Goal: Task Accomplishment & Management: Manage account settings

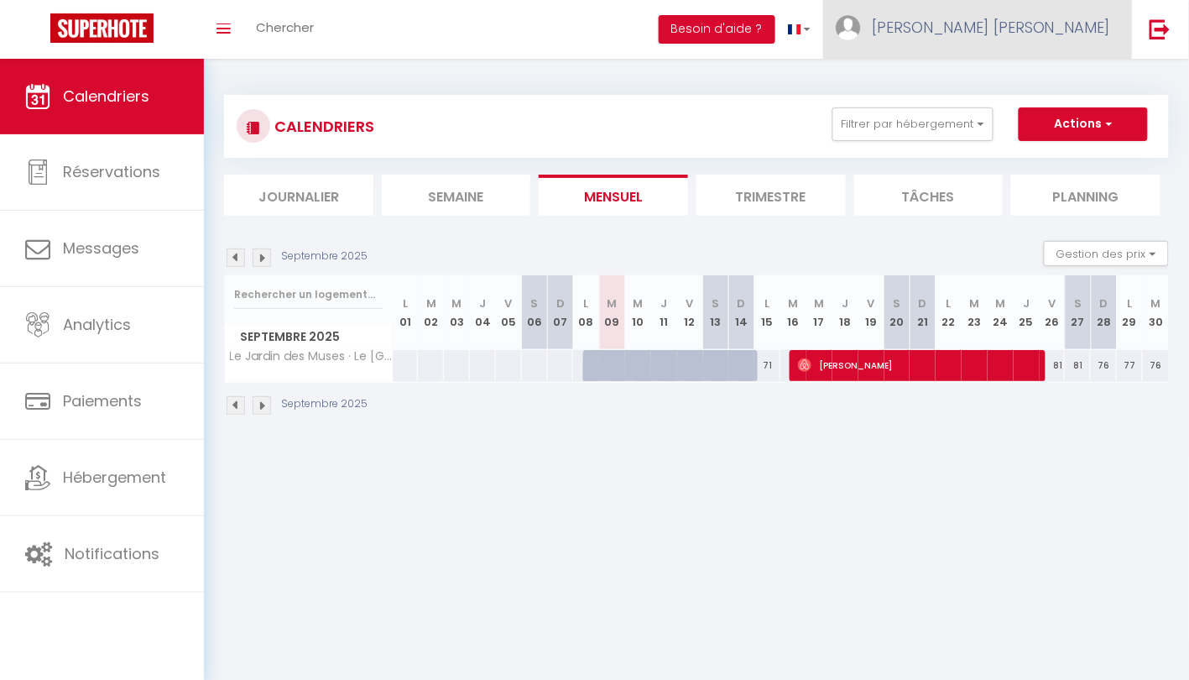
click at [1036, 25] on span "[PERSON_NAME] [PERSON_NAME]" at bounding box center [991, 27] width 239 height 21
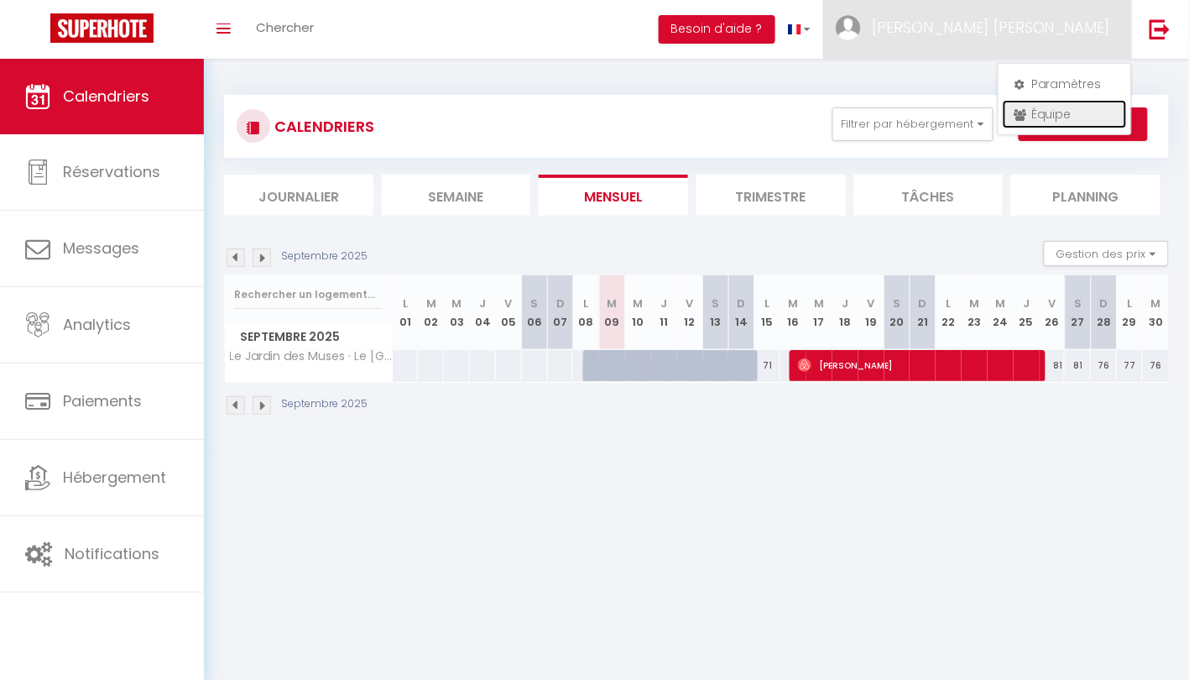
click at [1038, 109] on link "Équipe" at bounding box center [1065, 114] width 124 height 29
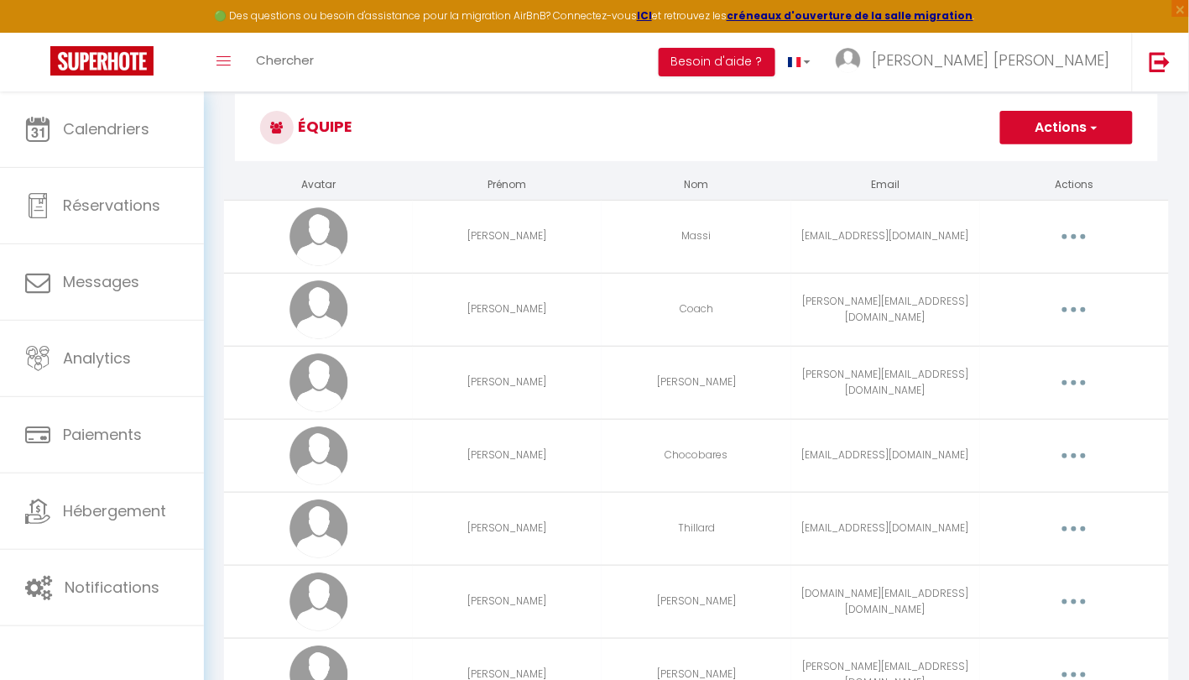
scroll to position [98, 0]
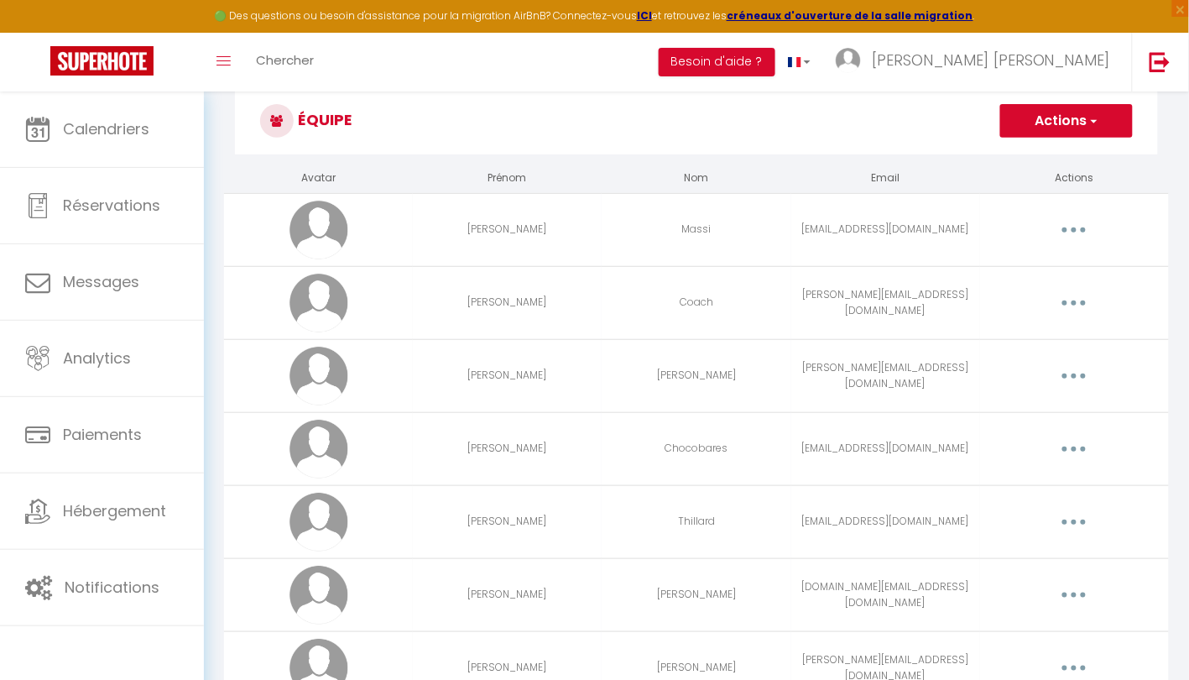
click at [1064, 297] on button "button" at bounding box center [1074, 303] width 47 height 27
click at [1018, 333] on link "Editer" at bounding box center [1030, 341] width 124 height 29
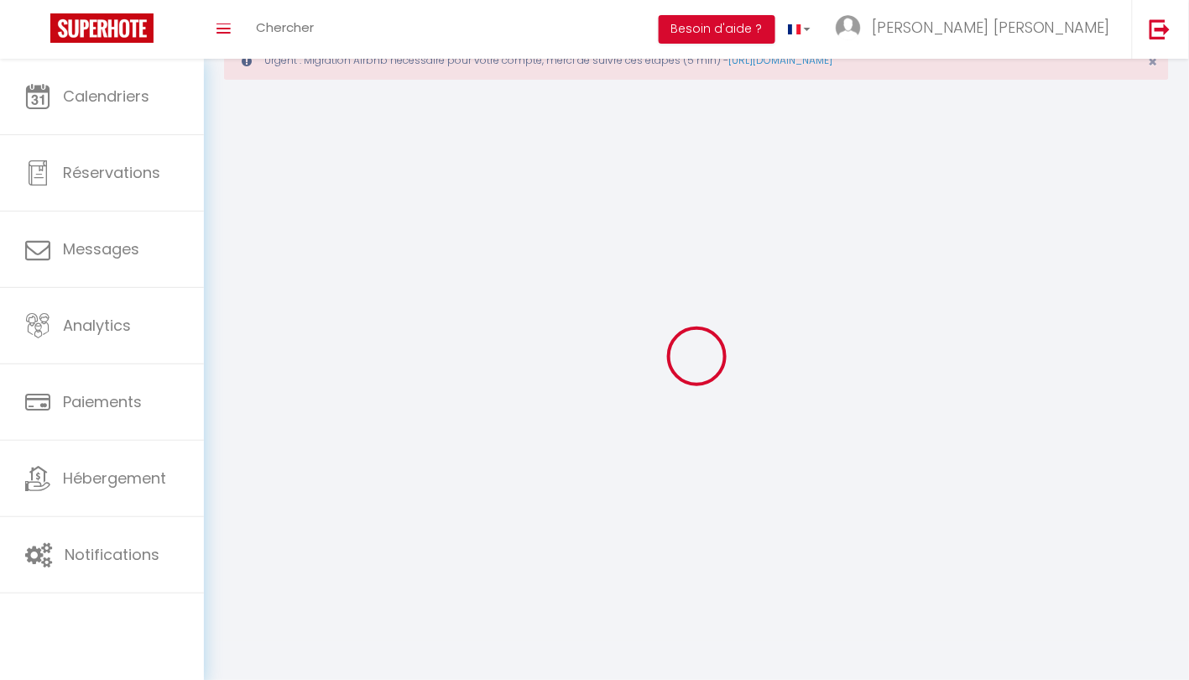
scroll to position [1553, 0]
type input "[PERSON_NAME]"
type input "Coach"
type input "[PERSON_NAME][EMAIL_ADDRESS][DOMAIN_NAME]"
type textarea "[URL][DOMAIN_NAME]"
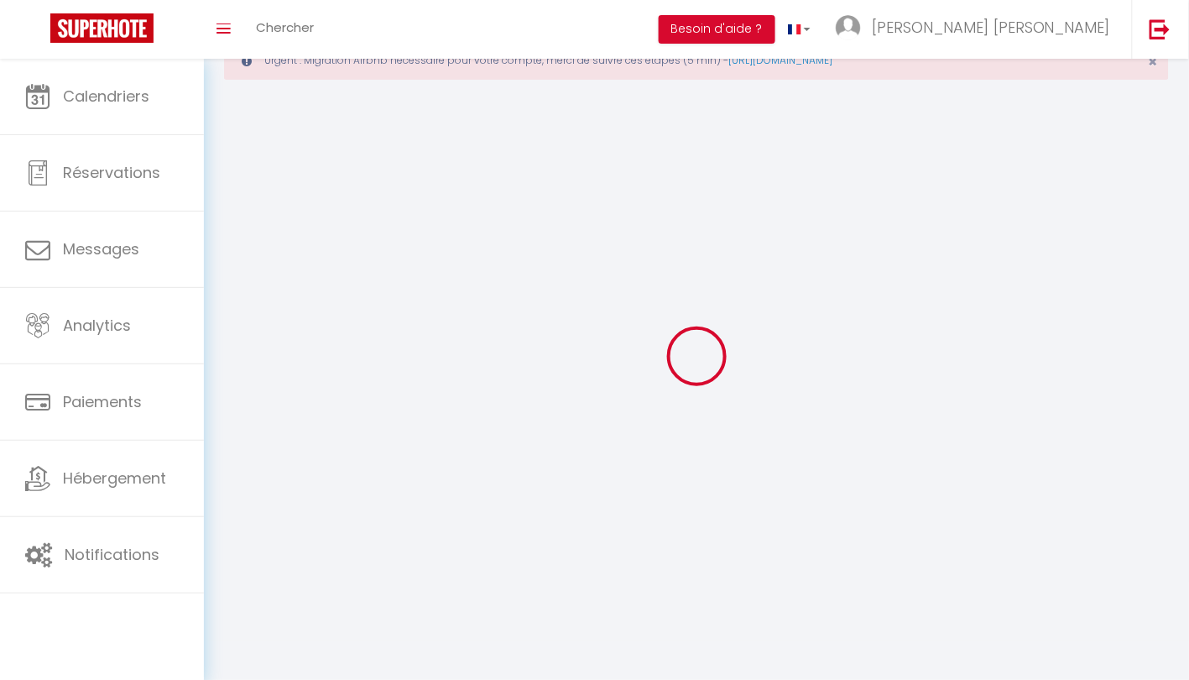
checkbox input "true"
checkbox input "false"
checkbox input "true"
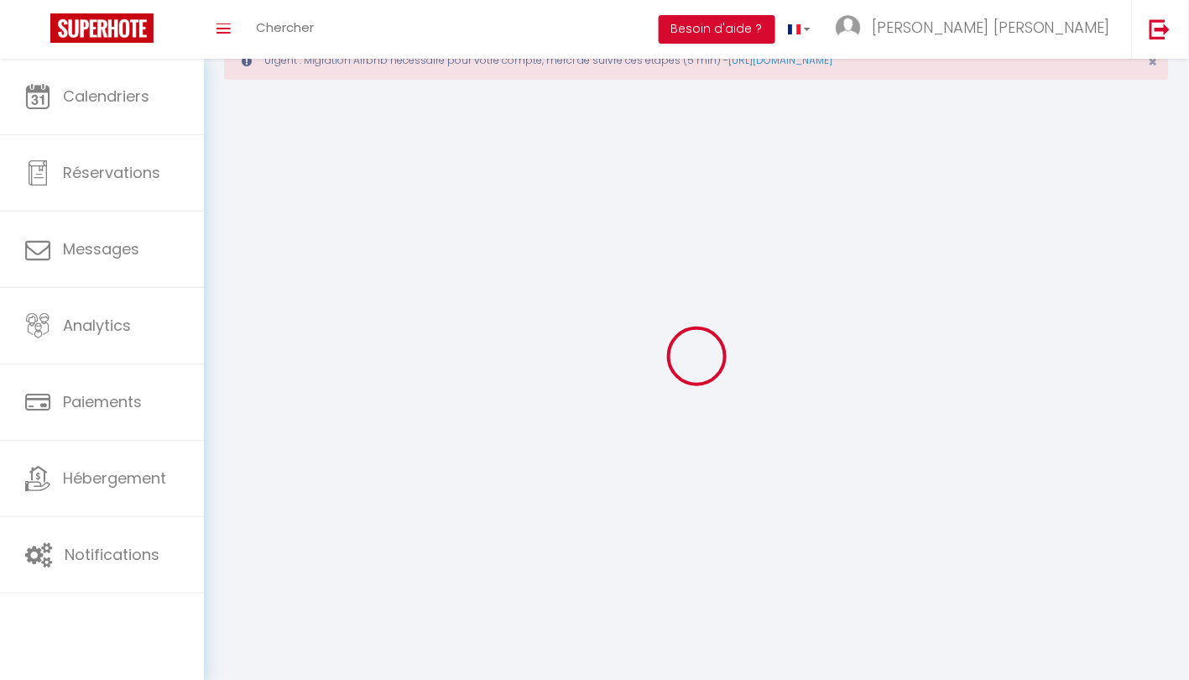
checkbox input "true"
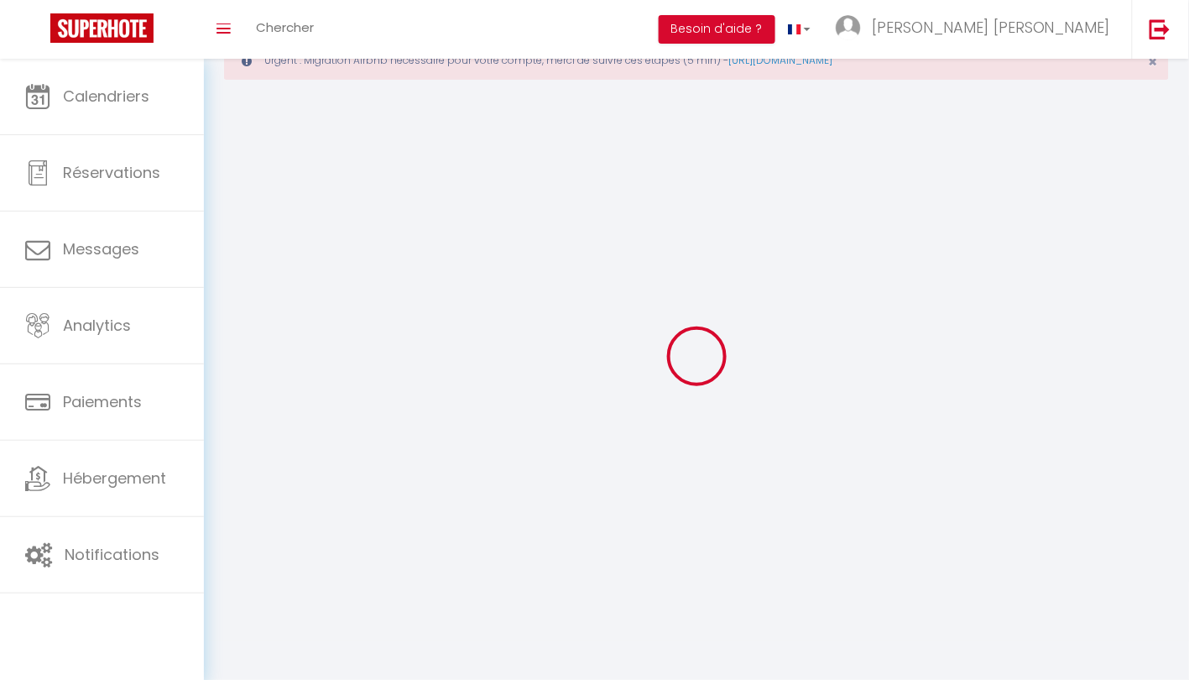
checkbox input "true"
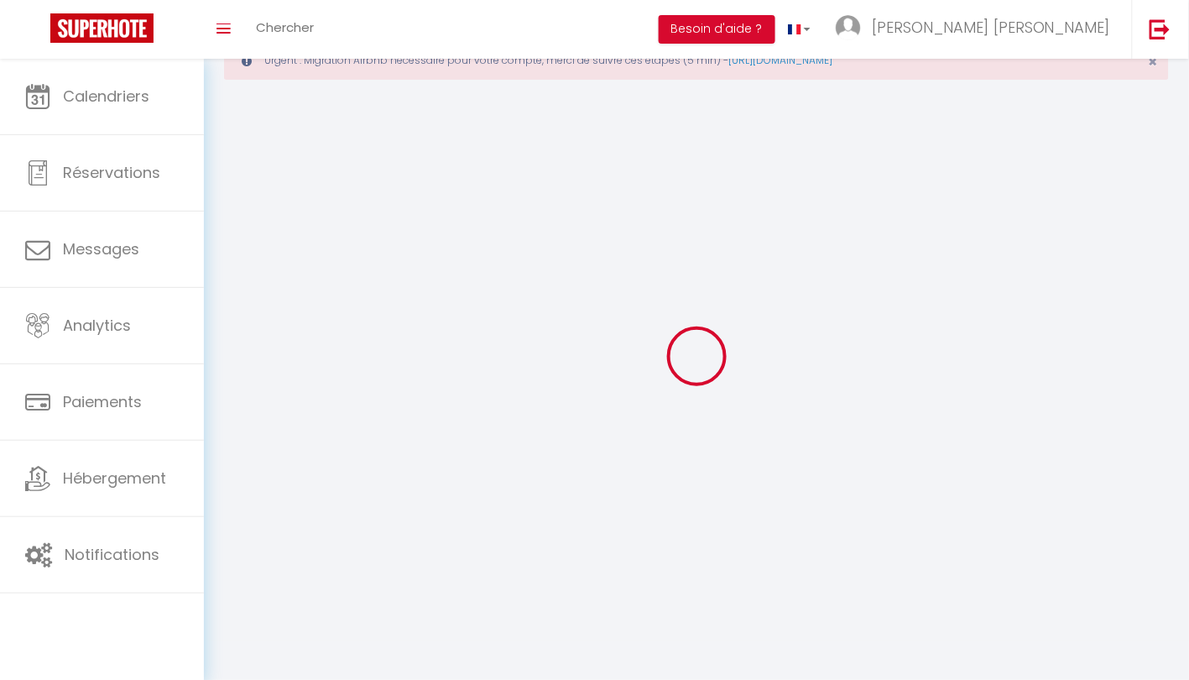
checkbox input "true"
select select
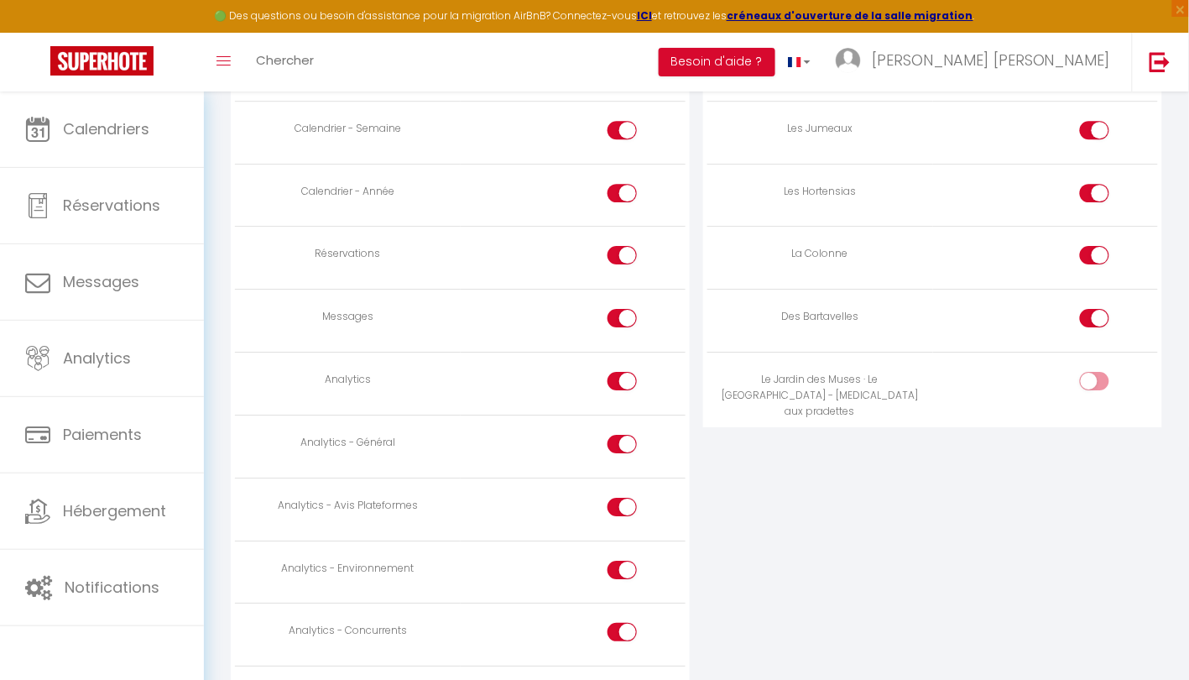
scroll to position [1253, 0]
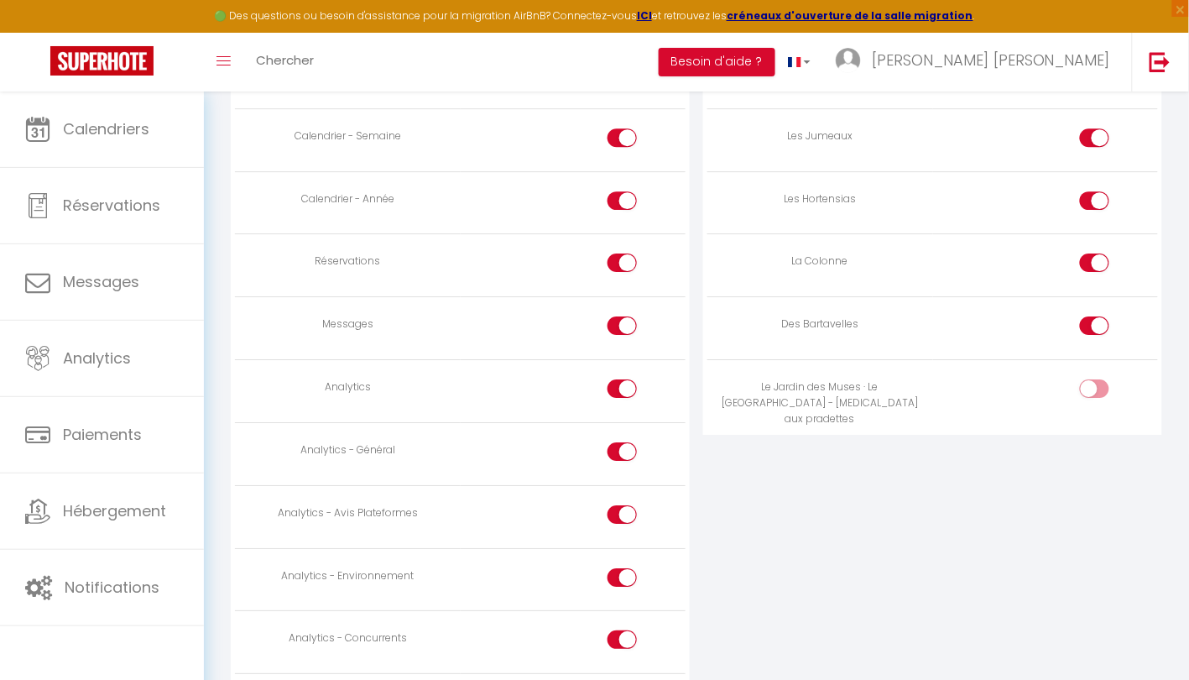
click at [1087, 379] on div at bounding box center [1094, 388] width 29 height 18
click at [1094, 379] on input "checkbox" at bounding box center [1108, 391] width 29 height 25
checkbox input "true"
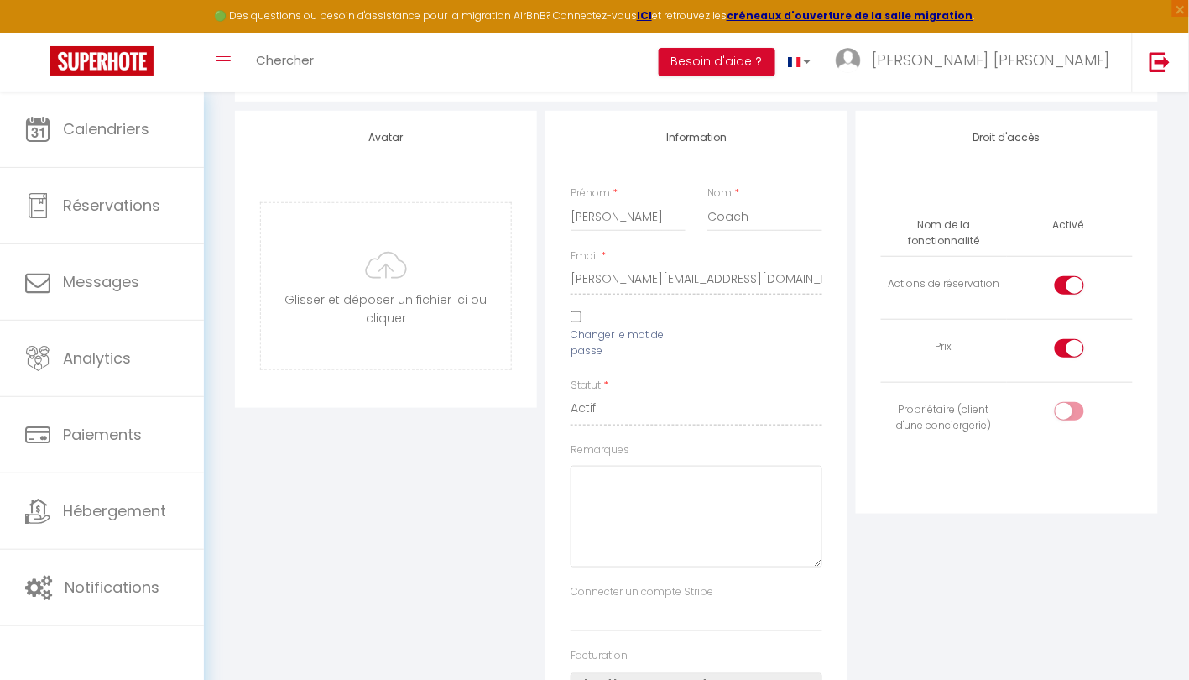
scroll to position [0, 0]
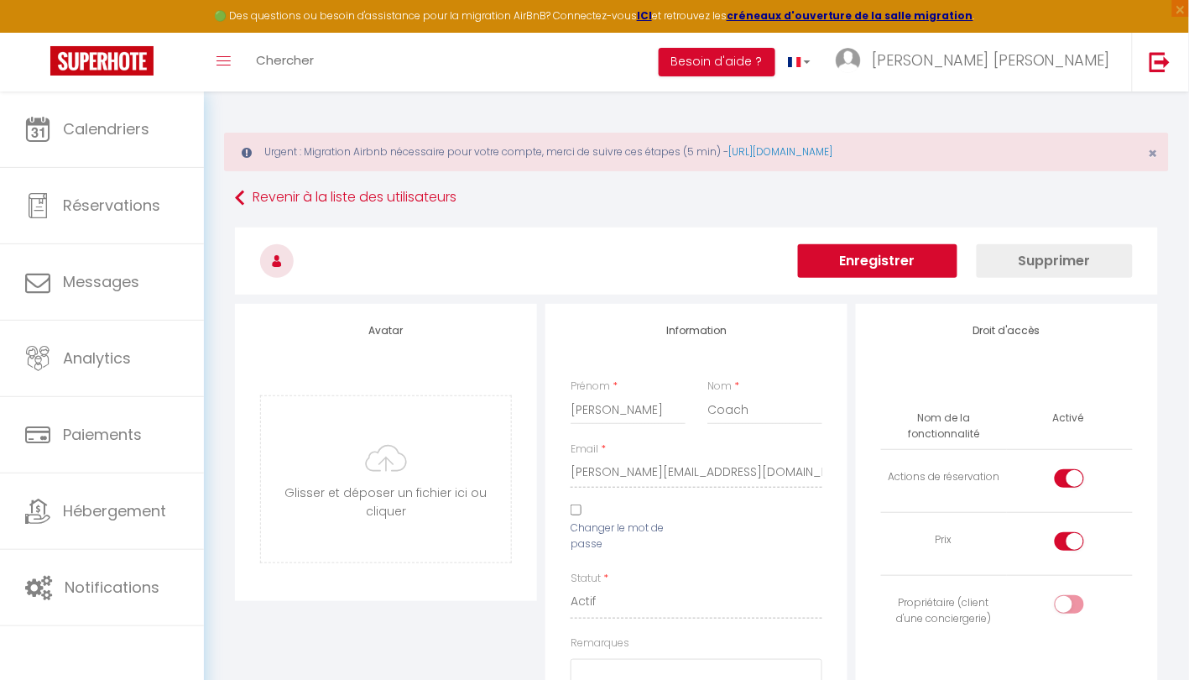
click at [888, 256] on button "Enregistrer" at bounding box center [877, 261] width 159 height 34
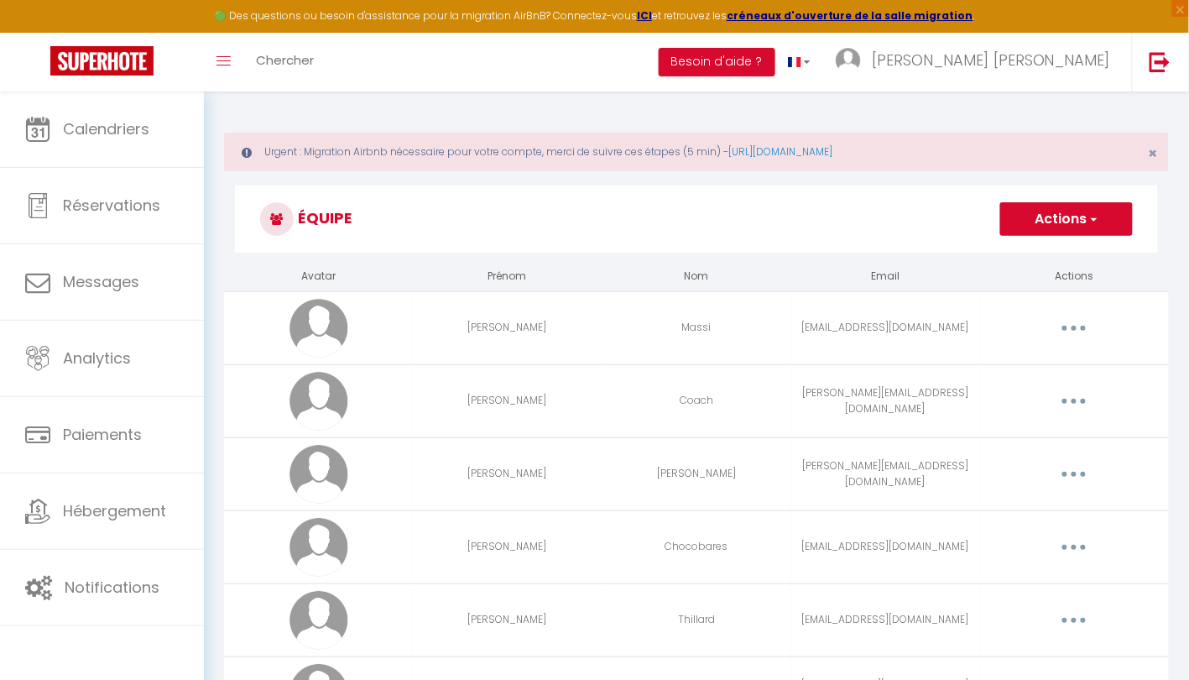
click at [1016, 232] on button "Actions" at bounding box center [1066, 219] width 133 height 34
click at [1007, 249] on link "Ajouter un nouvel utilisateur" at bounding box center [1033, 256] width 198 height 22
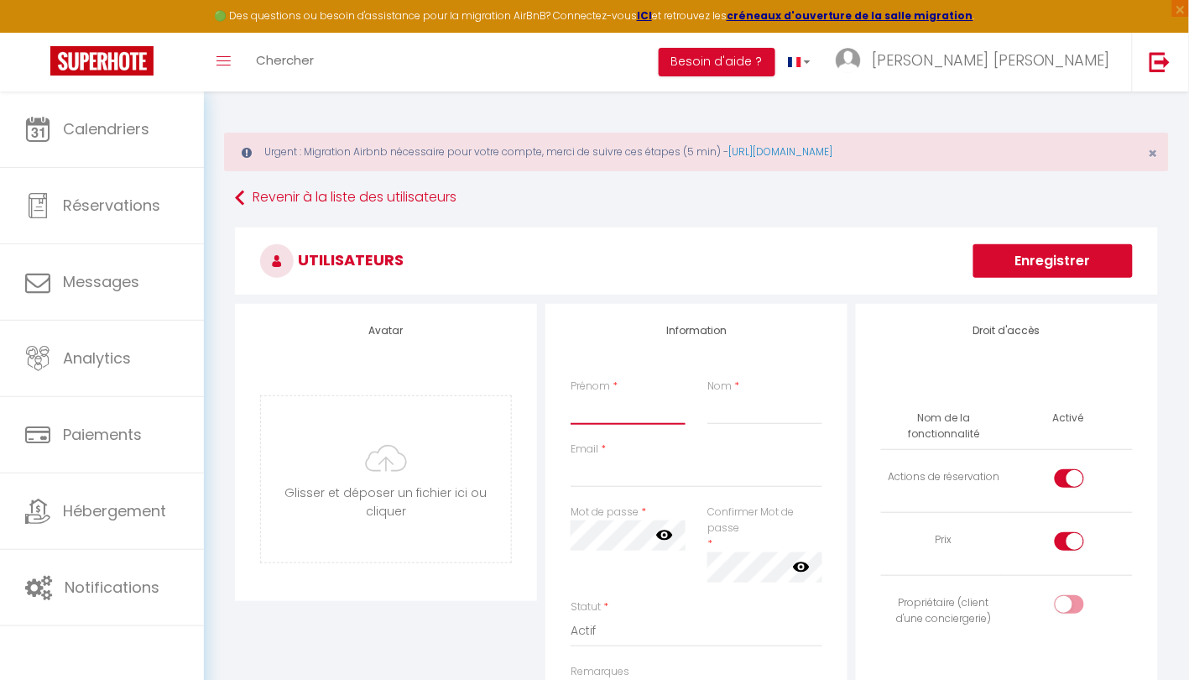
click at [586, 396] on input "Prénom" at bounding box center [628, 409] width 115 height 30
type input "[PERSON_NAME]"
type input "Gardes"
click at [650, 478] on input "Email" at bounding box center [697, 472] width 252 height 30
paste input "[EMAIL_ADDRESS][DOMAIN_NAME]"
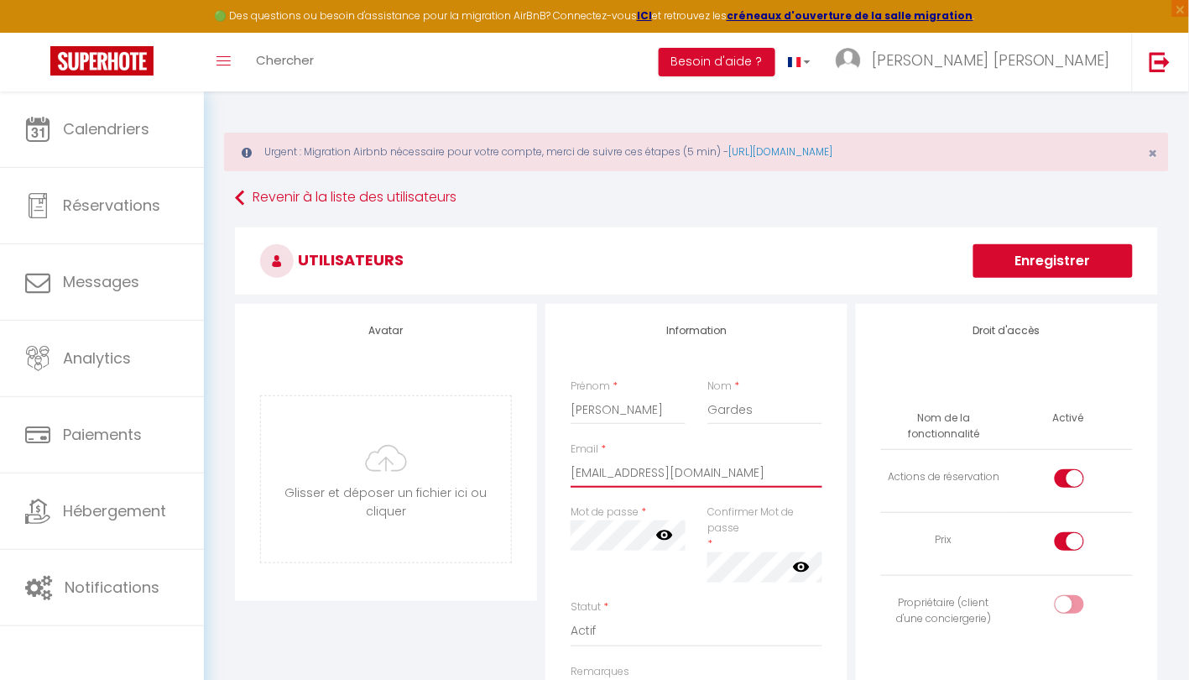
type input "[EMAIL_ADDRESS][DOMAIN_NAME]"
click at [526, 629] on div "Avatar [PERSON_NAME] et déposer un fichier ici ou cliquer Ooops, something wron…" at bounding box center [386, 609] width 310 height 611
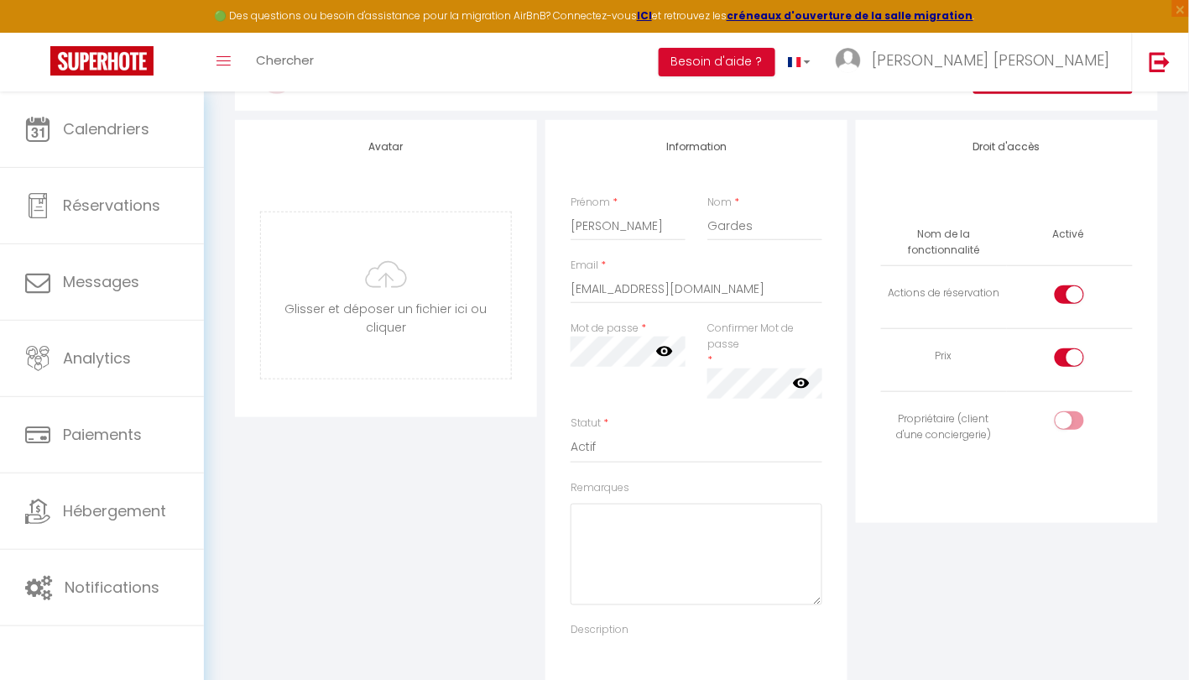
scroll to position [195, 0]
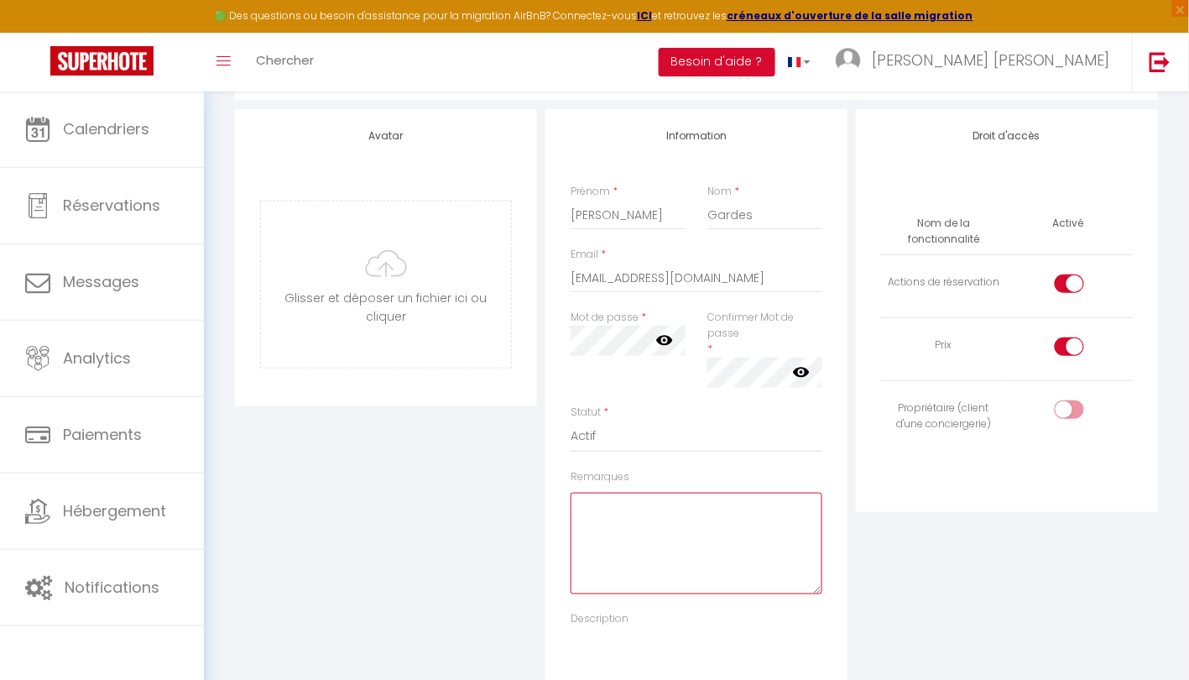
click at [618, 535] on textarea "Remarques" at bounding box center [697, 544] width 252 height 102
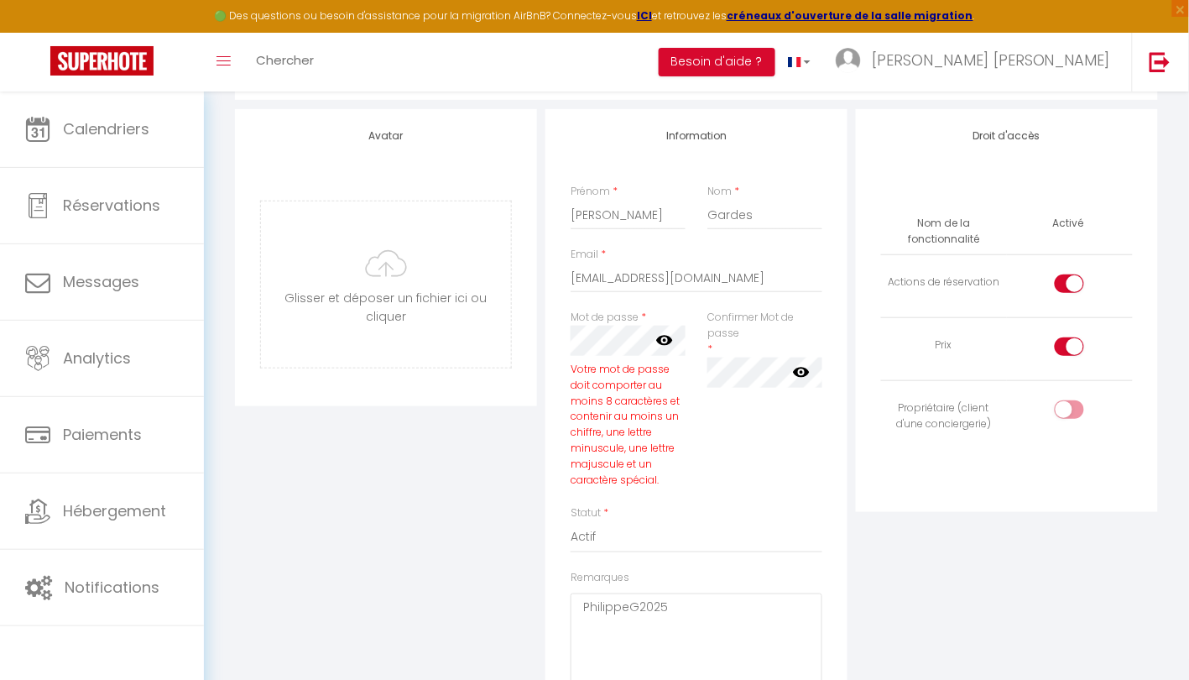
click at [665, 591] on div "Remarques PhilippeG2025" at bounding box center [697, 633] width 252 height 126
click at [687, 602] on textarea "PhilippeG2025" at bounding box center [697, 644] width 252 height 102
type textarea "PhilippeG2025!"
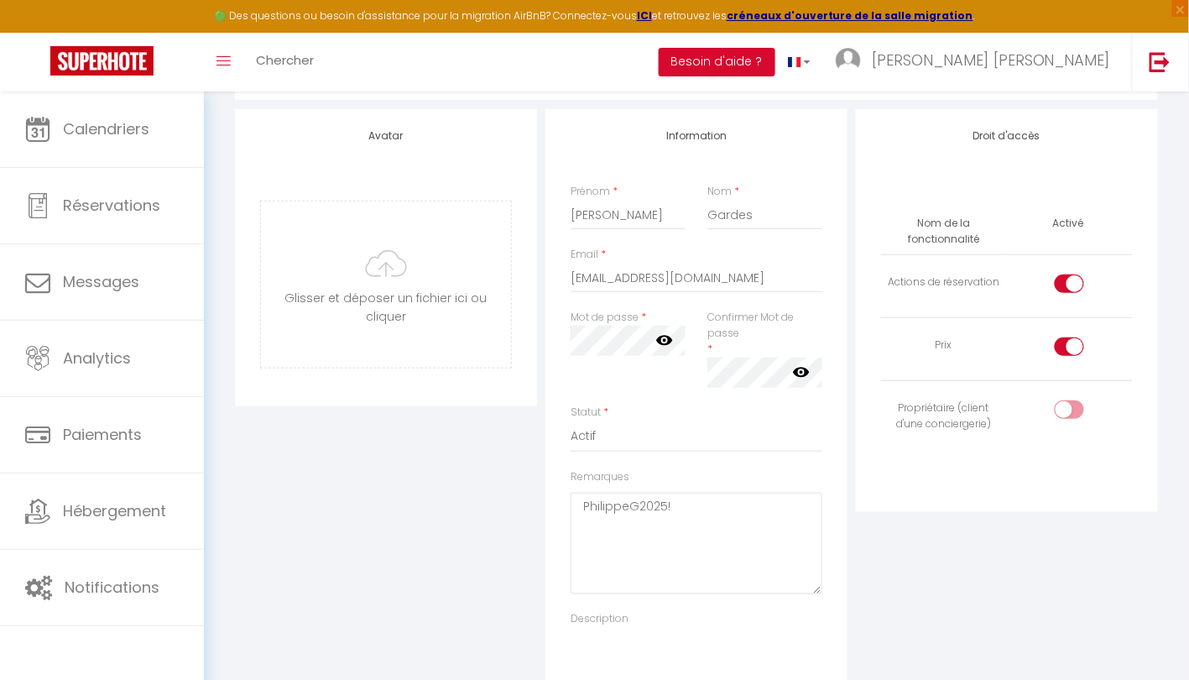
click at [469, 507] on div "Avatar [PERSON_NAME] et déposer un fichier ici ou cliquer Ooops, something wron…" at bounding box center [386, 414] width 310 height 611
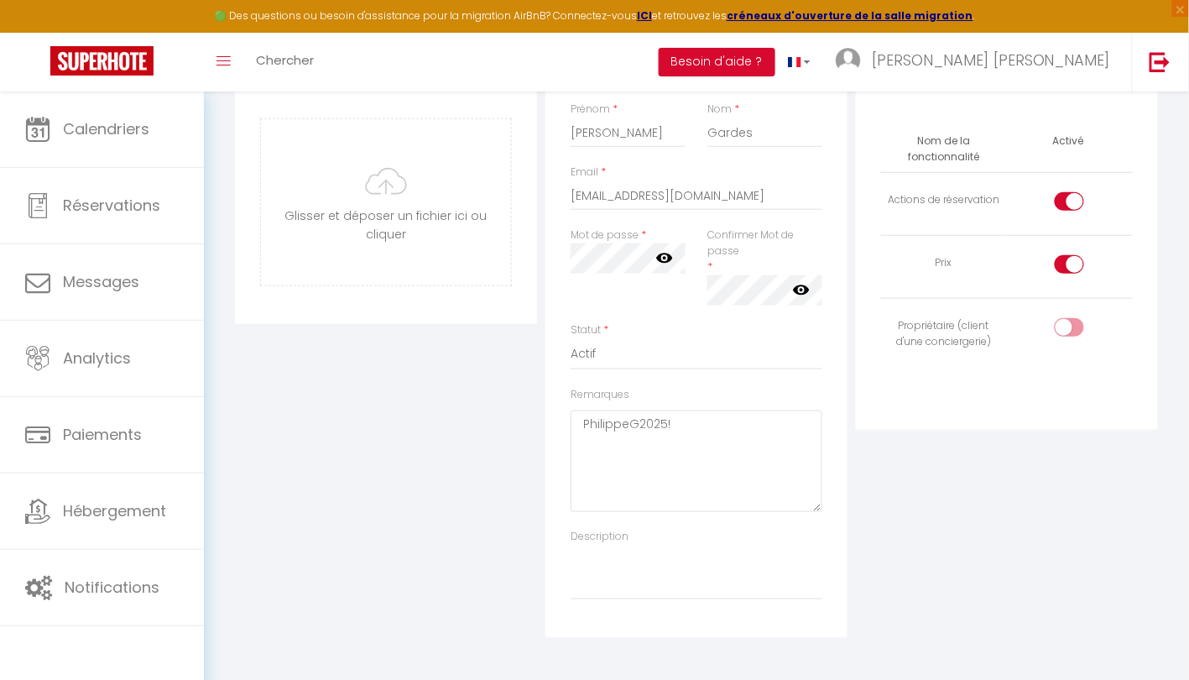
scroll to position [316, 0]
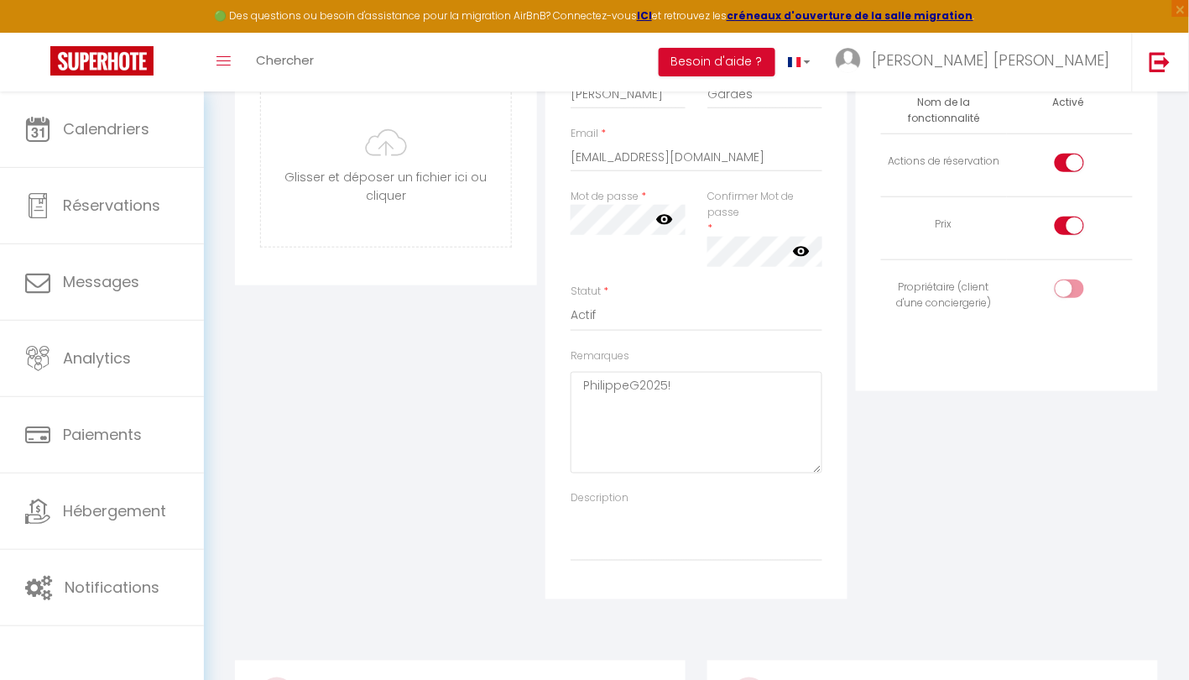
click at [1068, 282] on div at bounding box center [1069, 288] width 29 height 18
click at [1069, 282] on input "checkbox" at bounding box center [1083, 291] width 29 height 25
checkbox input "true"
click at [941, 423] on div "Droit d'accès Nom de la fonctionnalité Activé Actions de réservation Prix Propr…" at bounding box center [1007, 293] width 310 height 611
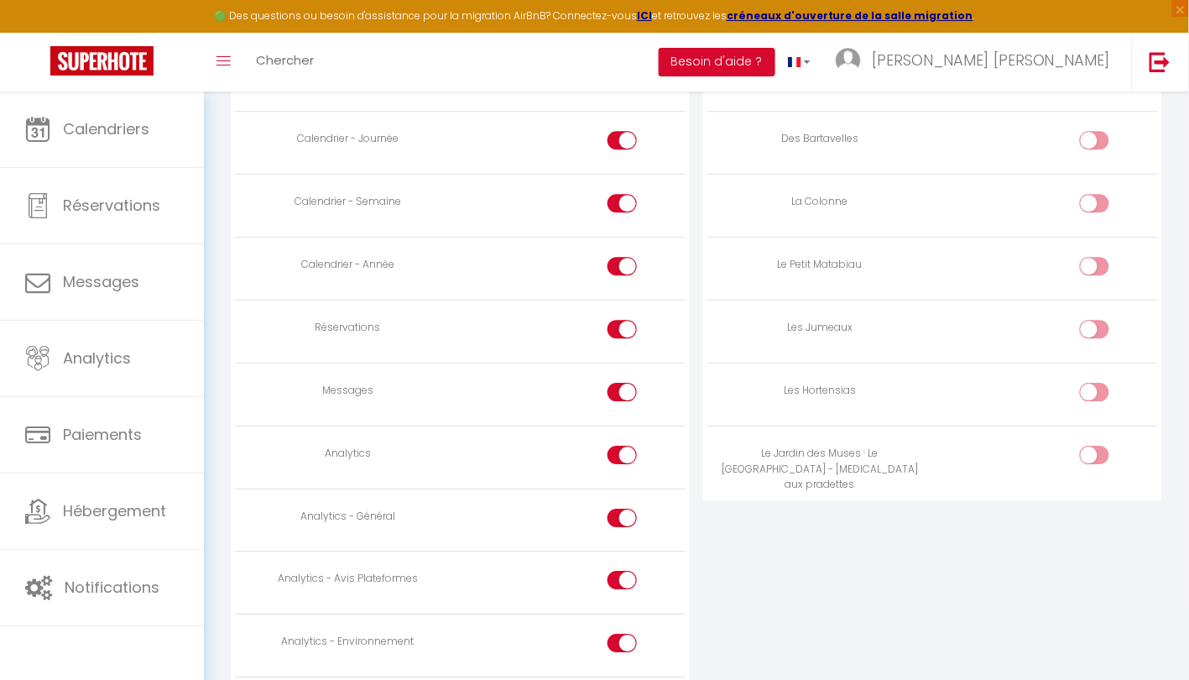
scroll to position [1095, 0]
click at [1094, 453] on div at bounding box center [1094, 455] width 29 height 18
click at [1094, 453] on input "checkbox" at bounding box center [1108, 458] width 29 height 25
checkbox input "true"
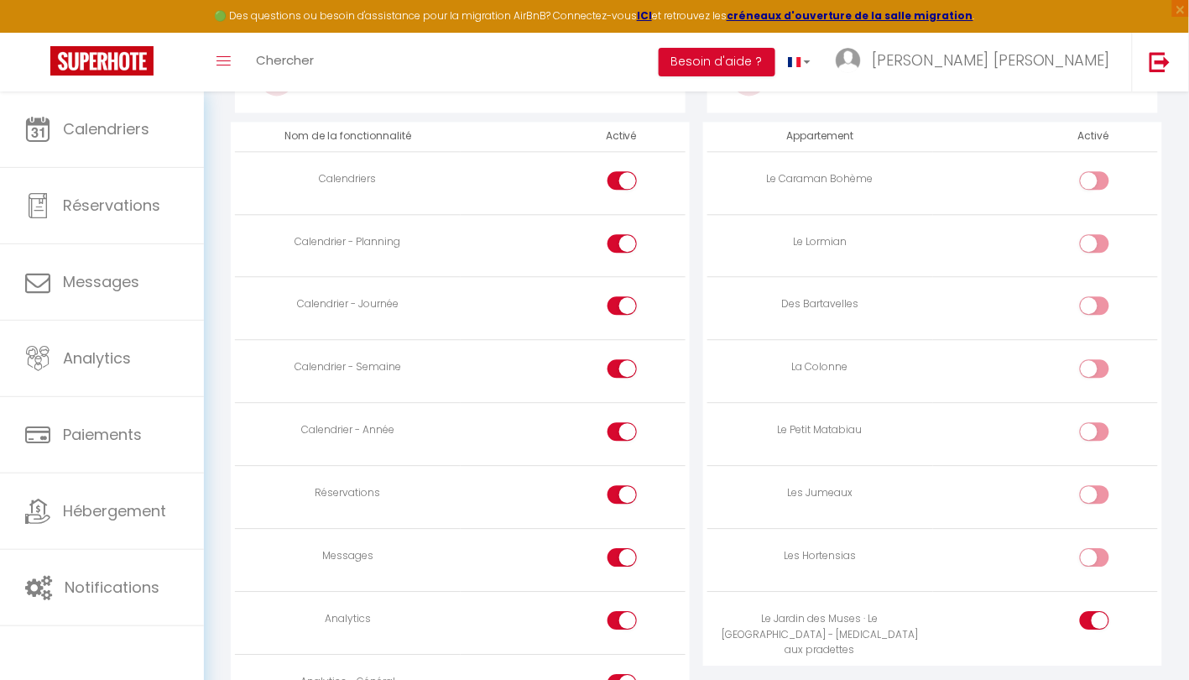
scroll to position [942, 0]
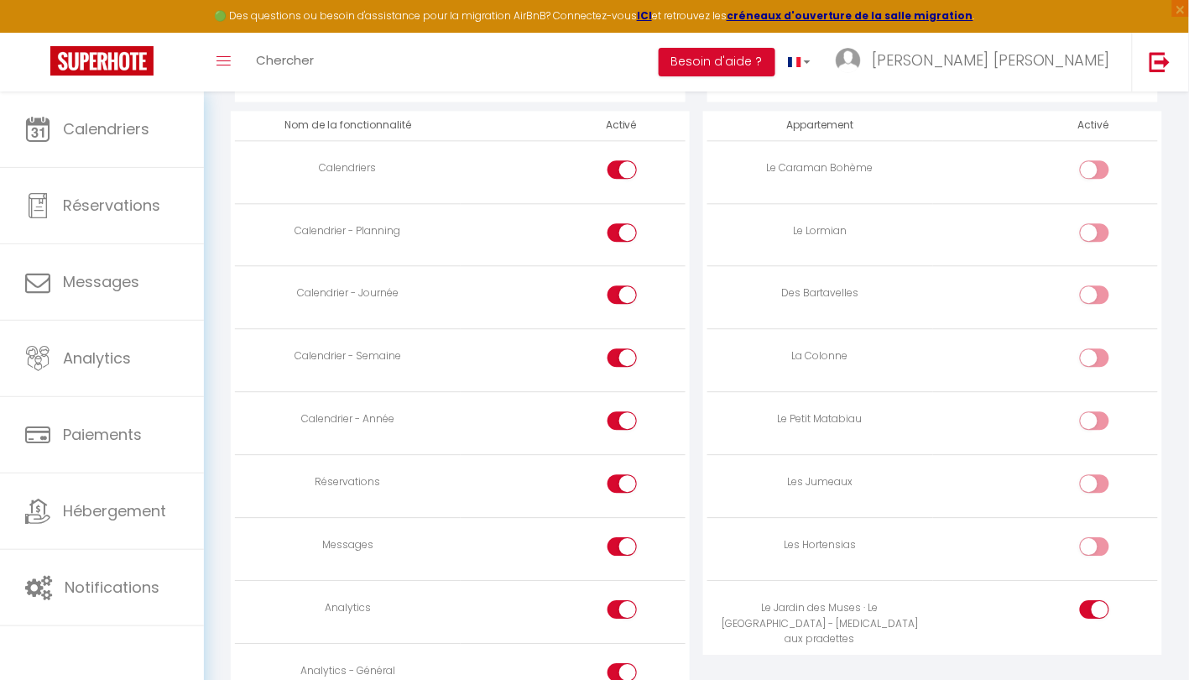
click at [629, 232] on input "checkbox" at bounding box center [636, 235] width 29 height 25
checkbox input "false"
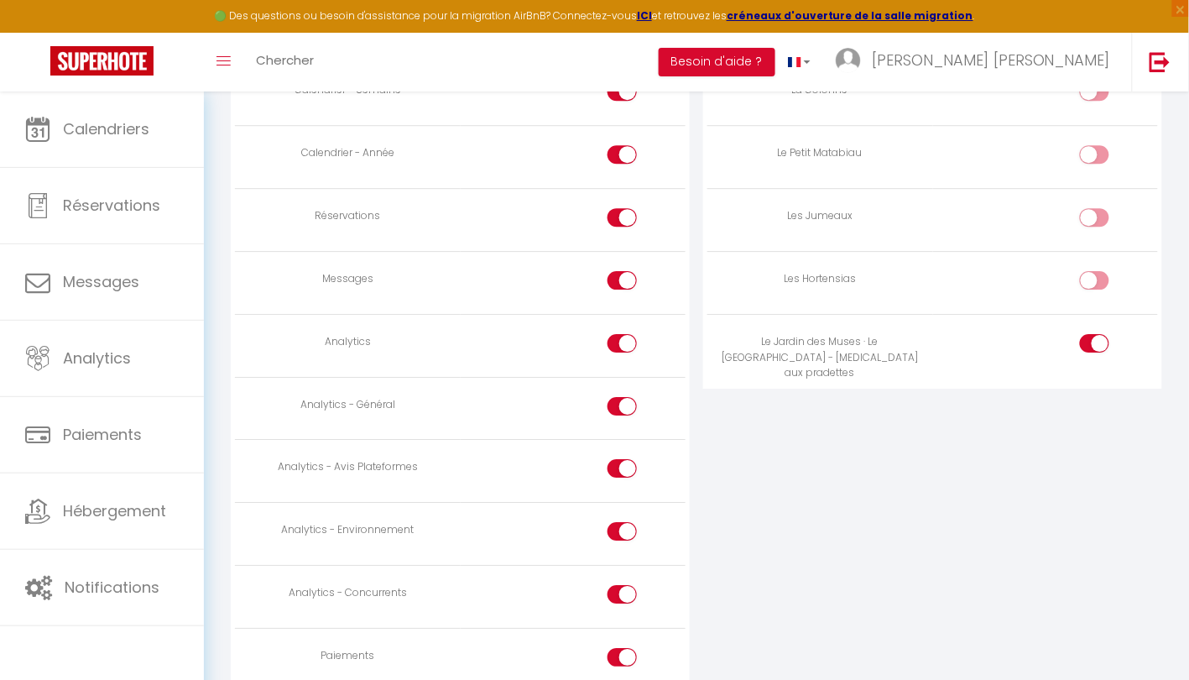
scroll to position [1224, 0]
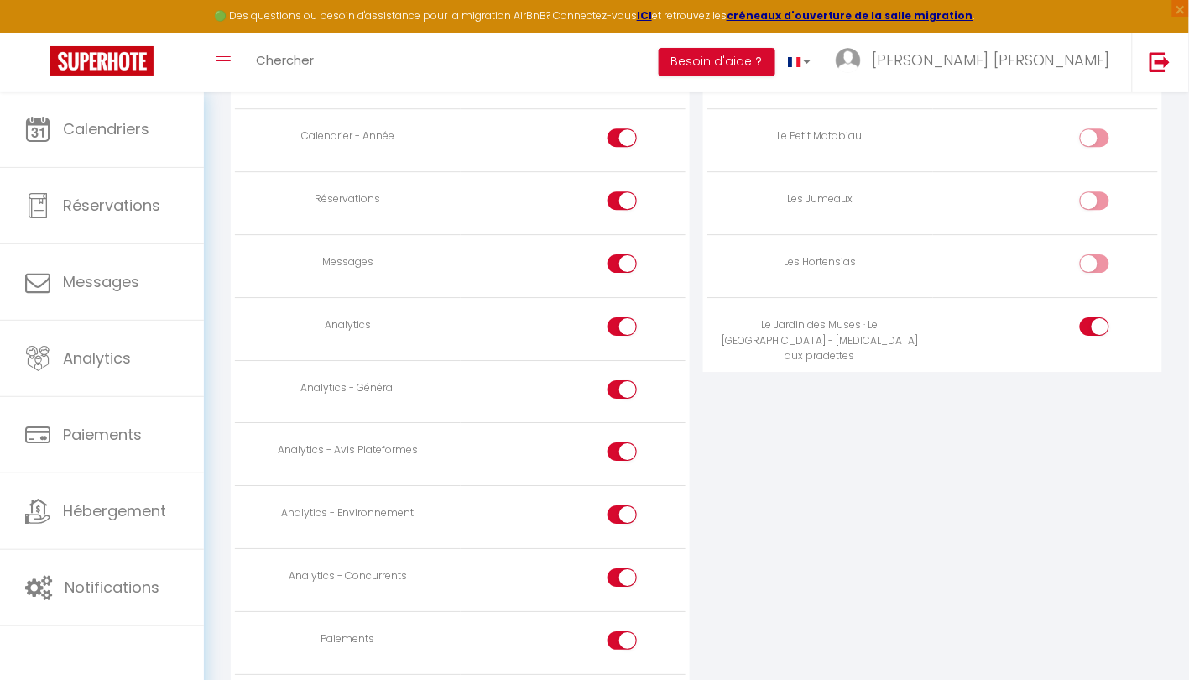
click at [841, 472] on div "ACCÈS AUX APPARTEMENTS Appartement Activé Le Caraman Bohème Le Lormian Des Bart…" at bounding box center [933, 323] width 472 height 1173
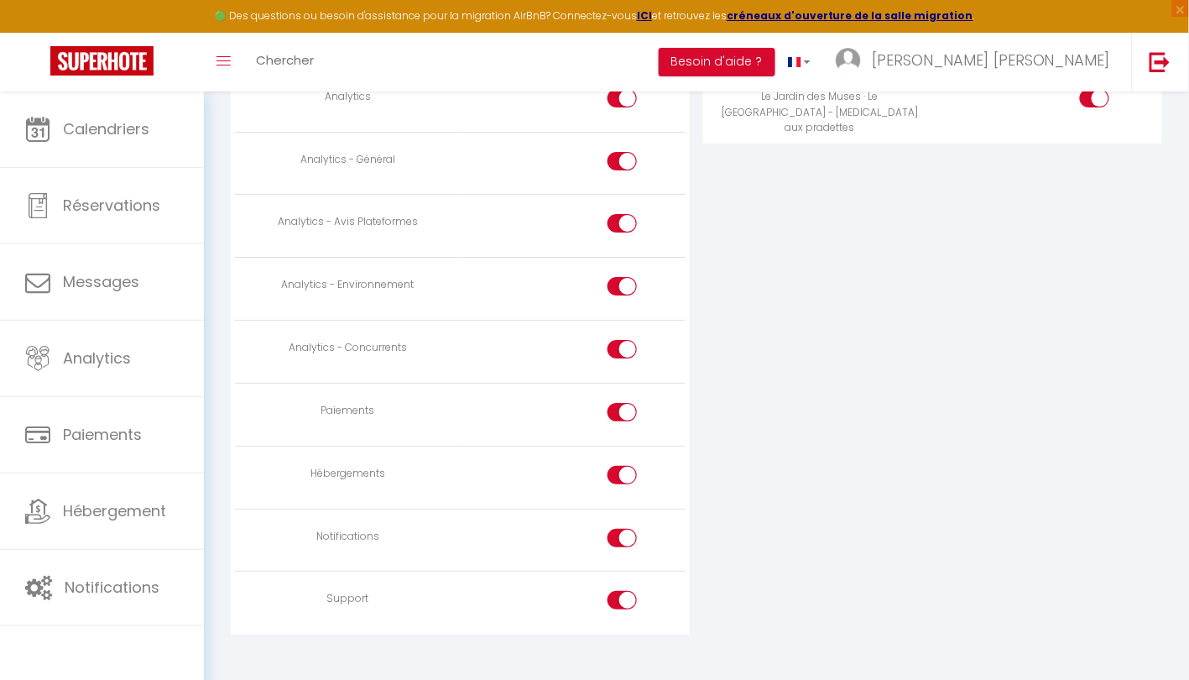
scroll to position [1451, 0]
click at [623, 592] on input "checkbox" at bounding box center [636, 604] width 29 height 25
checkbox input "false"
click at [615, 530] on div at bounding box center [622, 539] width 29 height 18
click at [622, 530] on input "checkbox" at bounding box center [636, 542] width 29 height 25
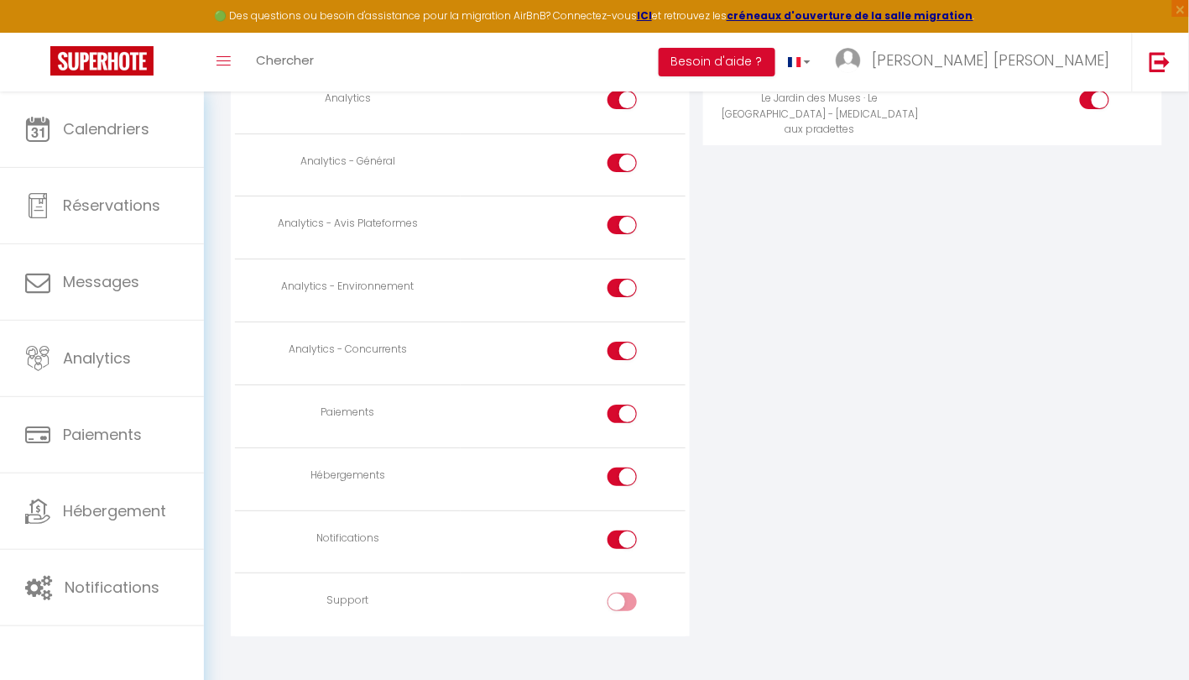
checkbox input "false"
click at [622, 467] on div at bounding box center [622, 476] width 29 height 18
click at [622, 467] on input "checkbox" at bounding box center [636, 479] width 29 height 25
checkbox input "false"
click at [627, 404] on input "checkbox" at bounding box center [636, 416] width 29 height 25
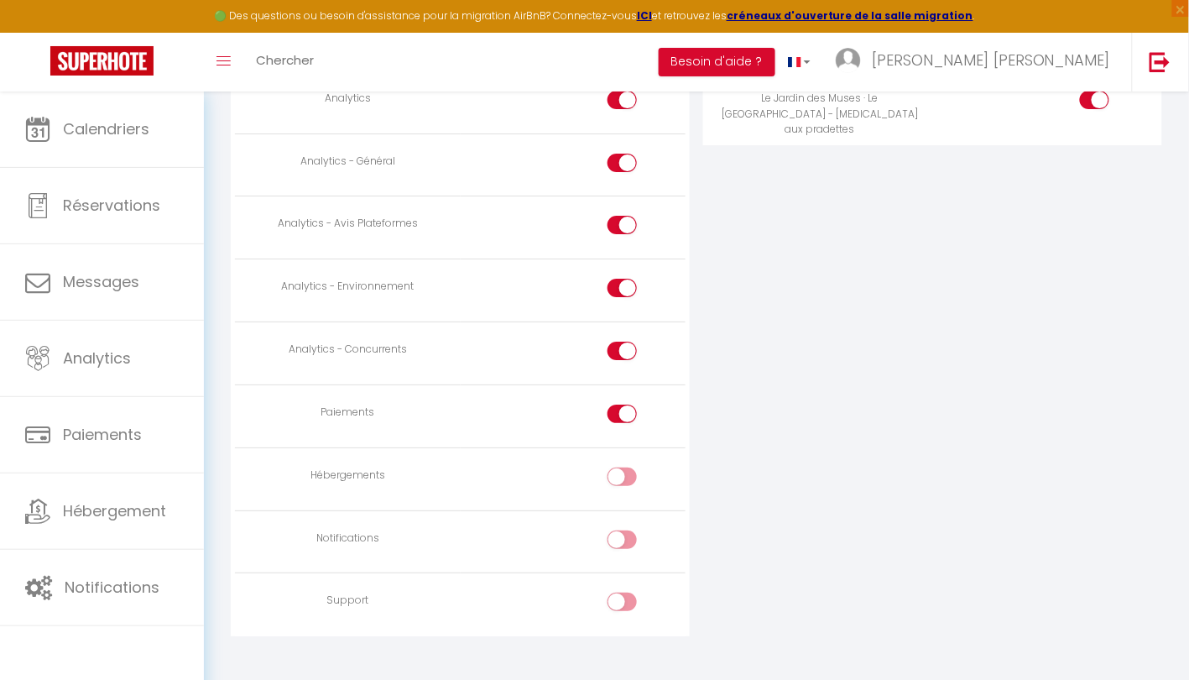
checkbox input "false"
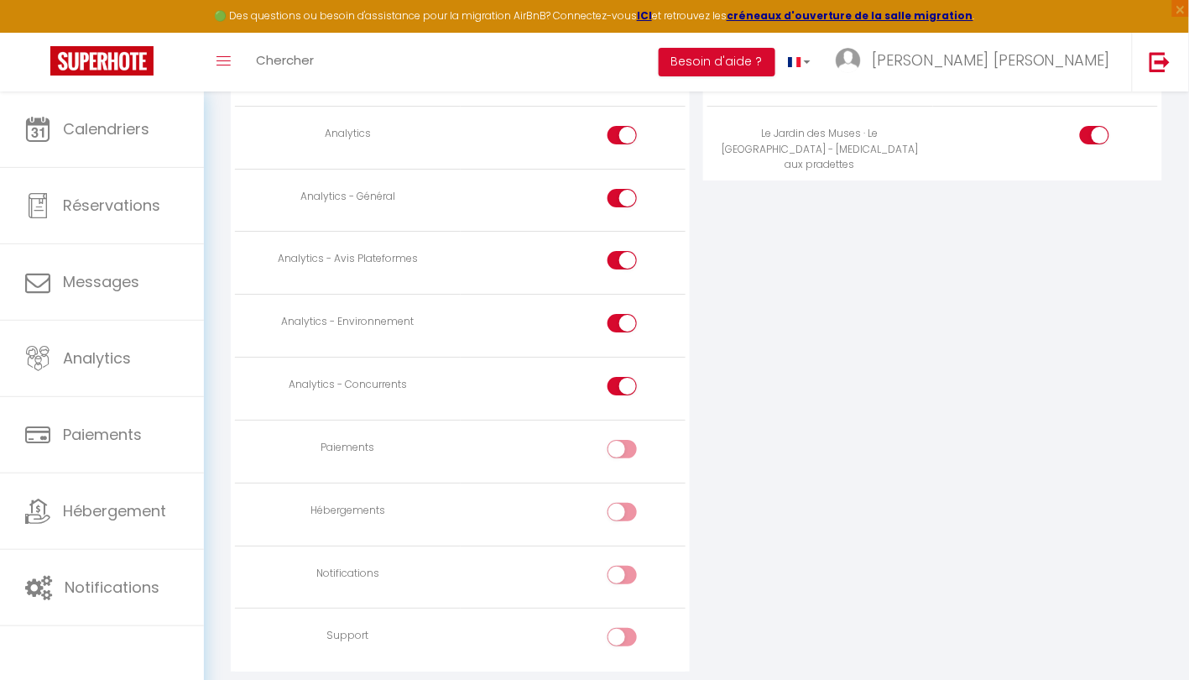
scroll to position [1414, 0]
click at [618, 365] on td at bounding box center [573, 390] width 225 height 63
click at [618, 263] on div at bounding box center [622, 262] width 29 height 18
click at [622, 263] on input "checkbox" at bounding box center [636, 265] width 29 height 25
checkbox input "false"
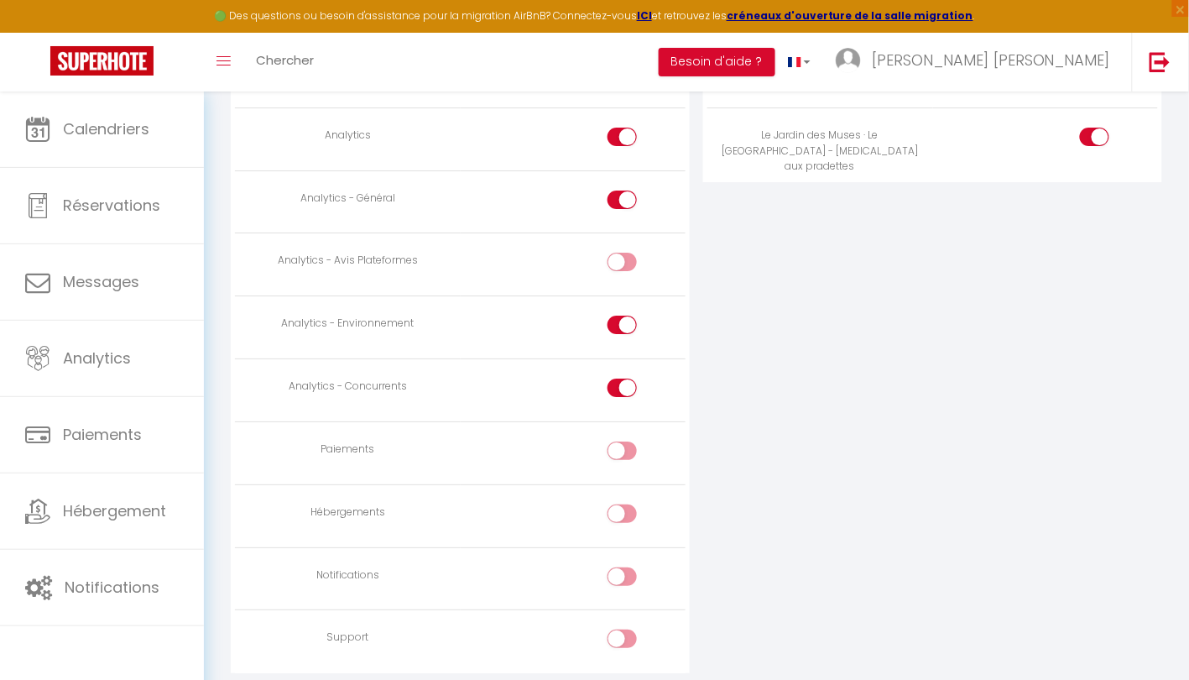
click at [625, 316] on input "checkbox" at bounding box center [636, 328] width 29 height 25
checkbox input "false"
click at [626, 378] on input "checkbox" at bounding box center [636, 390] width 29 height 25
checkbox input "false"
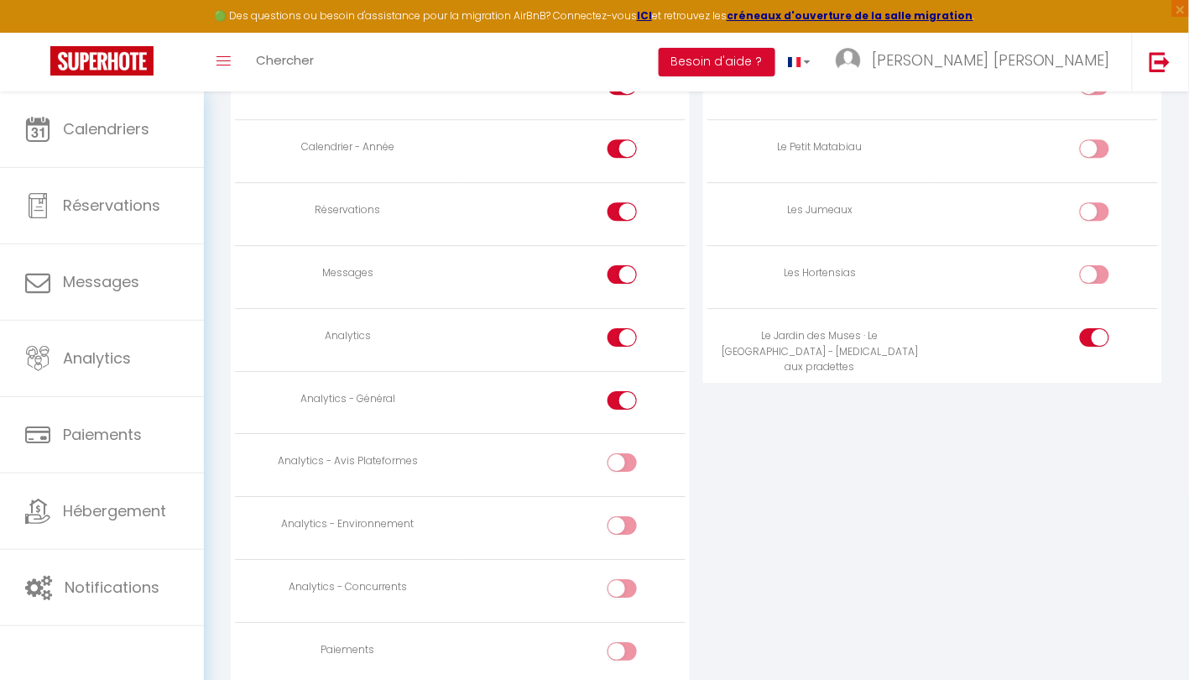
scroll to position [1184, 0]
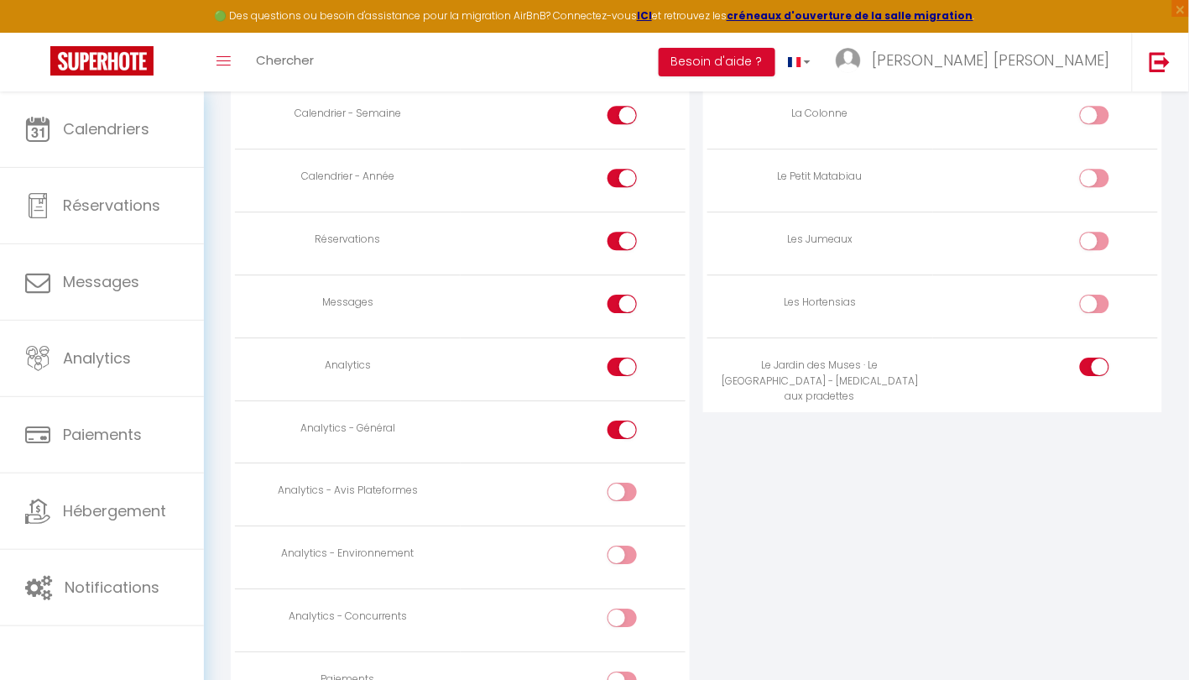
click at [625, 296] on input "checkbox" at bounding box center [636, 307] width 29 height 25
checkbox input "false"
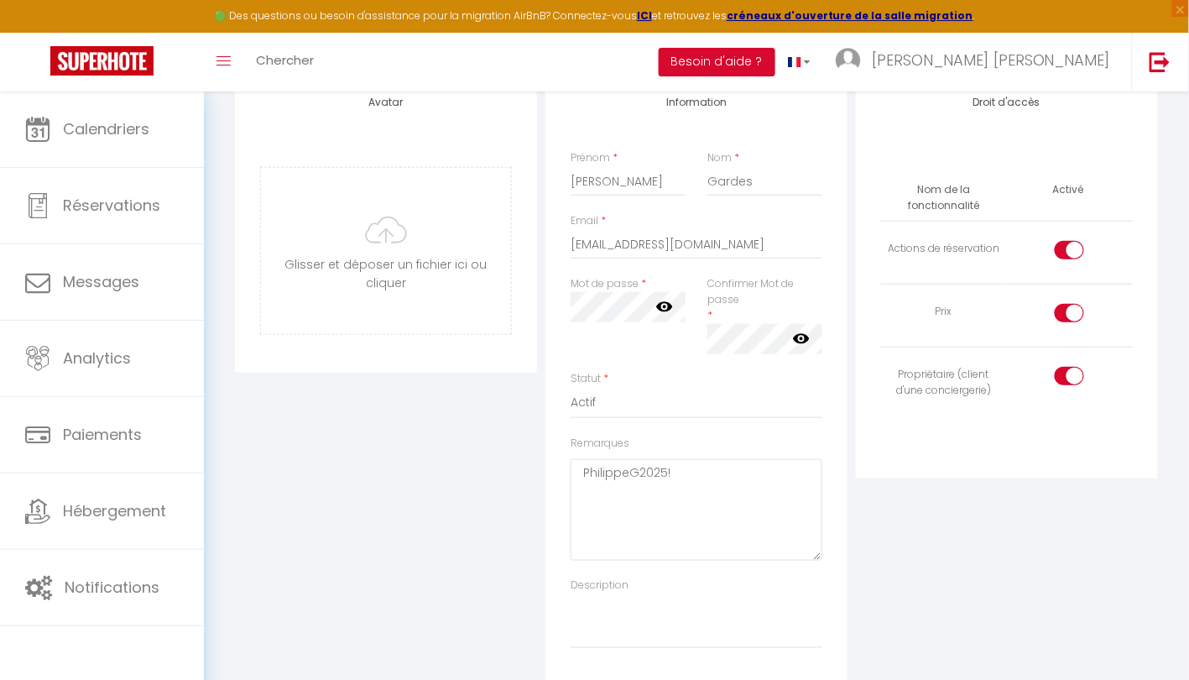
scroll to position [227, 0]
click at [1073, 254] on input "checkbox" at bounding box center [1083, 255] width 29 height 25
checkbox input "false"
click at [1077, 310] on input "checkbox" at bounding box center [1083, 317] width 29 height 25
checkbox input "false"
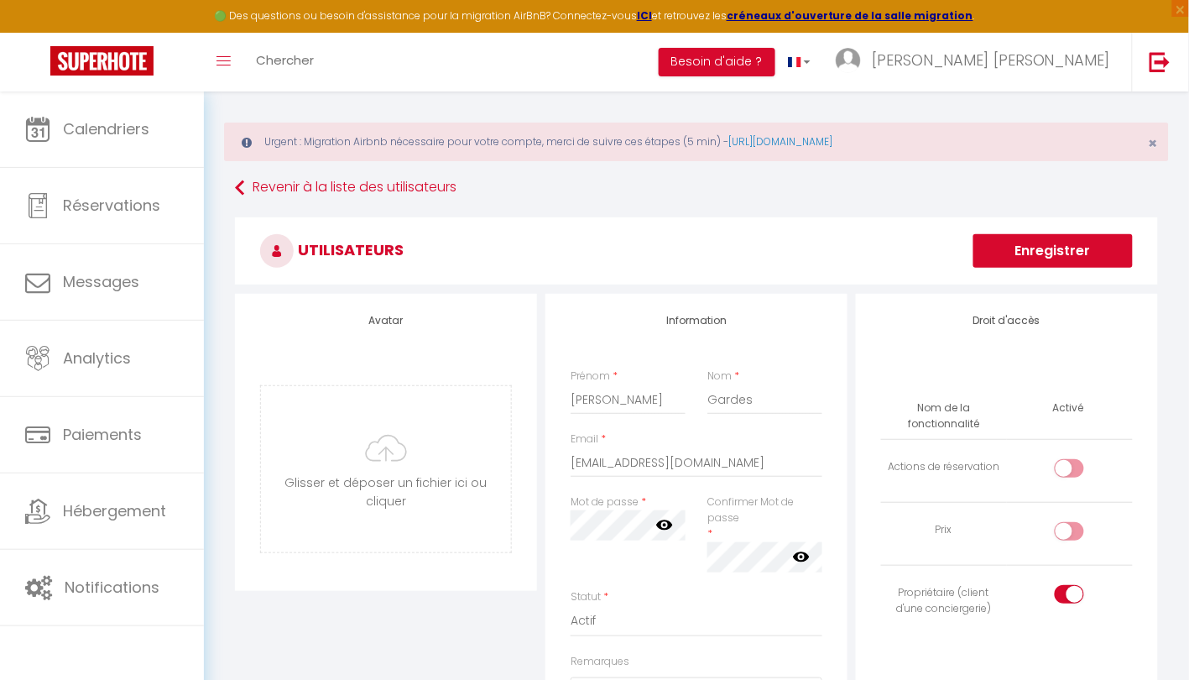
scroll to position [0, 0]
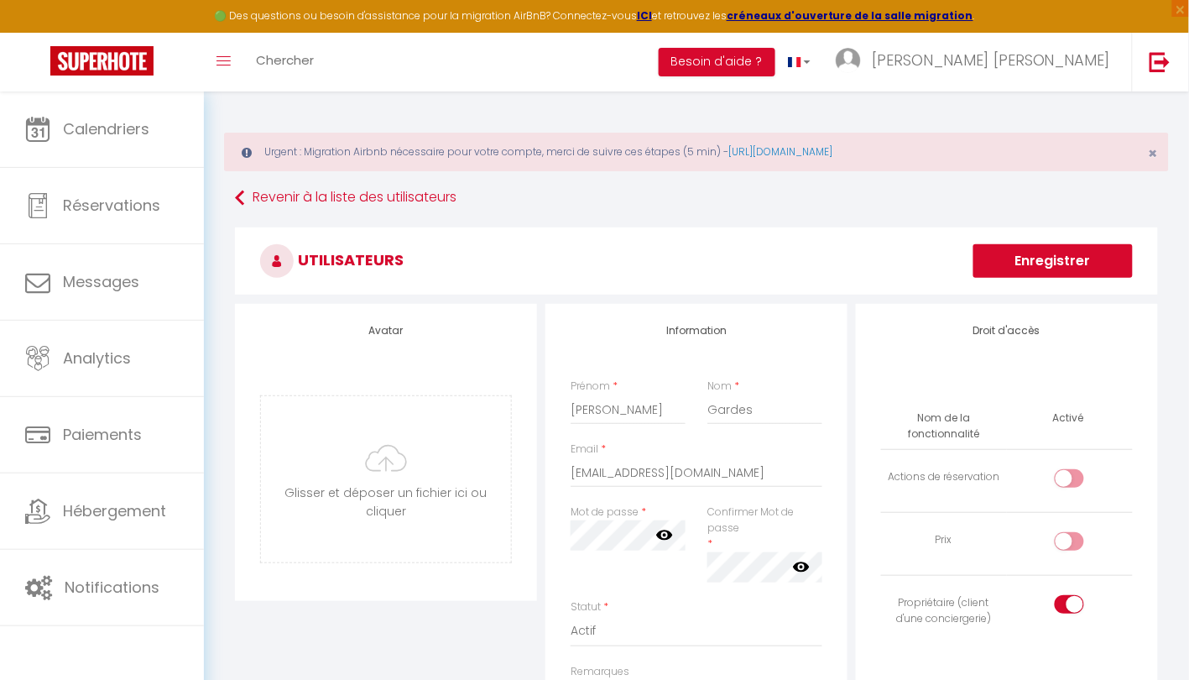
click at [1024, 258] on button "Enregistrer" at bounding box center [1052, 261] width 159 height 34
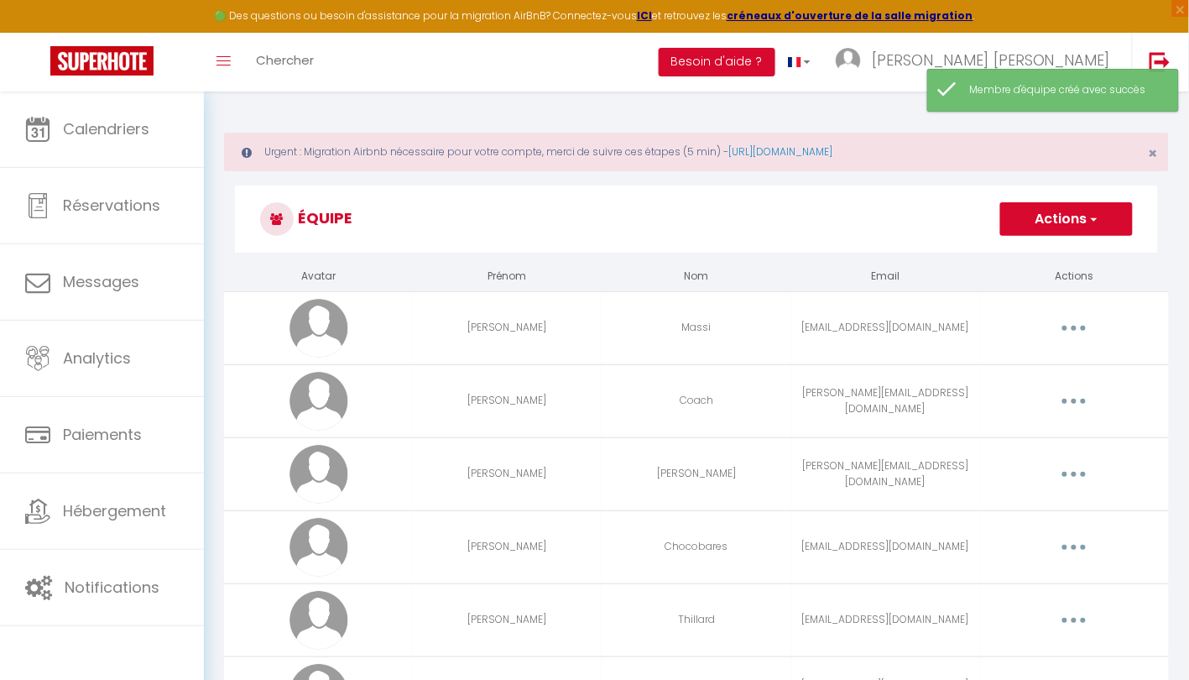
scroll to position [82, 0]
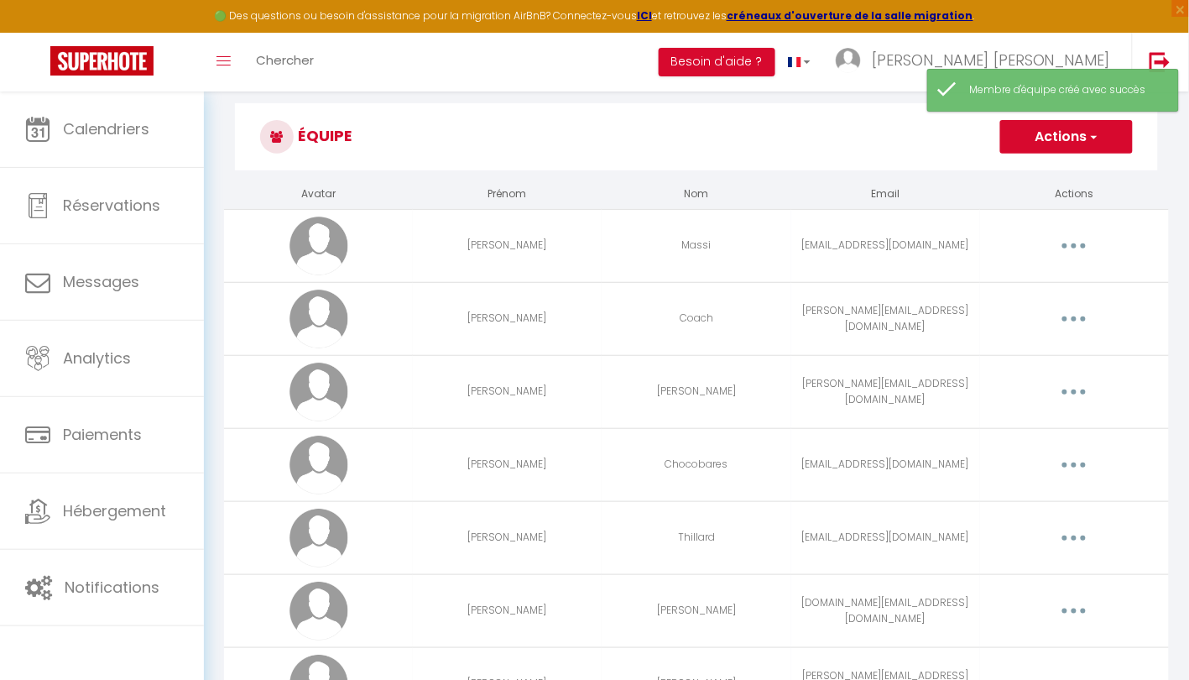
click at [1074, 457] on button "button" at bounding box center [1074, 464] width 47 height 27
click at [1025, 499] on link "Editer" at bounding box center [1030, 503] width 124 height 29
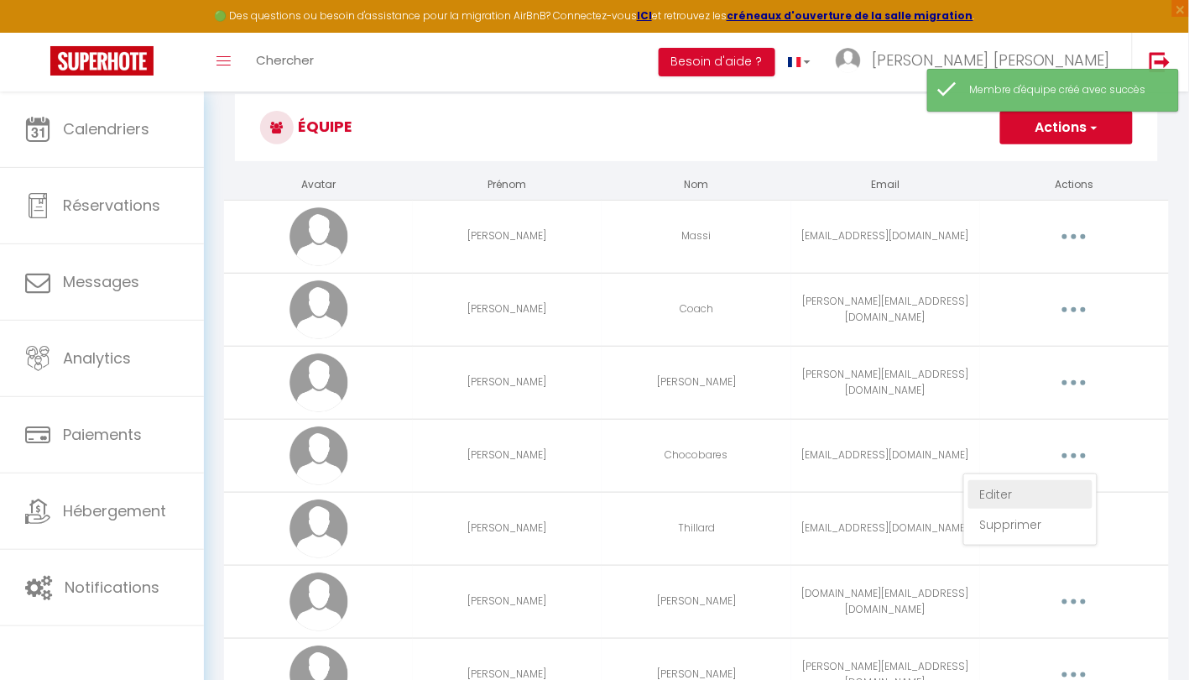
select select
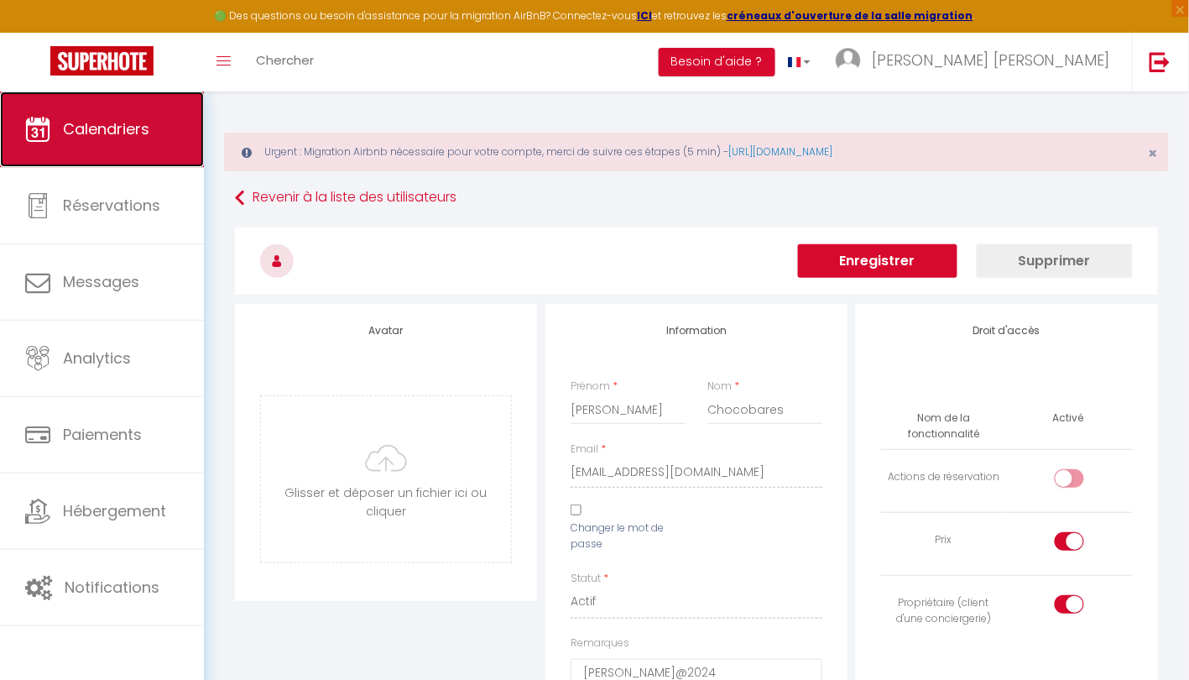
click at [104, 132] on span "Calendriers" at bounding box center [106, 128] width 86 height 21
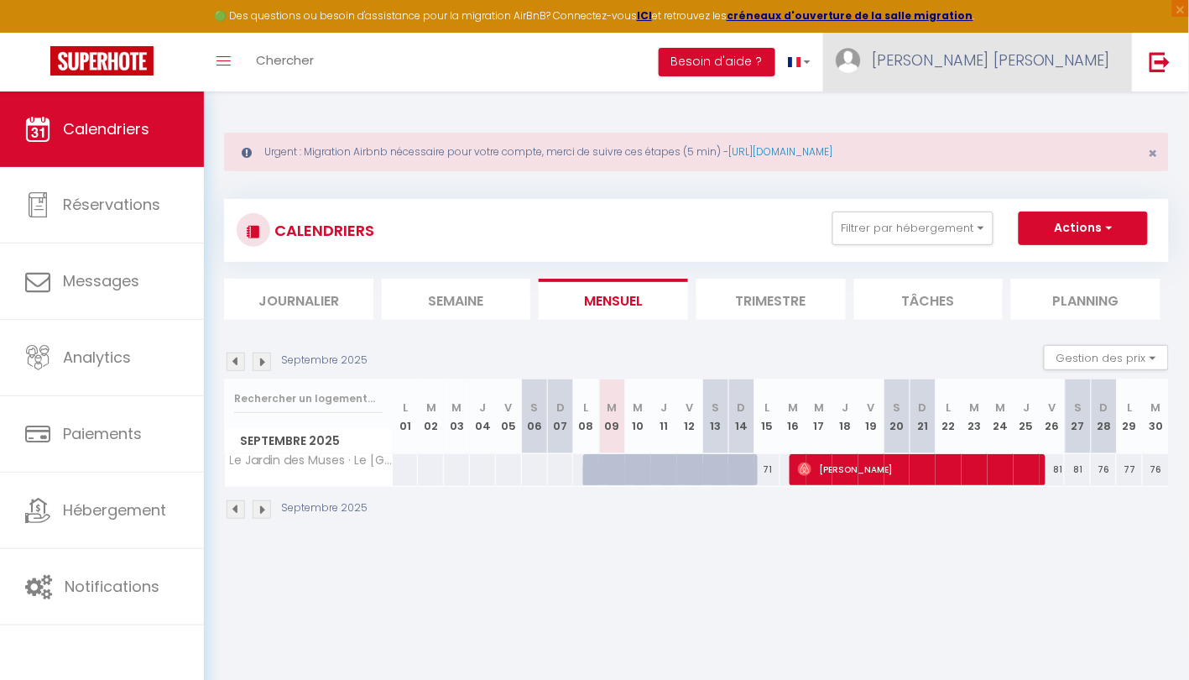
click at [861, 62] on img at bounding box center [848, 60] width 25 height 25
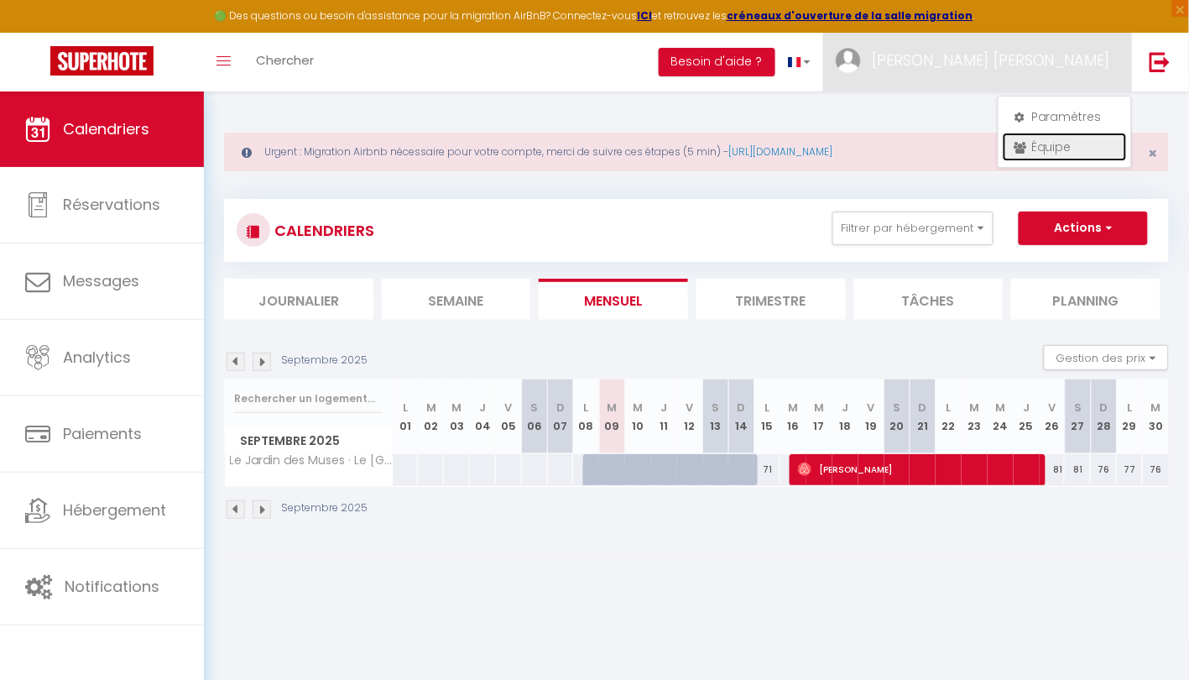
click at [1041, 141] on link "Équipe" at bounding box center [1065, 147] width 124 height 29
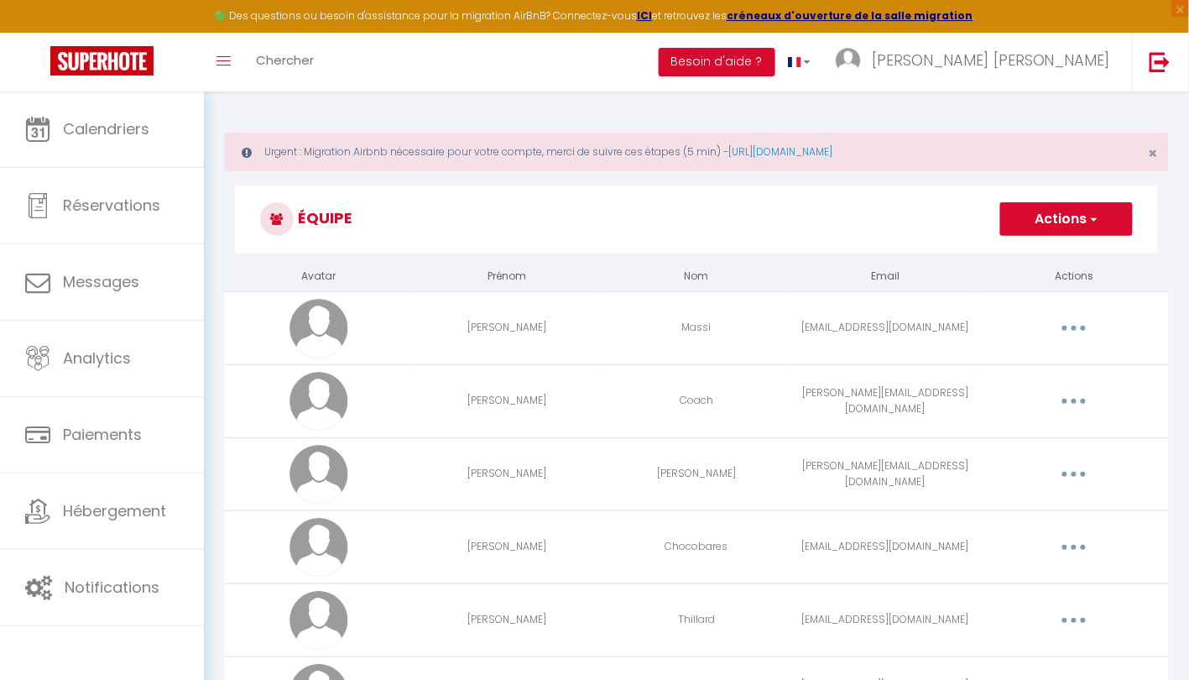
scroll to position [462, 0]
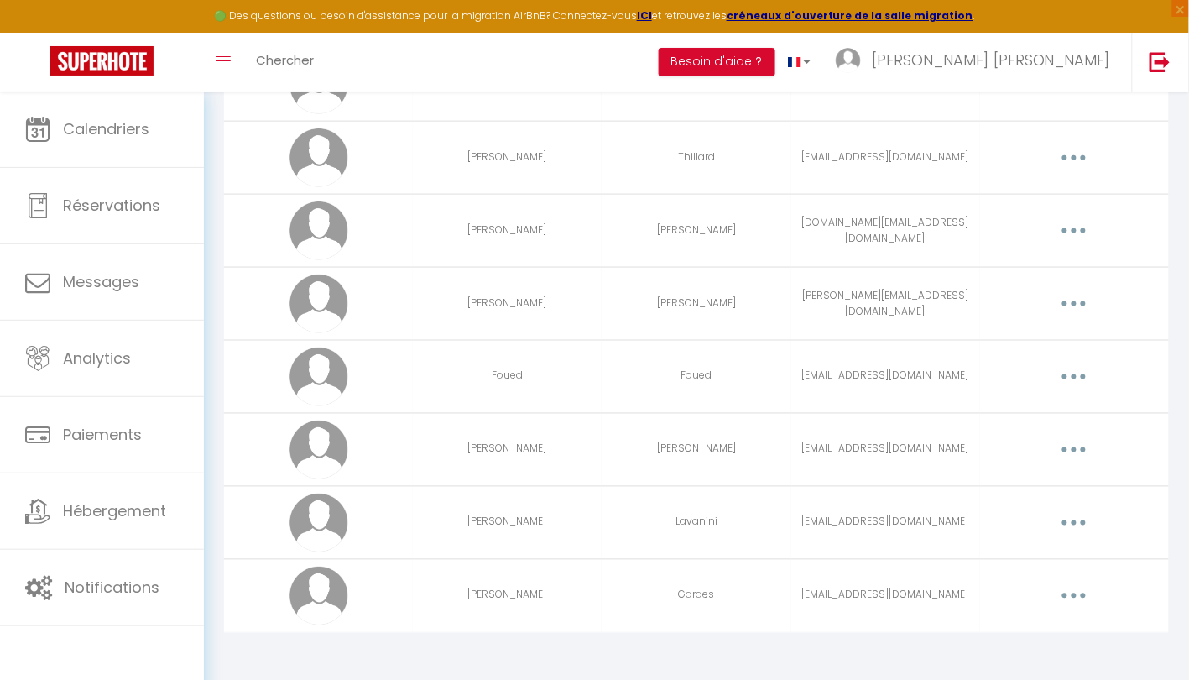
click at [1068, 588] on button "button" at bounding box center [1074, 595] width 47 height 27
click at [996, 628] on link "Editer" at bounding box center [1030, 634] width 124 height 29
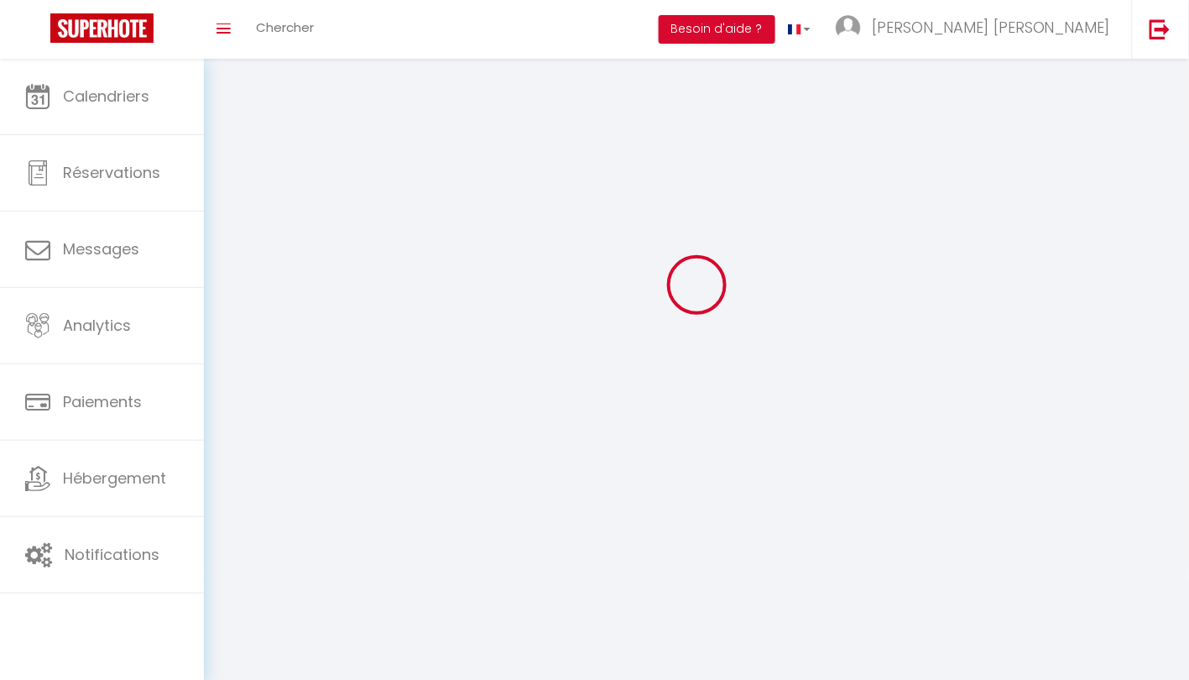
type input "[PERSON_NAME]"
type input "Gardes"
type input "[EMAIL_ADDRESS][DOMAIN_NAME]"
type textarea "PhilippeG2025!"
type textarea "[URL][DOMAIN_NAME]"
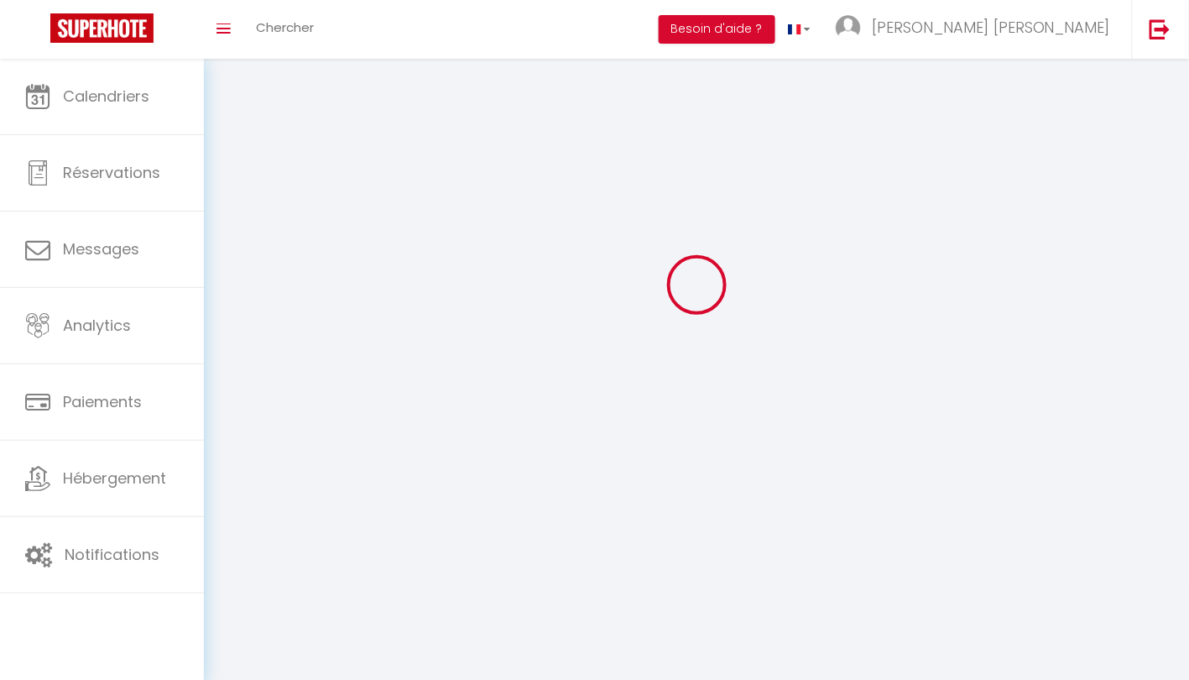
checkbox input "false"
checkbox input "true"
checkbox input "false"
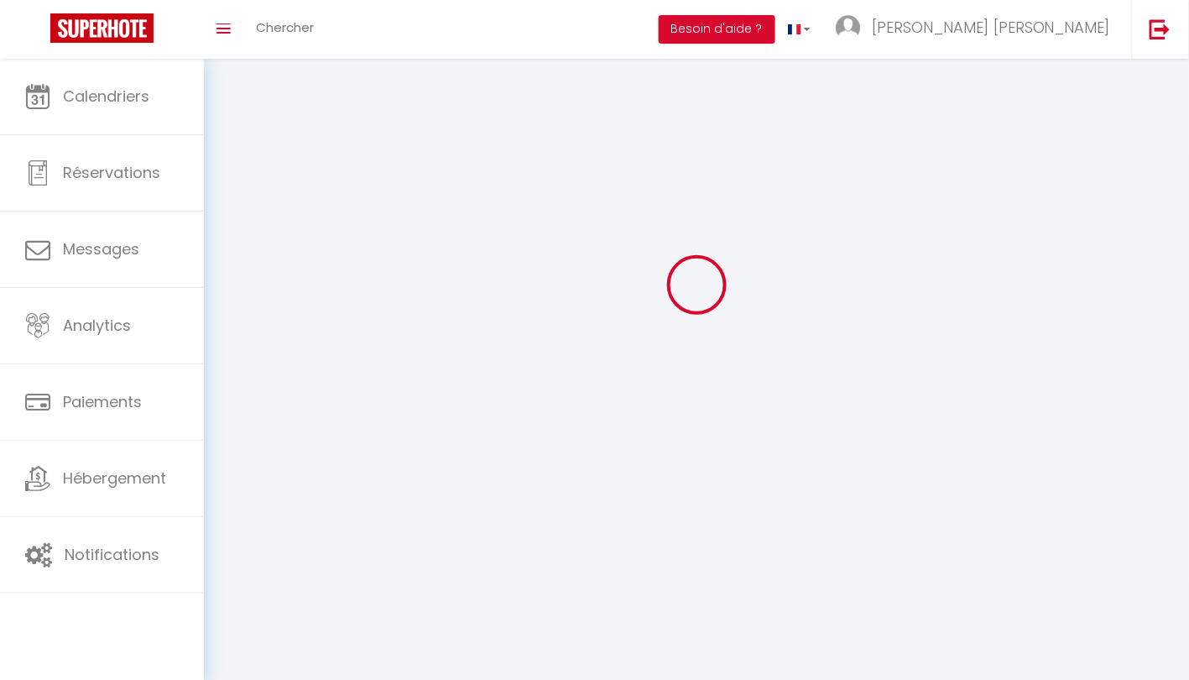
checkbox input "true"
checkbox input "false"
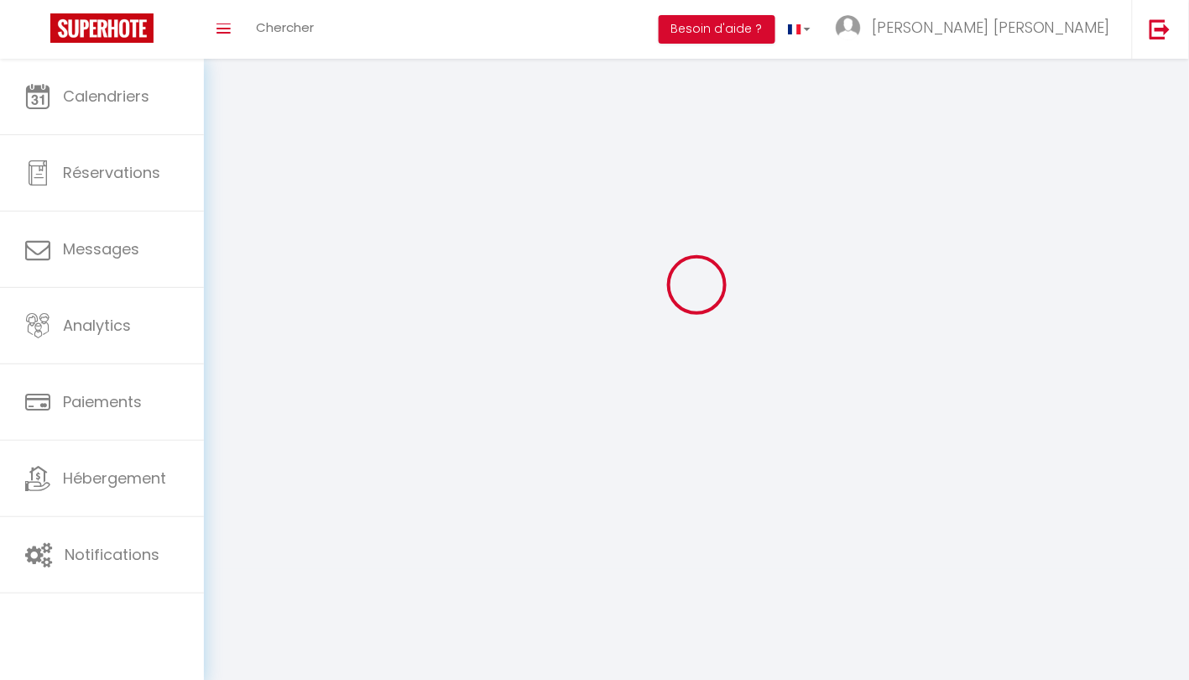
checkbox input "true"
checkbox input "false"
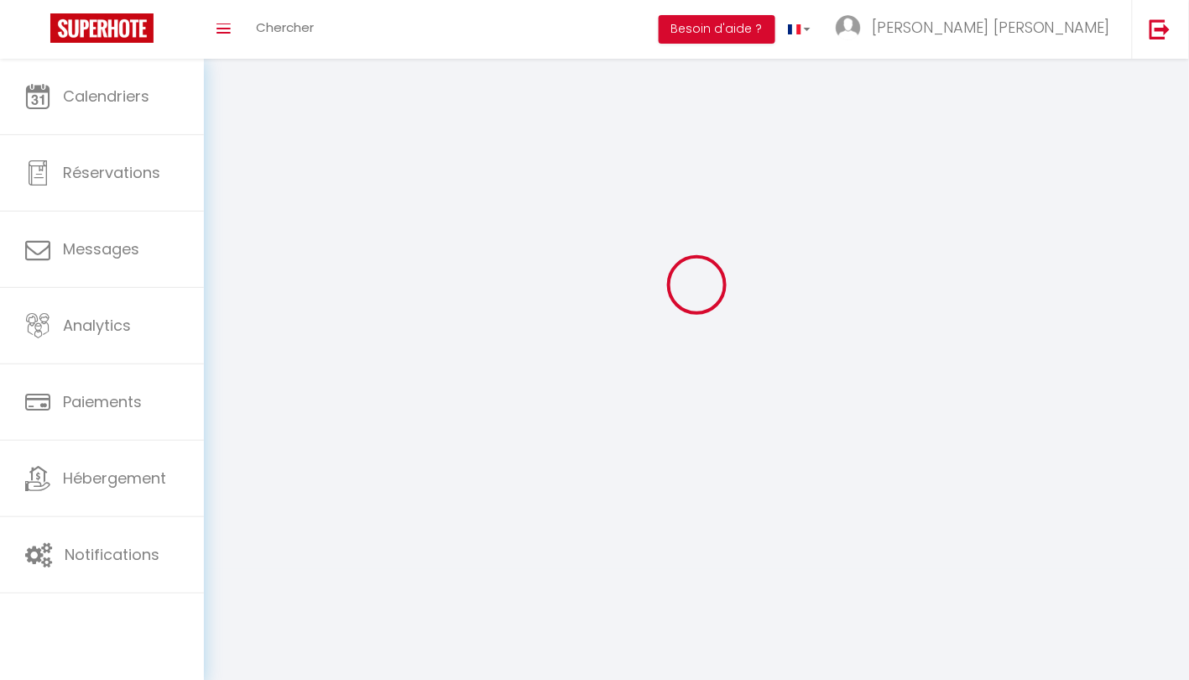
checkbox input "false"
select select
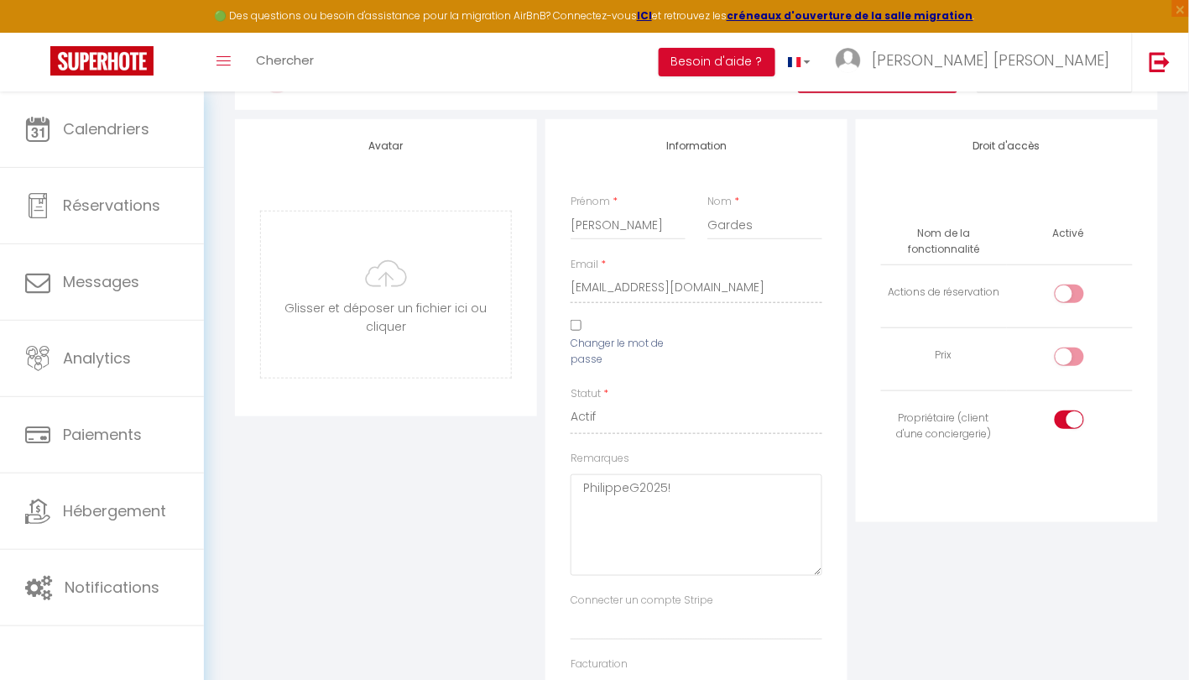
scroll to position [179, 0]
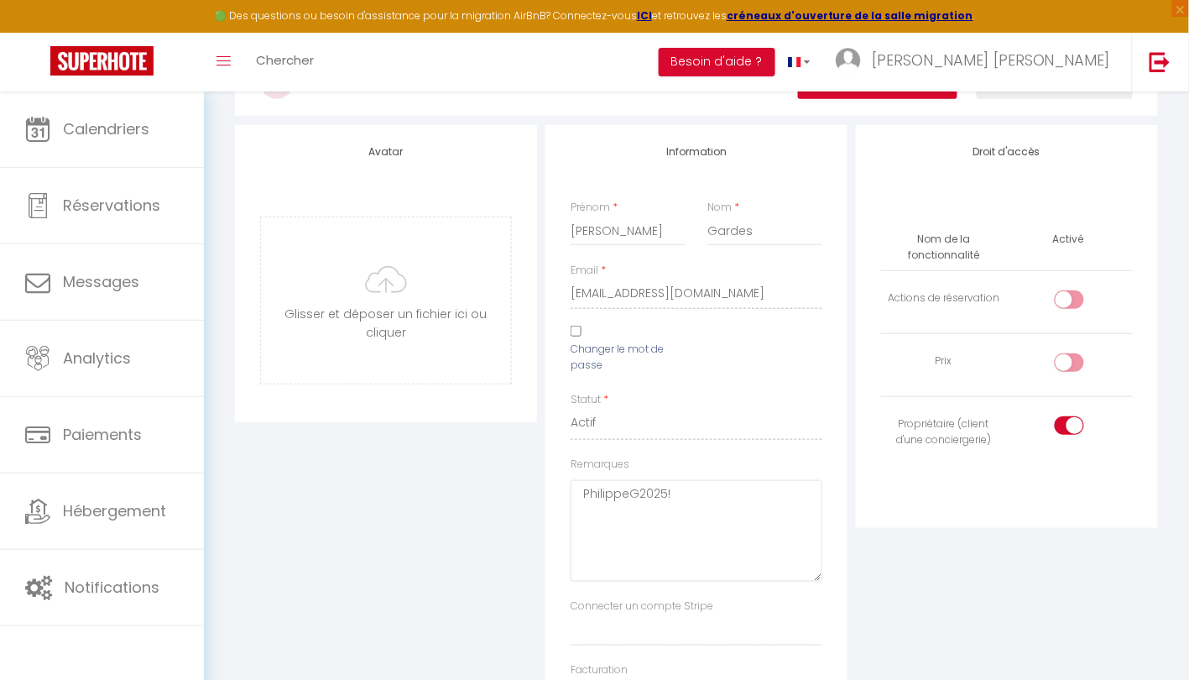
click at [1065, 365] on div at bounding box center [1069, 362] width 29 height 18
click at [1069, 365] on input "checkbox" at bounding box center [1083, 365] width 29 height 25
checkbox input "true"
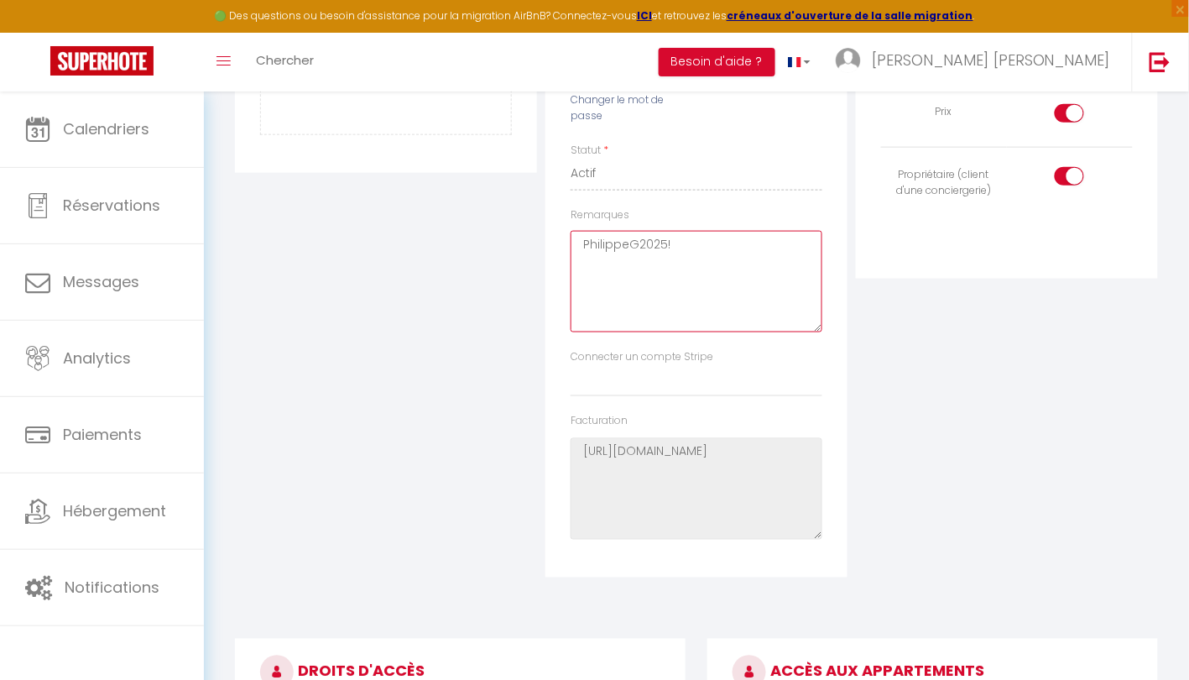
click at [618, 256] on textarea "PhilippeG2025!" at bounding box center [697, 282] width 252 height 102
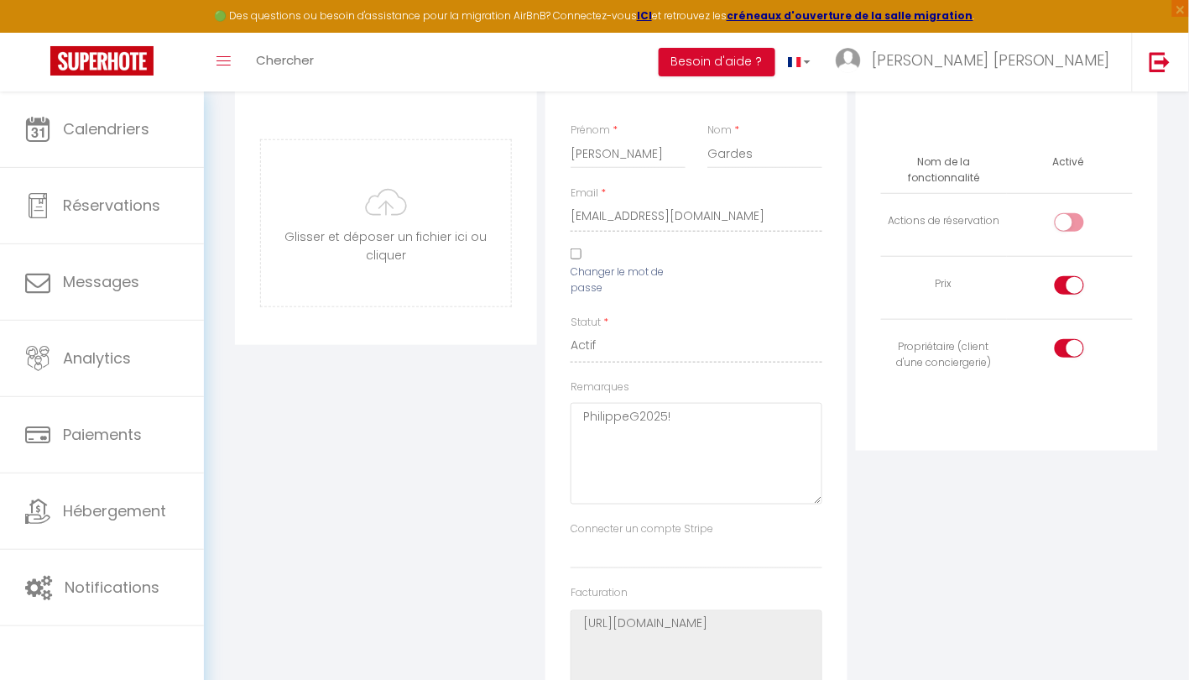
scroll to position [0, 0]
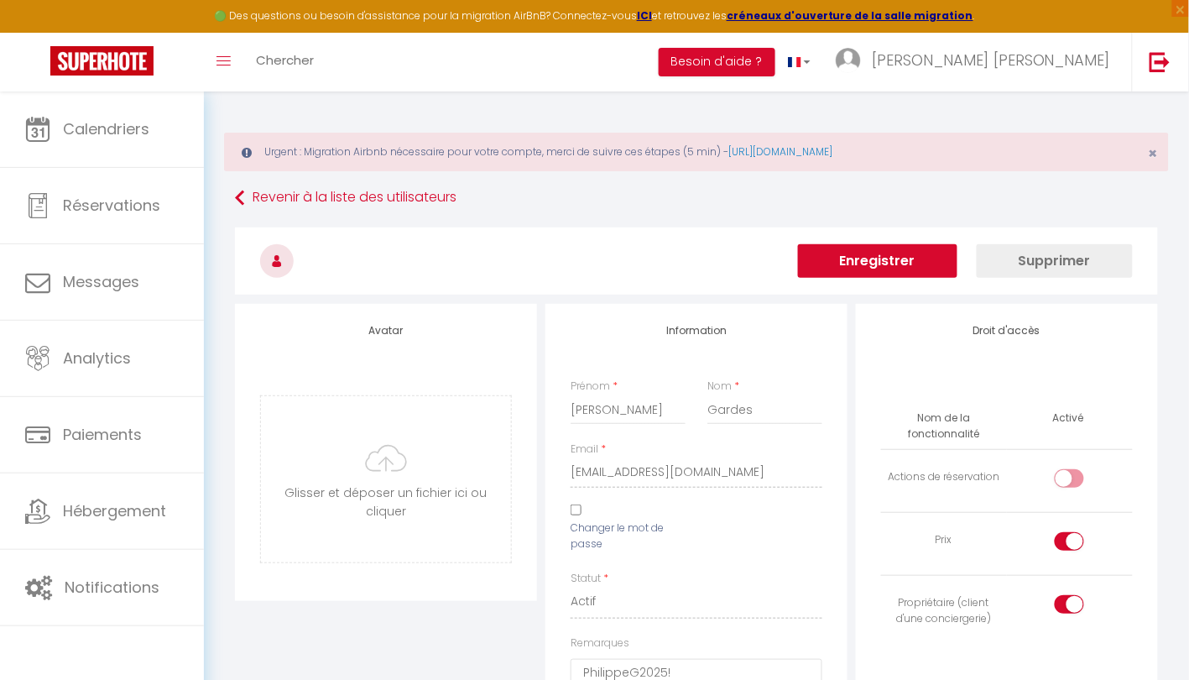
click at [926, 275] on button "Enregistrer" at bounding box center [877, 261] width 159 height 34
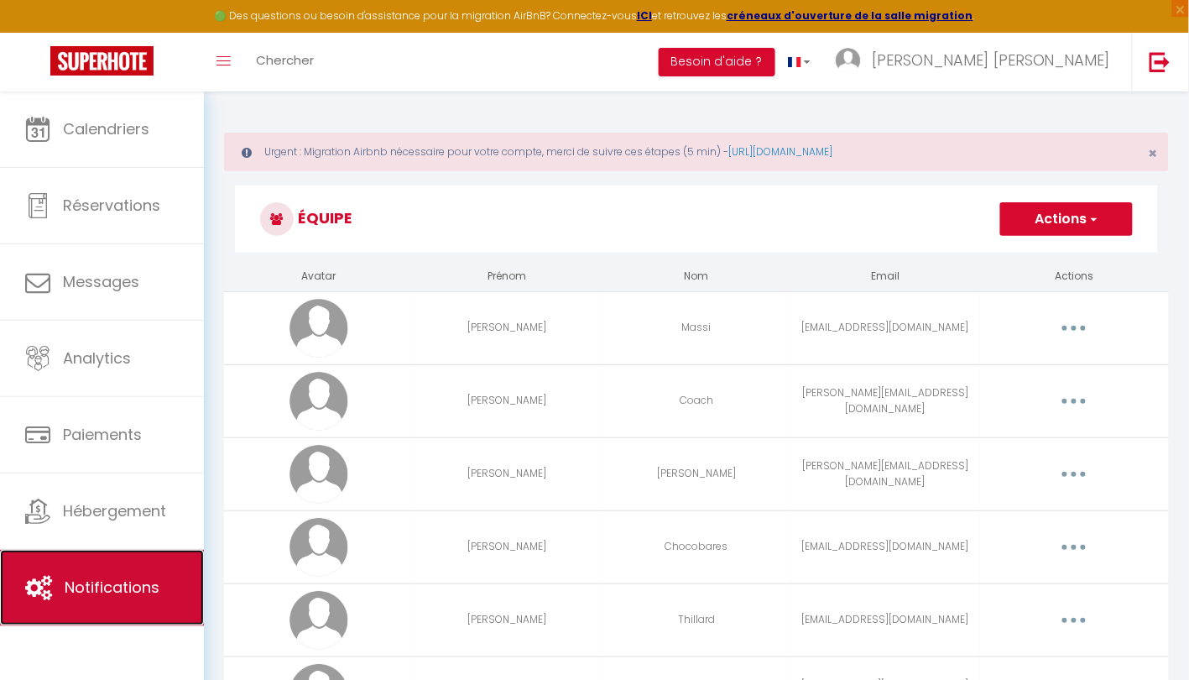
click at [120, 582] on span "Notifications" at bounding box center [112, 587] width 95 height 21
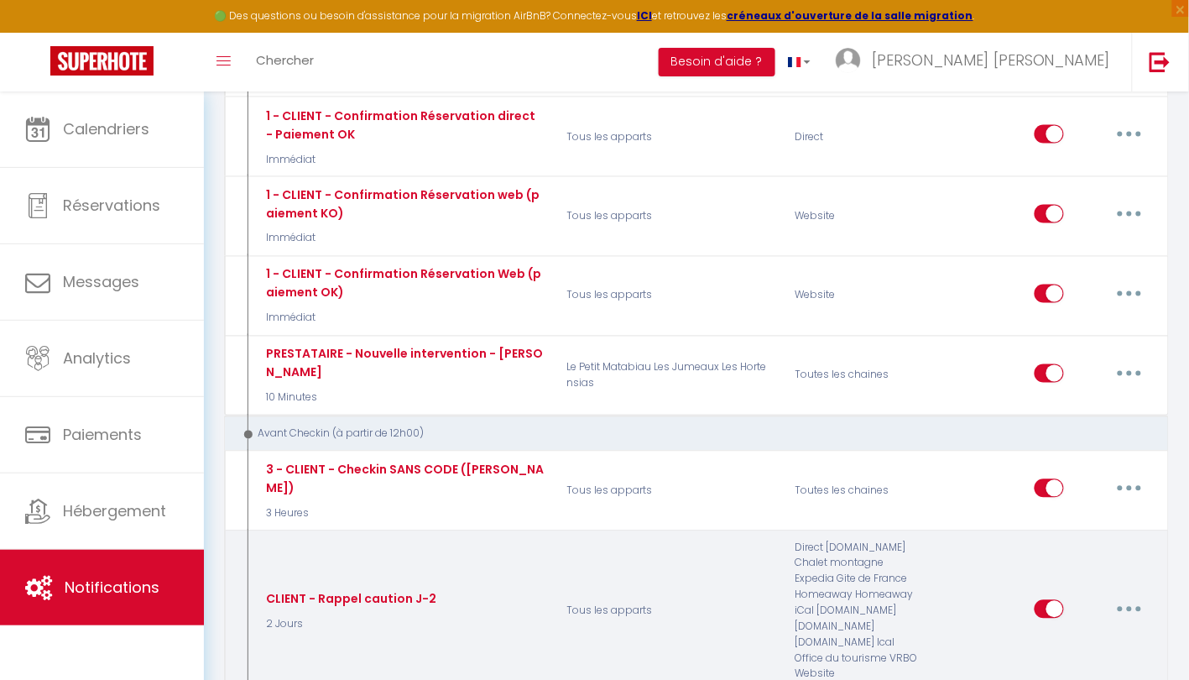
scroll to position [603, 0]
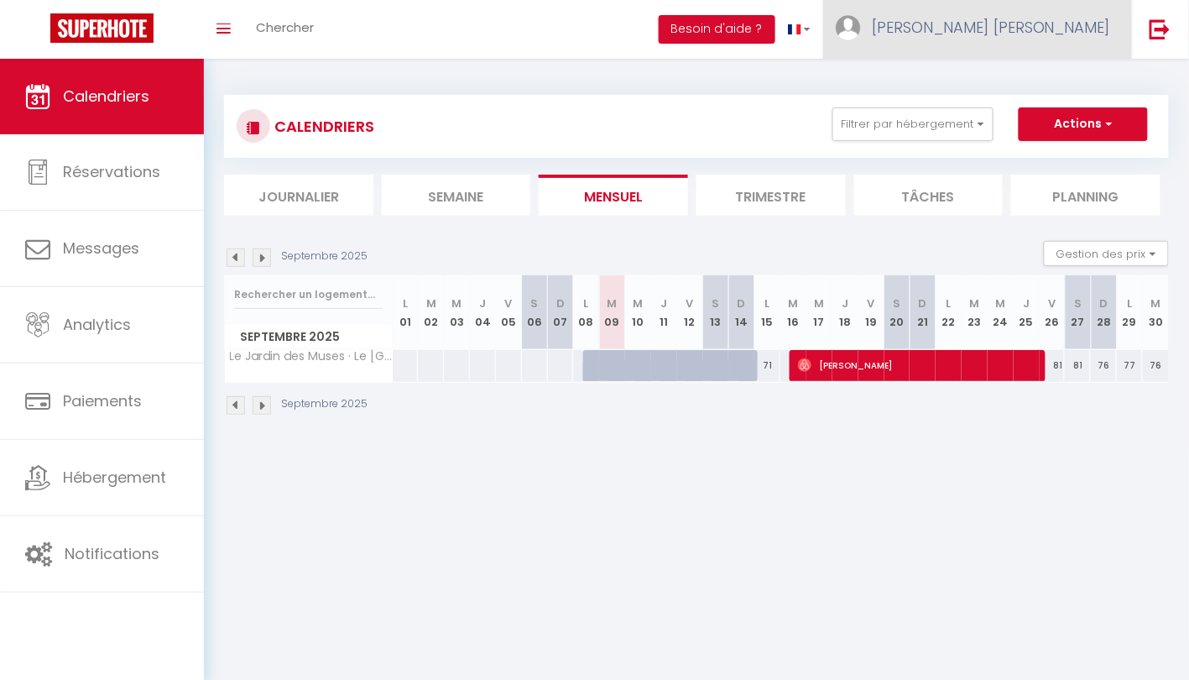
click at [1053, 39] on link "[PERSON_NAME] [PERSON_NAME]" at bounding box center [977, 29] width 309 height 59
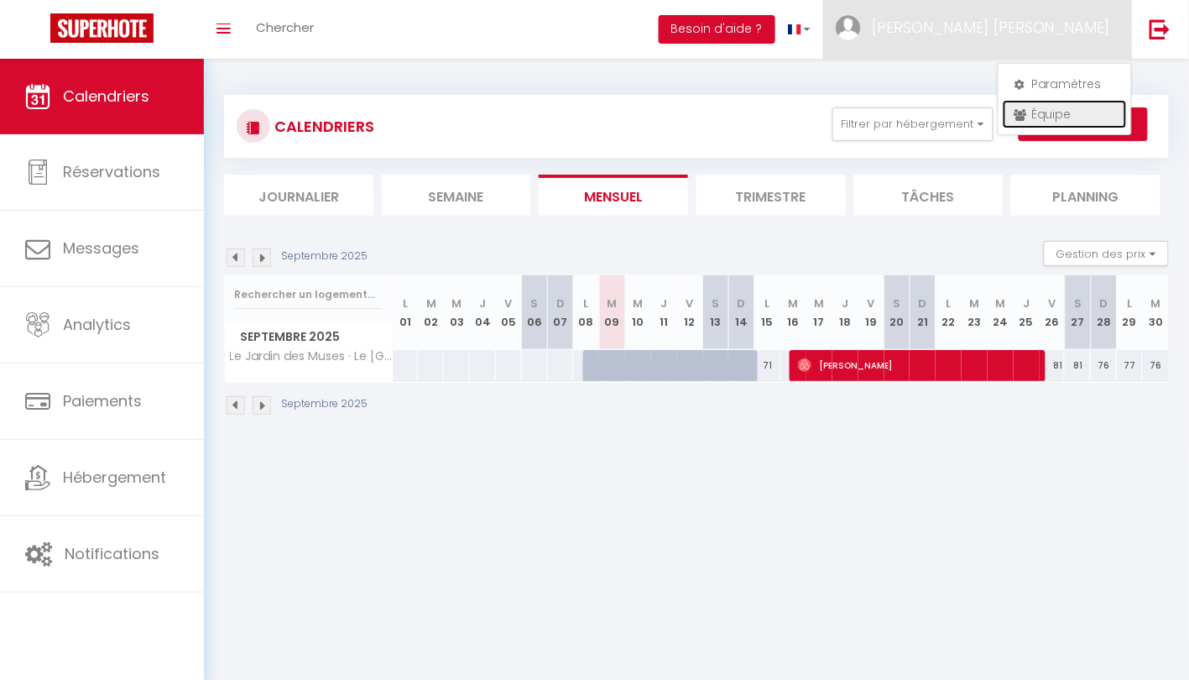
click at [1045, 109] on link "Équipe" at bounding box center [1065, 114] width 124 height 29
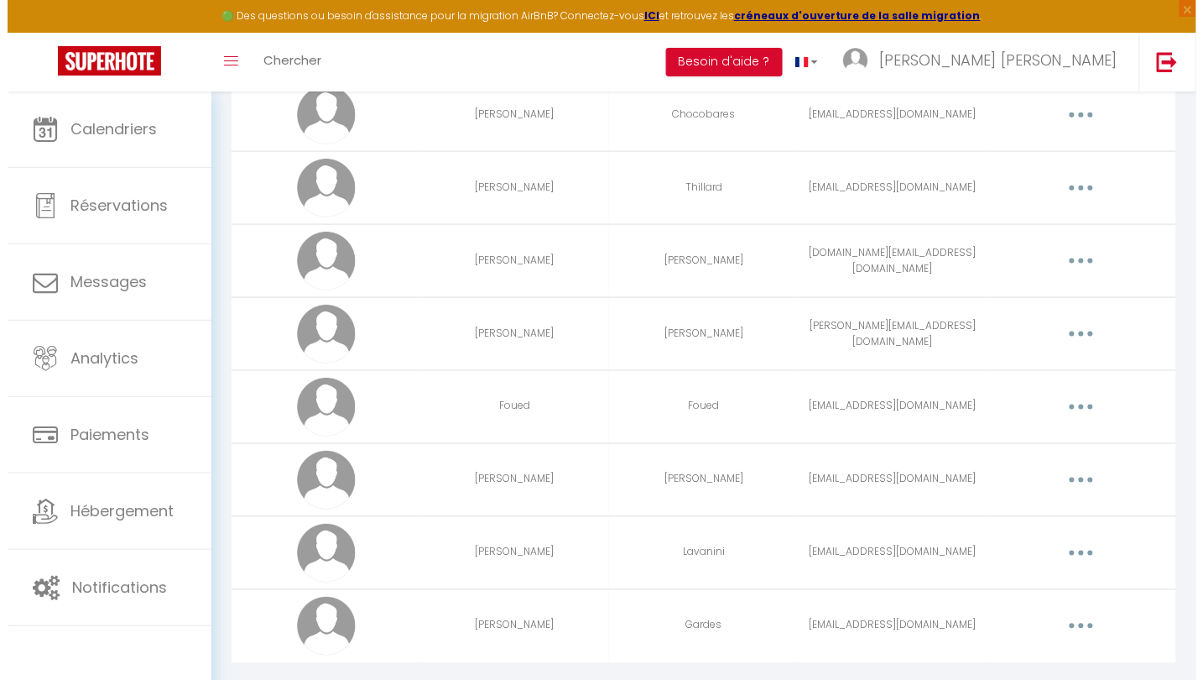
scroll to position [462, 0]
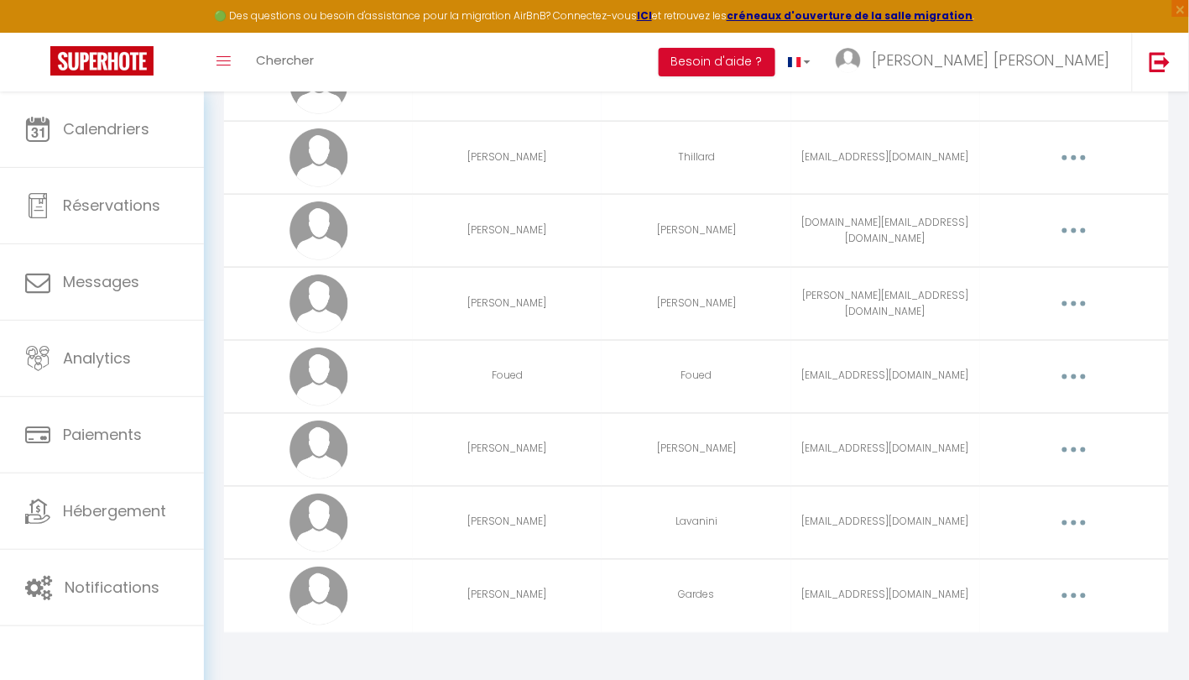
click at [1070, 587] on button "button" at bounding box center [1074, 595] width 47 height 27
click at [1002, 656] on link "Supprimer" at bounding box center [1030, 664] width 124 height 29
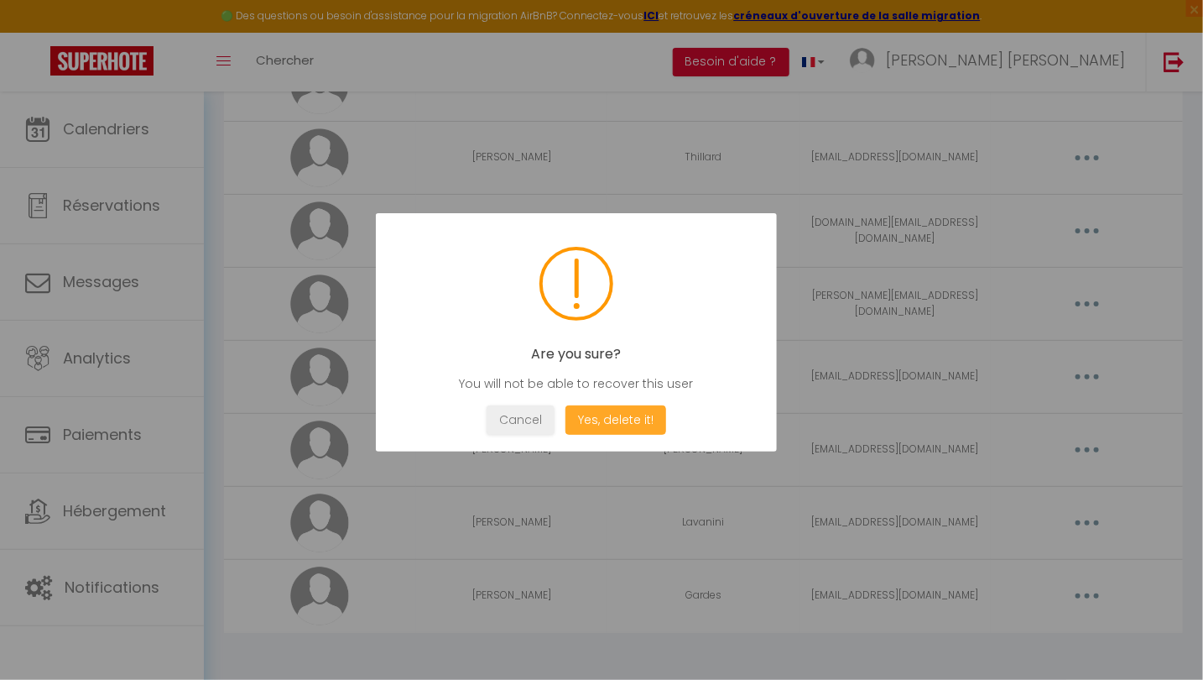
click at [603, 418] on button "Yes, delete it!" at bounding box center [616, 419] width 101 height 29
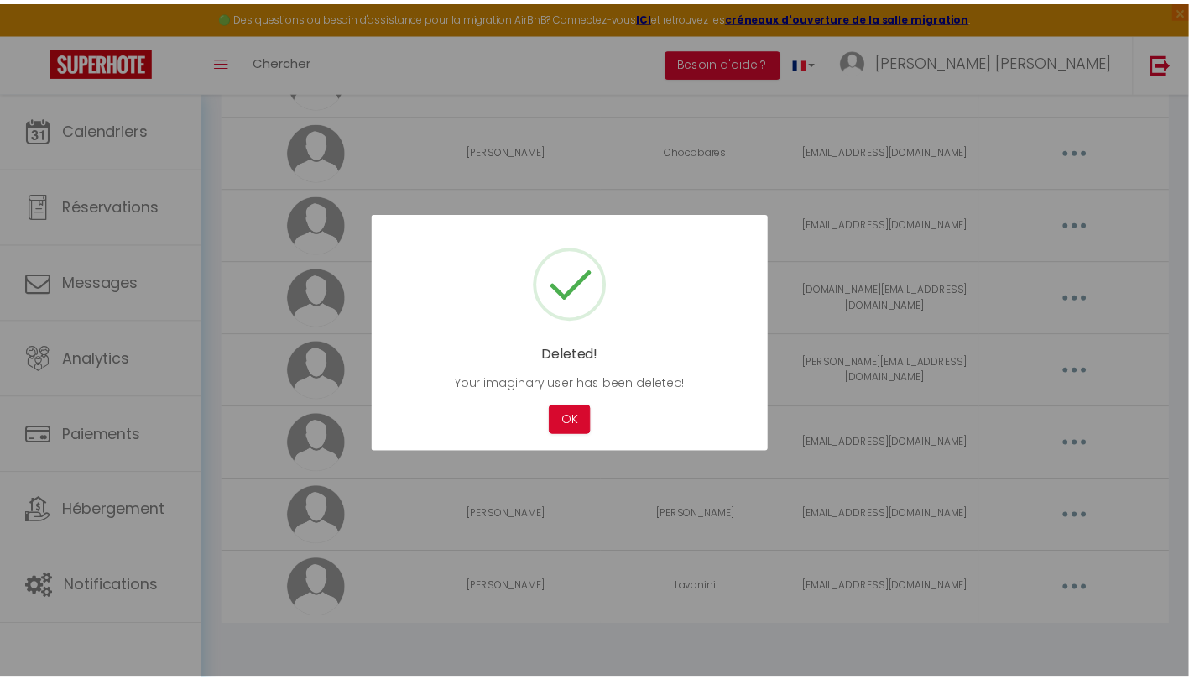
scroll to position [389, 0]
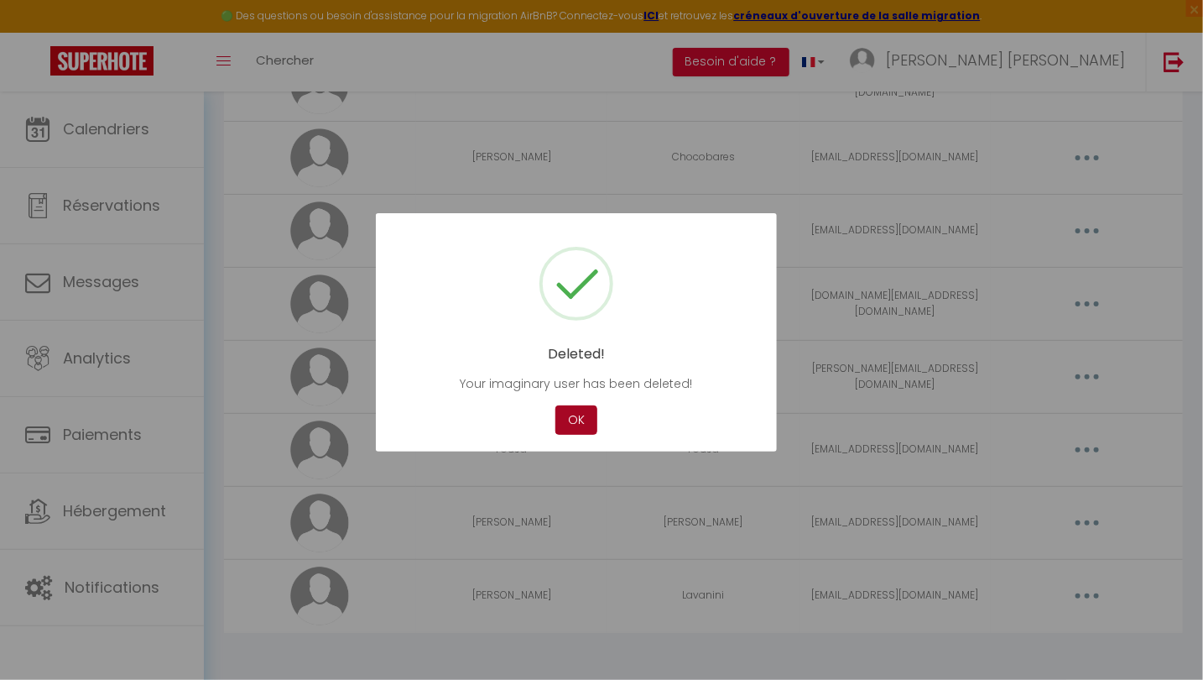
click at [577, 413] on button "OK" at bounding box center [577, 419] width 42 height 29
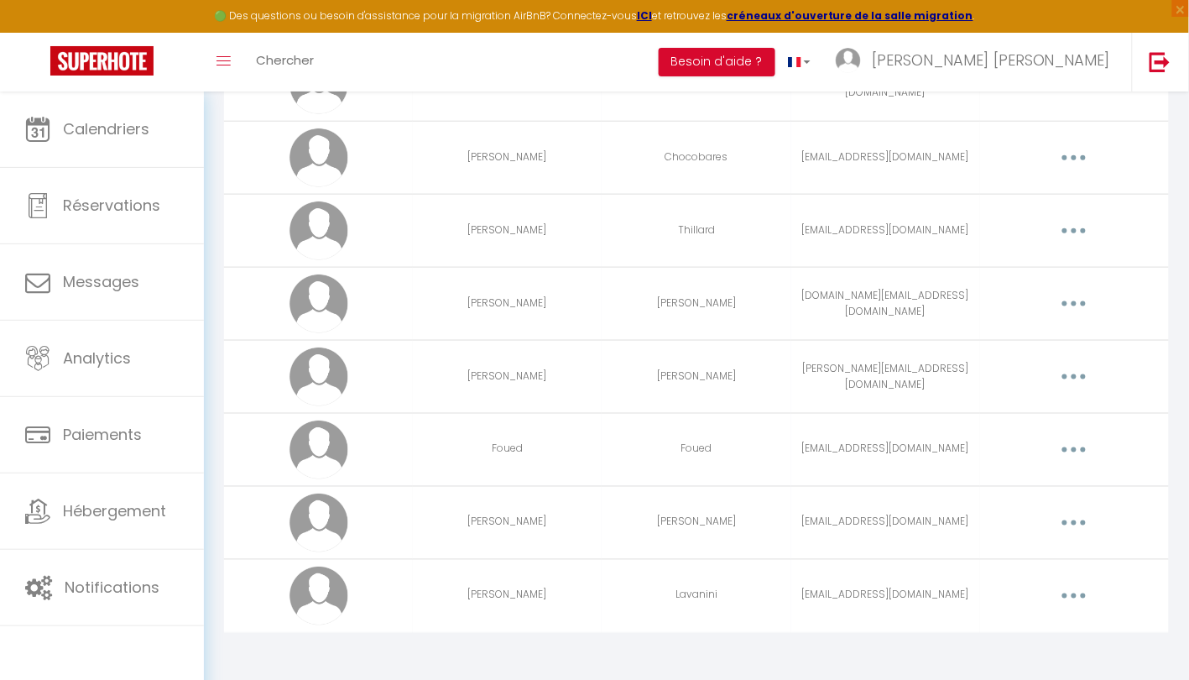
scroll to position [0, 0]
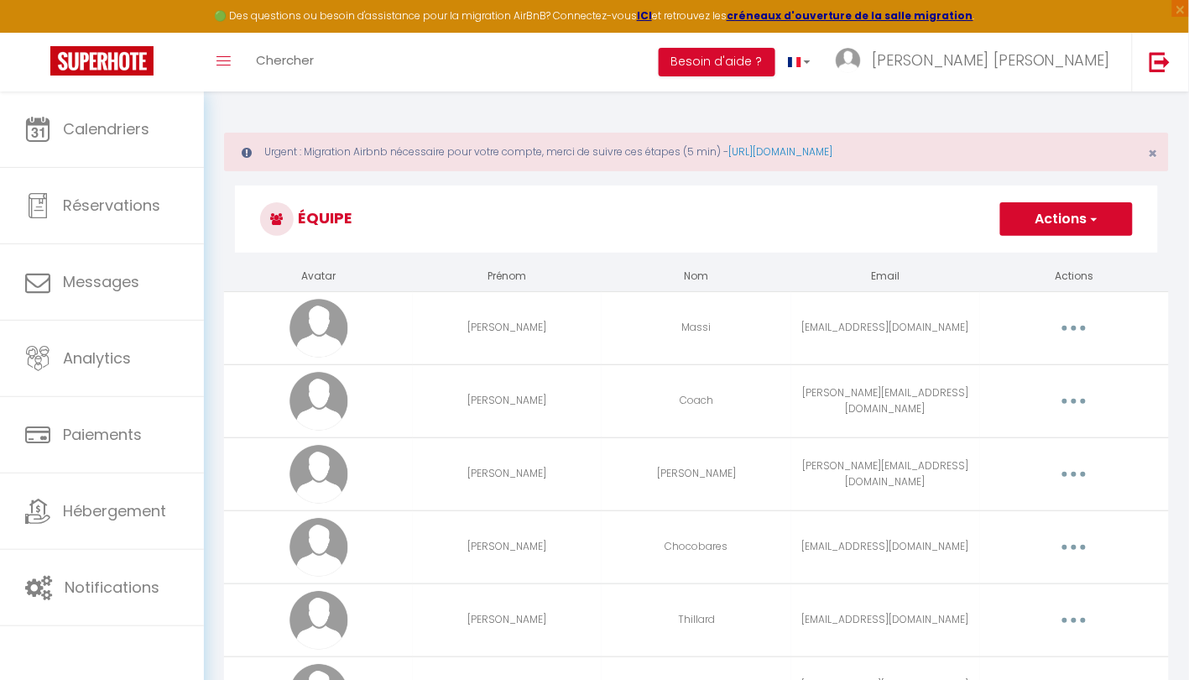
click at [1043, 210] on button "Actions" at bounding box center [1066, 219] width 133 height 34
click at [1029, 258] on link "Ajouter un nouvel utilisateur" at bounding box center [1033, 256] width 198 height 22
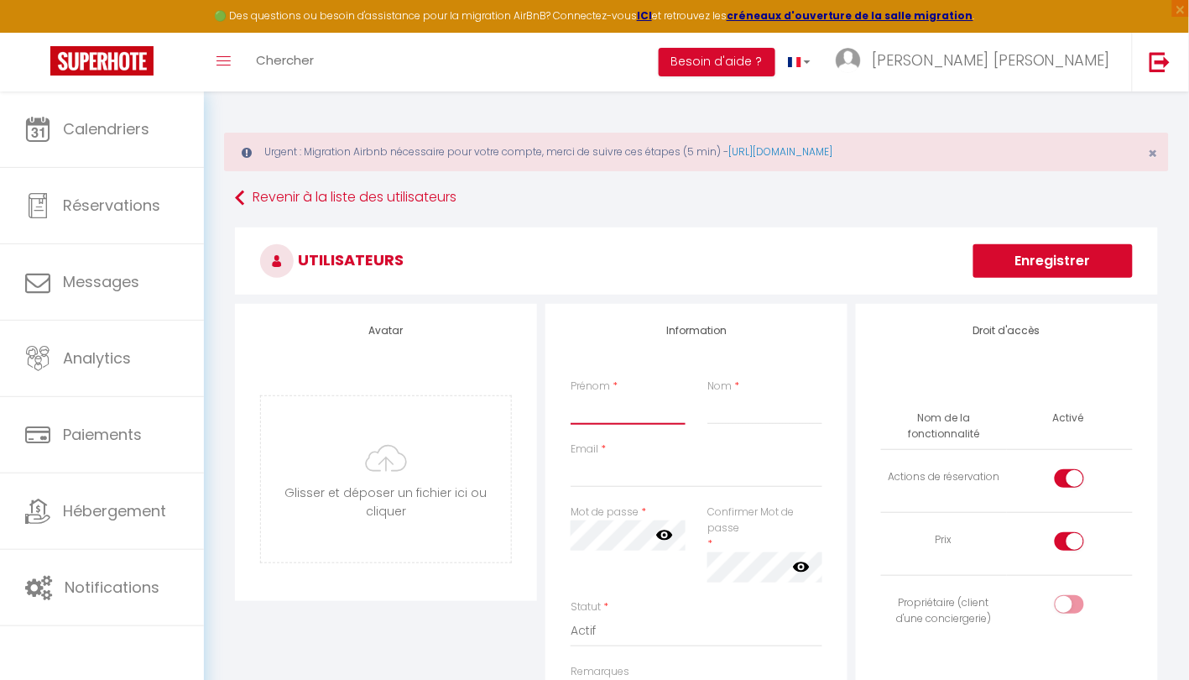
click at [590, 406] on input "Prénom" at bounding box center [628, 409] width 115 height 30
type input "[PERSON_NAME]"
click at [736, 420] on input "Nom" at bounding box center [764, 409] width 115 height 30
type input "Gardes"
click at [633, 474] on input "Email" at bounding box center [697, 472] width 252 height 30
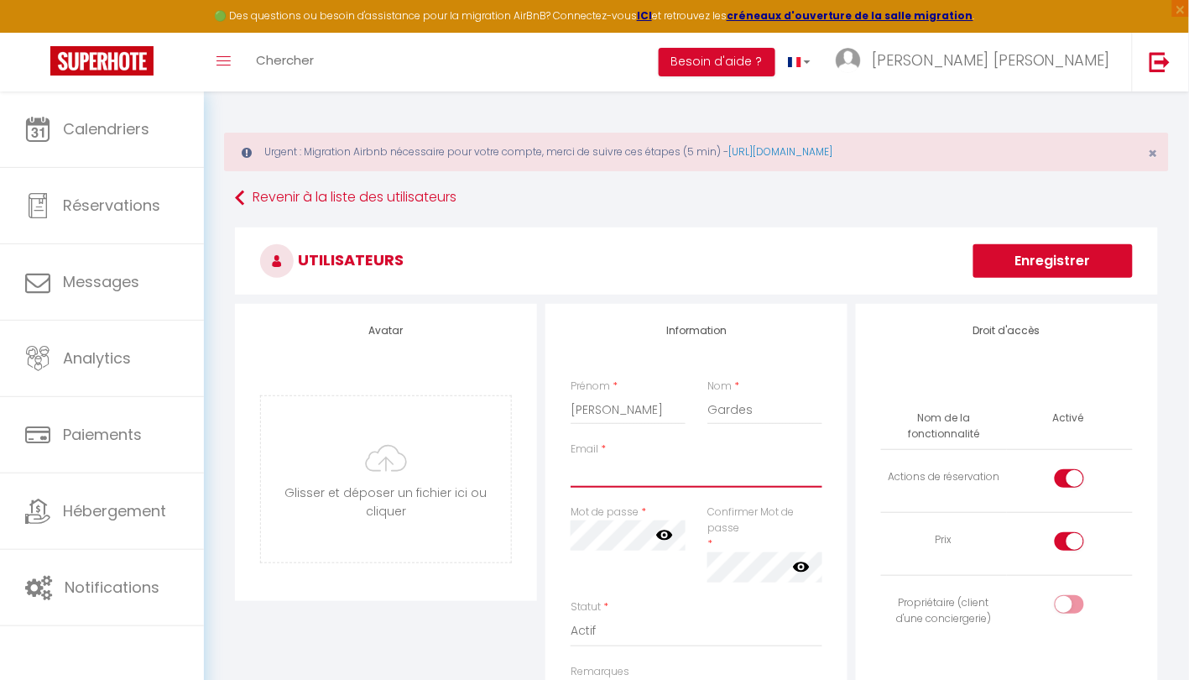
paste input "[EMAIL_ADDRESS][DOMAIN_NAME]"
click at [578, 474] on input "Philippegardes@hotmail.fr" at bounding box center [697, 472] width 252 height 30
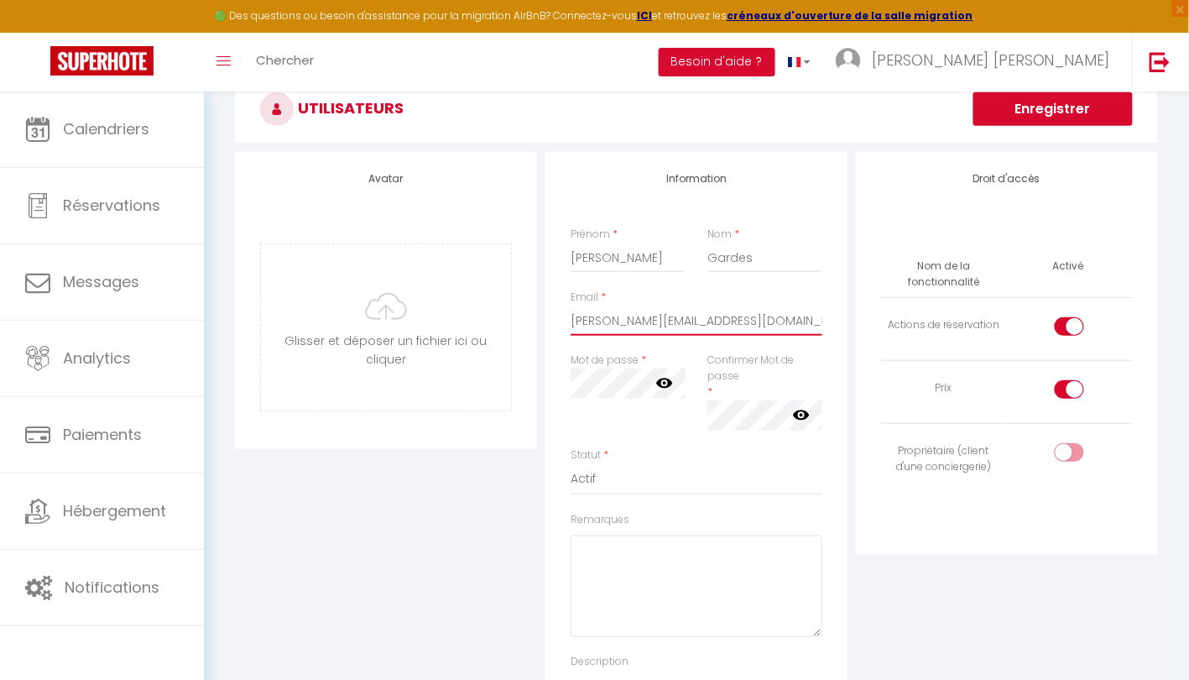
scroll to position [153, 0]
type input "philippegardes@hotmail.fr"
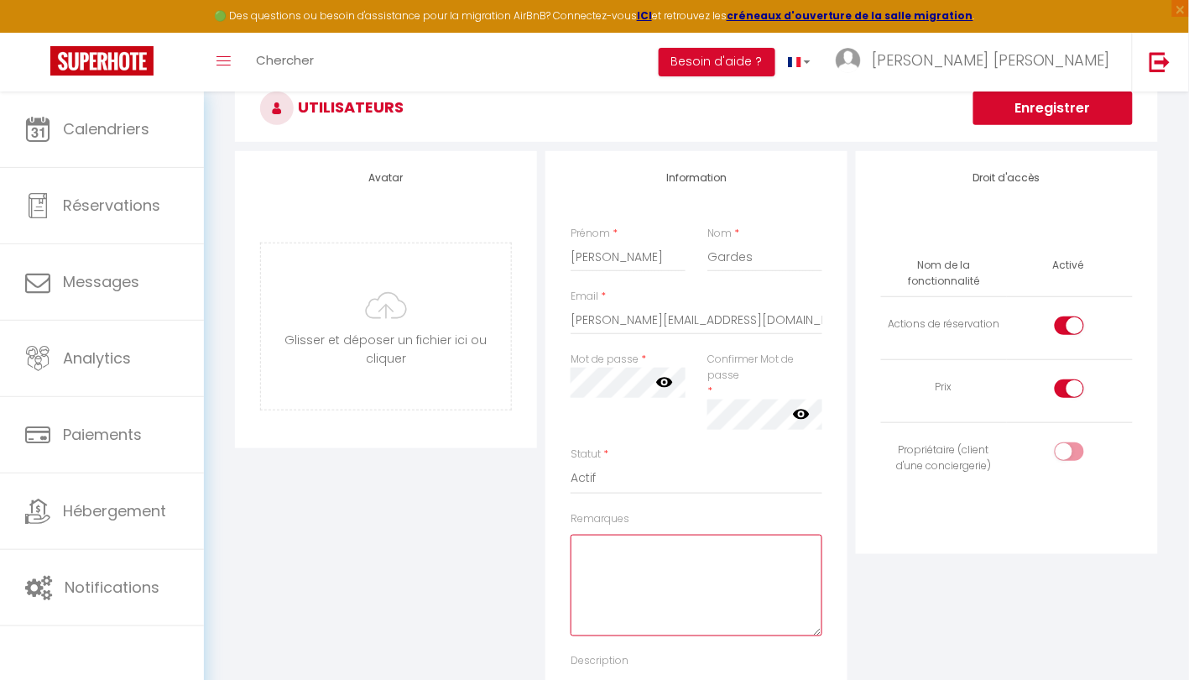
click at [607, 580] on textarea "Remarques" at bounding box center [697, 586] width 252 height 102
paste textarea "PhilippeG2025!"
click at [645, 537] on textarea "PhilippeG2025!" at bounding box center [697, 586] width 252 height 102
type textarea "PhilippeG2025!"
click at [729, 373] on label "Confirmer Mot de passe" at bounding box center [764, 368] width 115 height 32
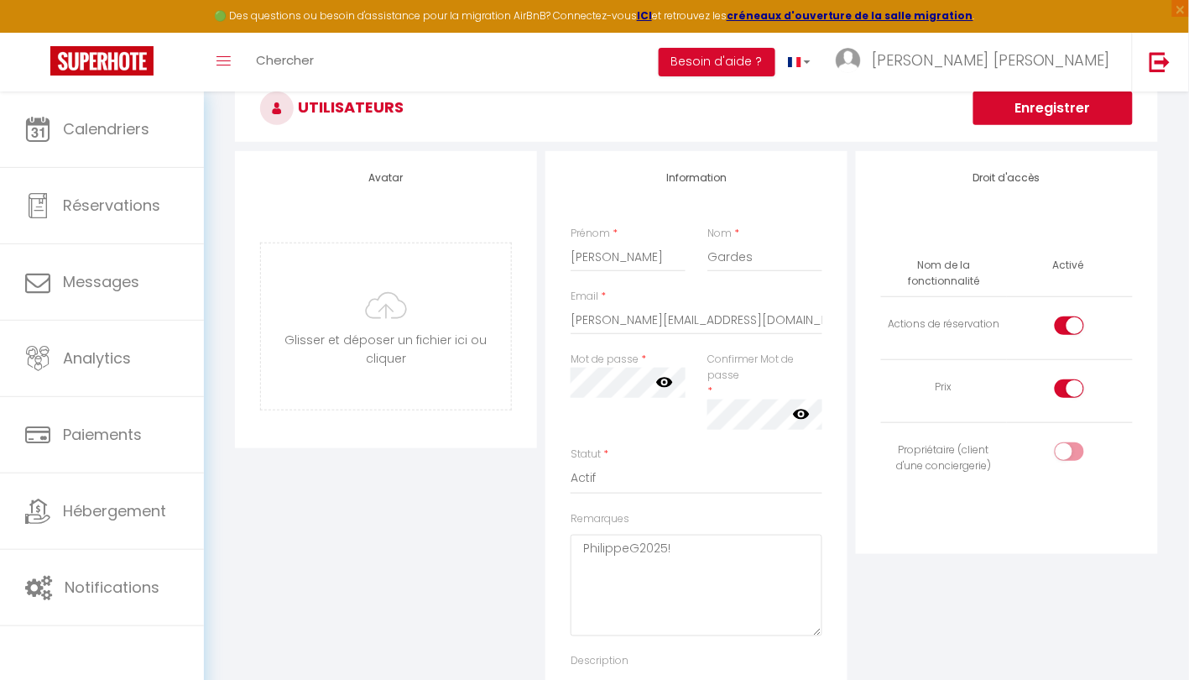
click at [1069, 328] on div at bounding box center [1069, 325] width 29 height 18
click at [1069, 328] on input "checkbox" at bounding box center [1083, 328] width 29 height 25
checkbox input "false"
click at [1074, 443] on input "checkbox" at bounding box center [1083, 454] width 29 height 25
checkbox input "true"
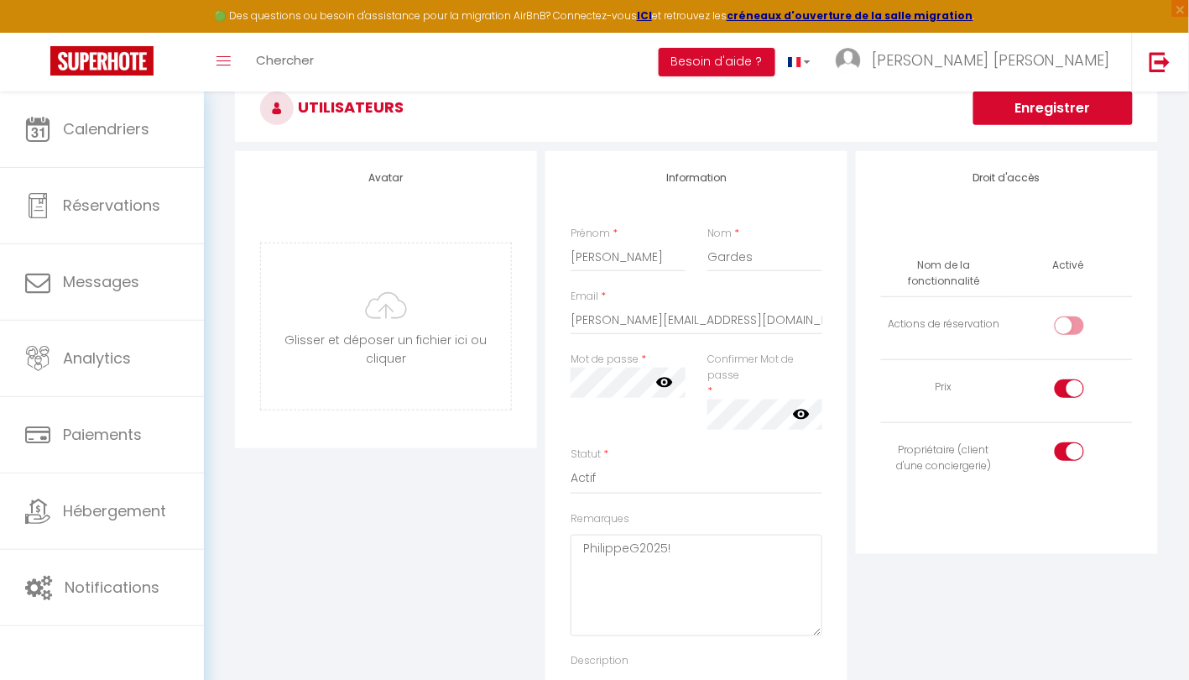
click at [1099, 556] on div "Droit d'accès Nom de la fonctionnalité Activé Actions de réservation Prix Propr…" at bounding box center [1007, 456] width 310 height 611
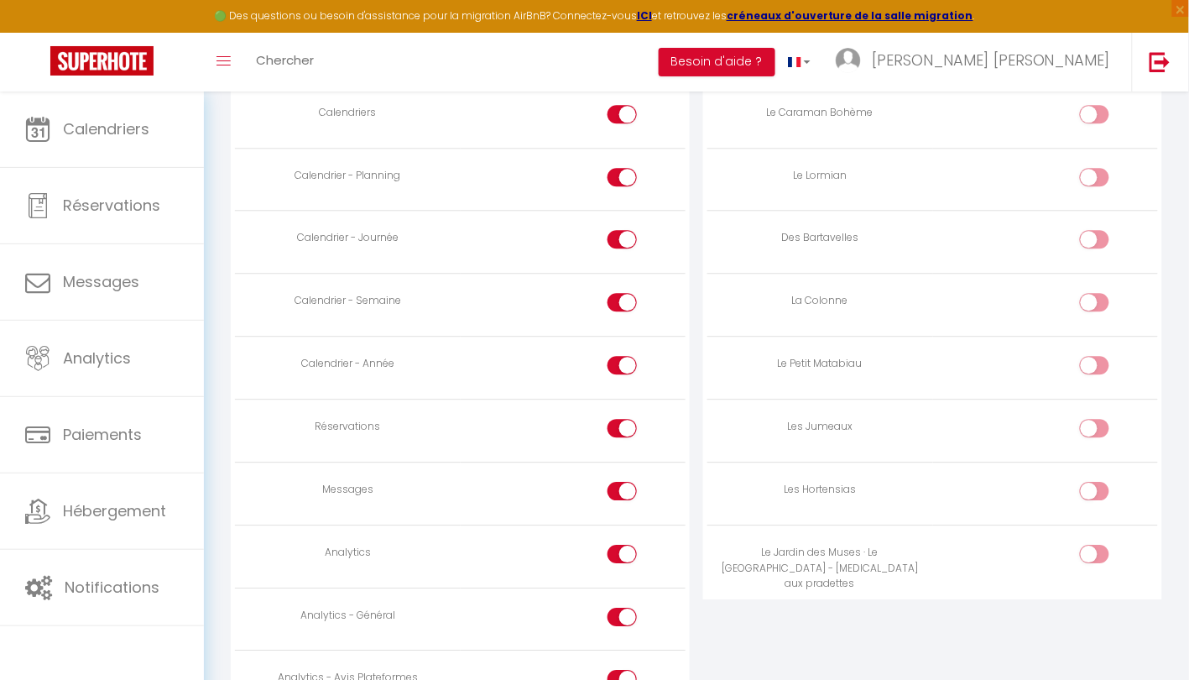
scroll to position [999, 0]
click at [1101, 550] on input "checkbox" at bounding box center [1108, 555] width 29 height 25
checkbox input "true"
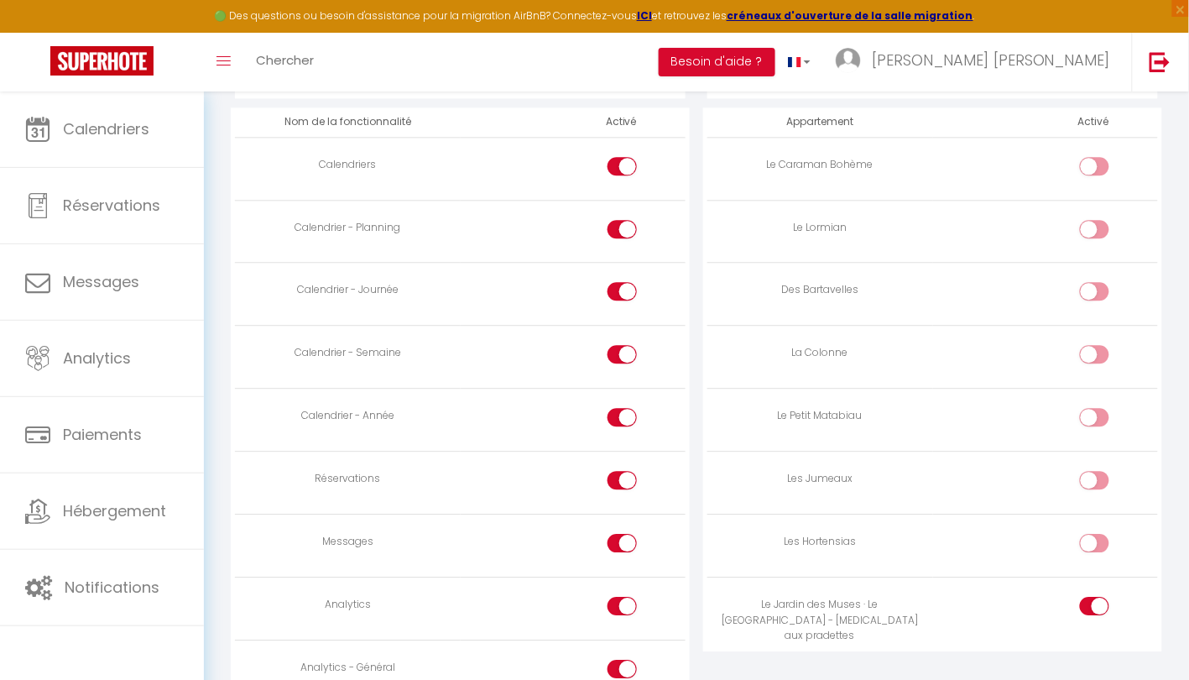
scroll to position [825, 0]
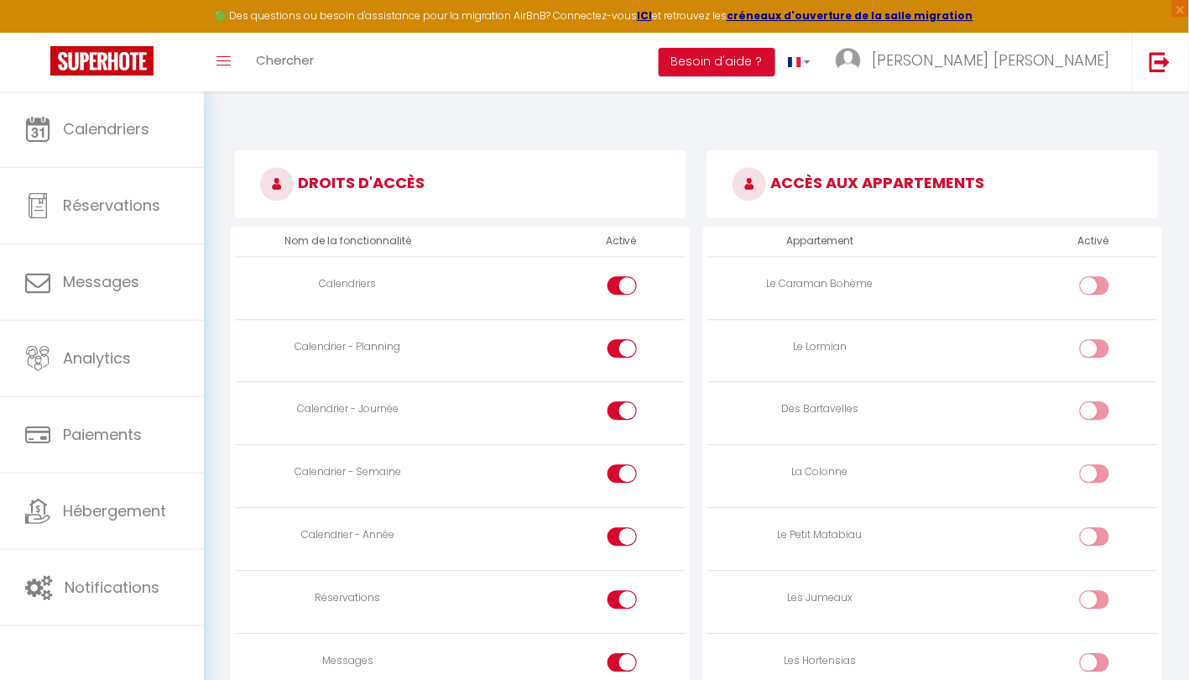
click at [624, 344] on input "checkbox" at bounding box center [636, 352] width 29 height 25
checkbox input "false"
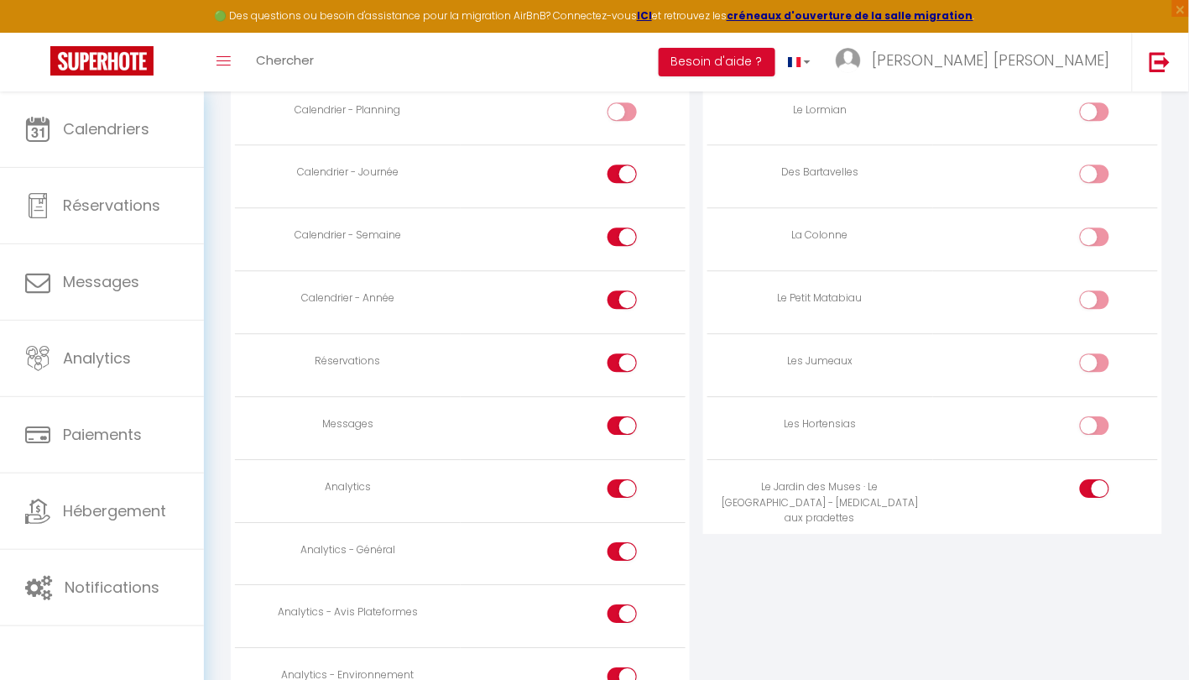
scroll to position [1069, 0]
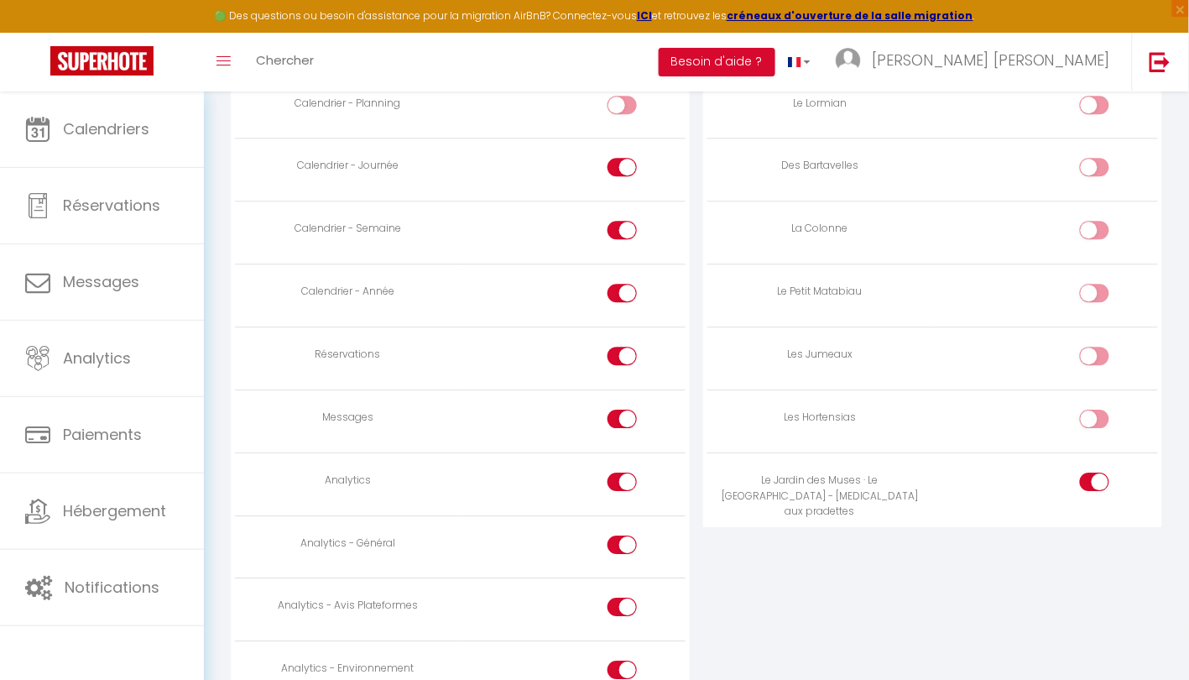
click at [629, 414] on input "checkbox" at bounding box center [636, 422] width 29 height 25
checkbox input "false"
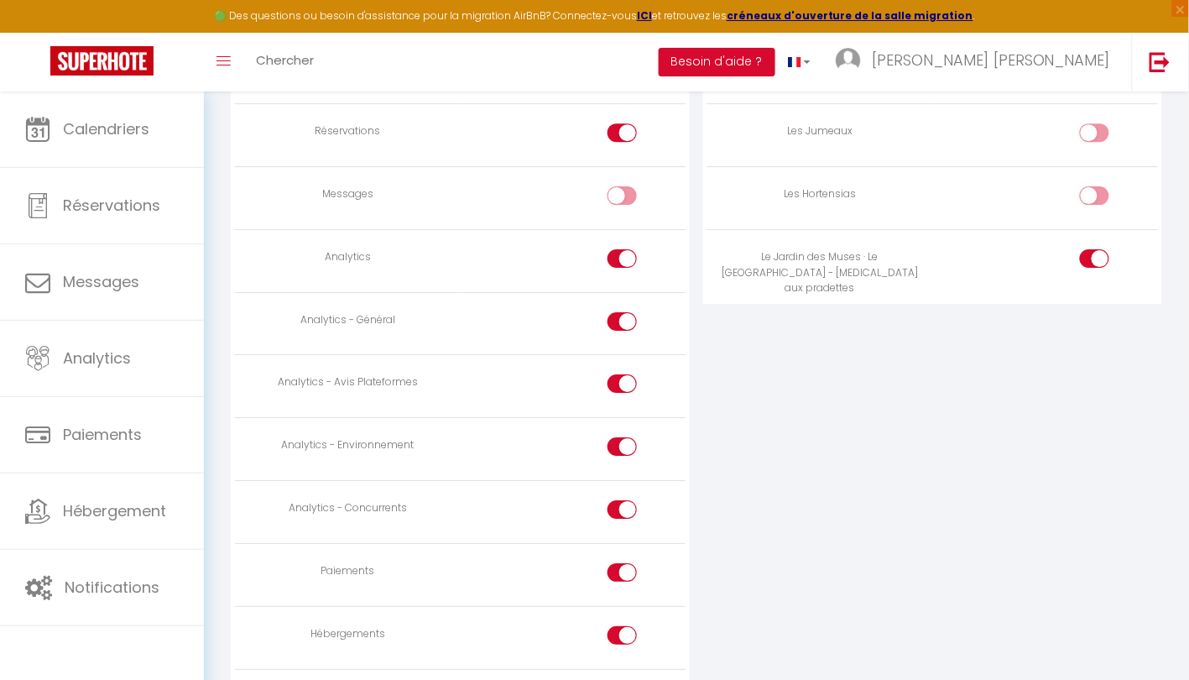
scroll to position [1301, 0]
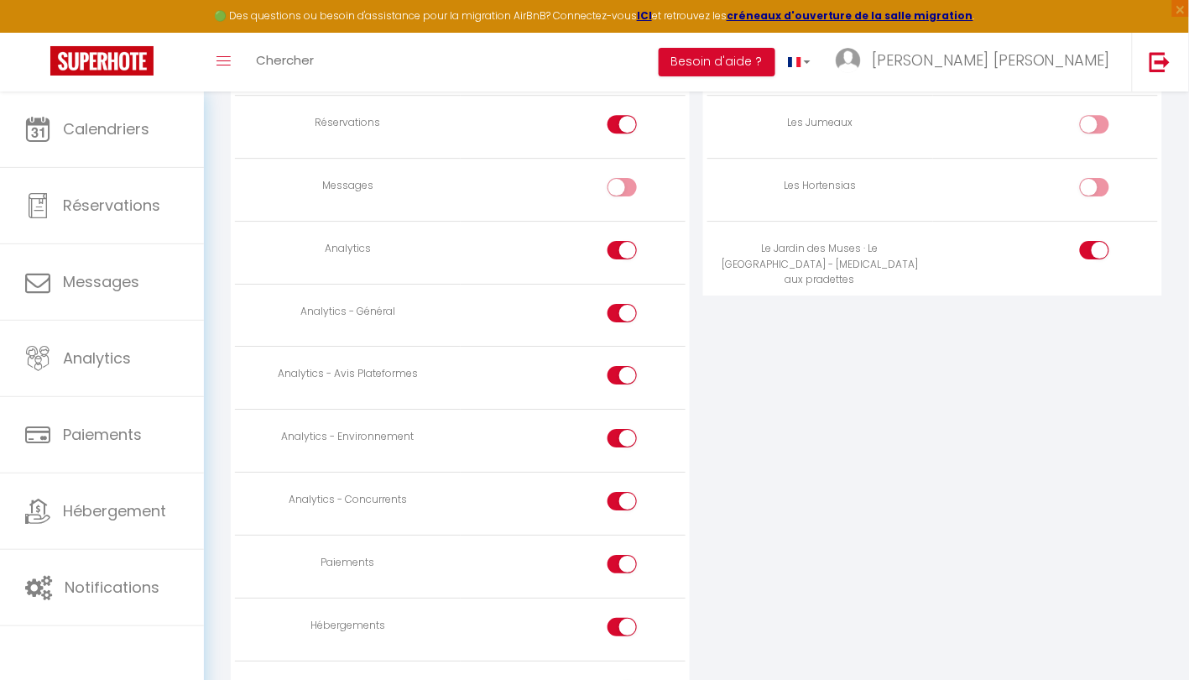
click at [626, 369] on input "checkbox" at bounding box center [636, 378] width 29 height 25
checkbox input "false"
click at [633, 429] on input "checkbox" at bounding box center [636, 441] width 29 height 25
checkbox input "false"
click at [627, 499] on input "checkbox" at bounding box center [636, 504] width 29 height 25
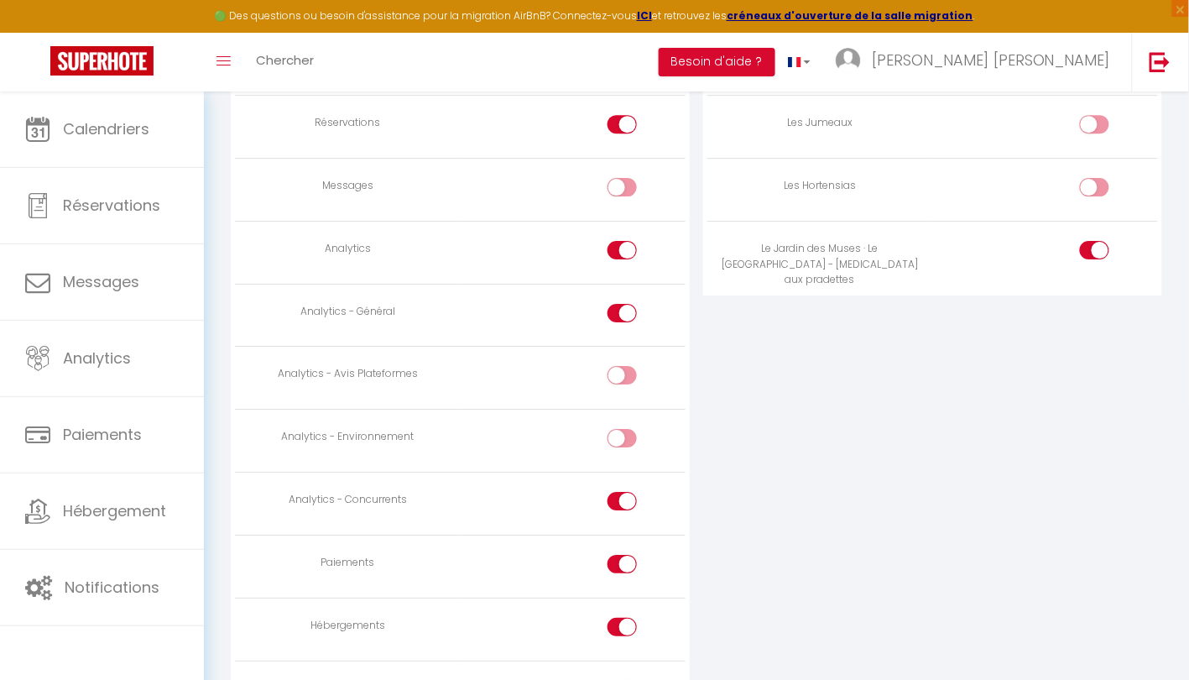
checkbox input "false"
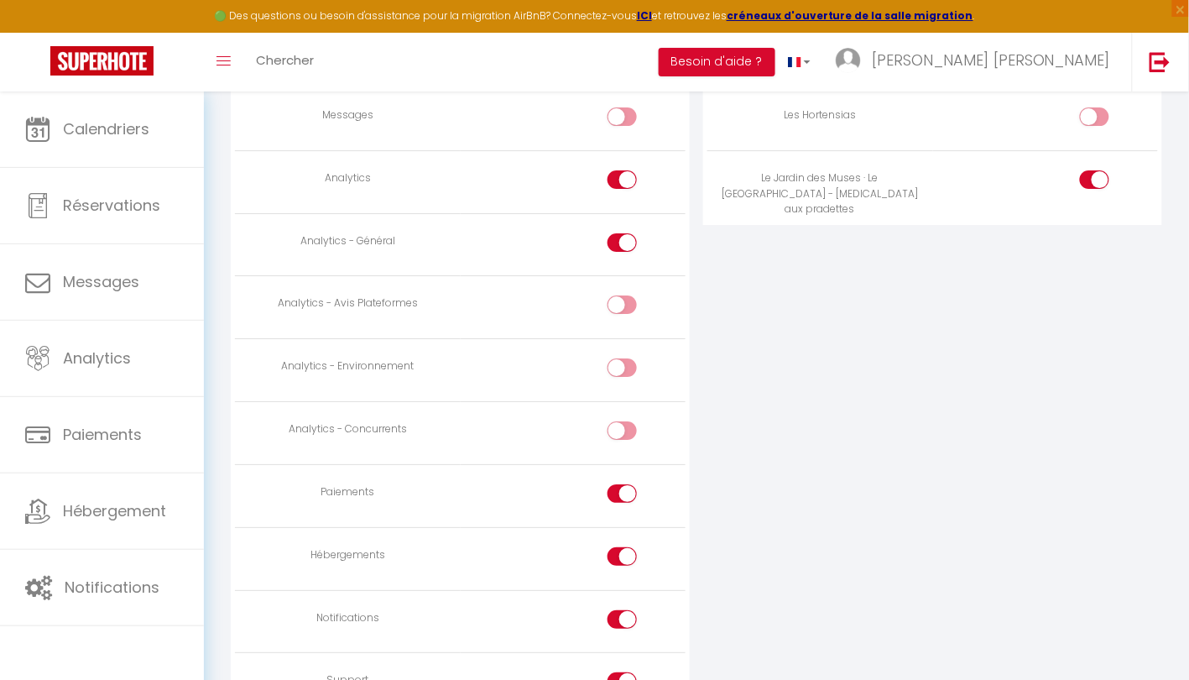
scroll to position [1417, 0]
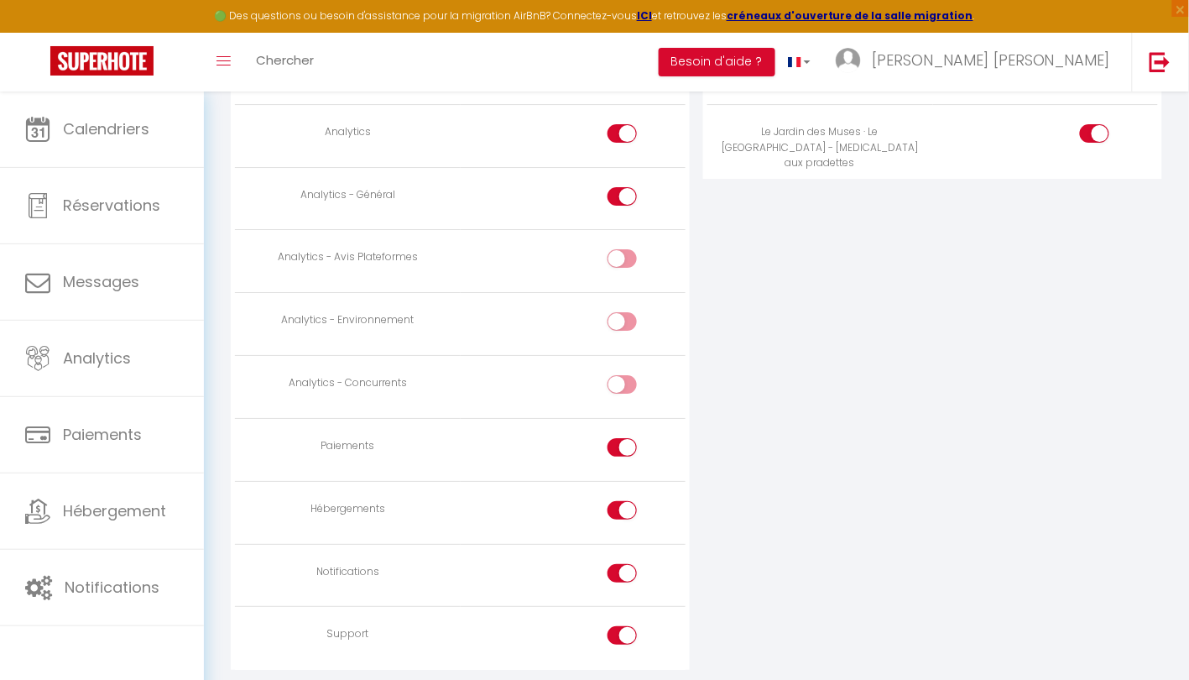
click at [629, 440] on input "checkbox" at bounding box center [636, 450] width 29 height 25
checkbox input "false"
click at [623, 501] on input "checkbox" at bounding box center [636, 513] width 29 height 25
checkbox input "false"
click at [630, 564] on input "checkbox" at bounding box center [636, 576] width 29 height 25
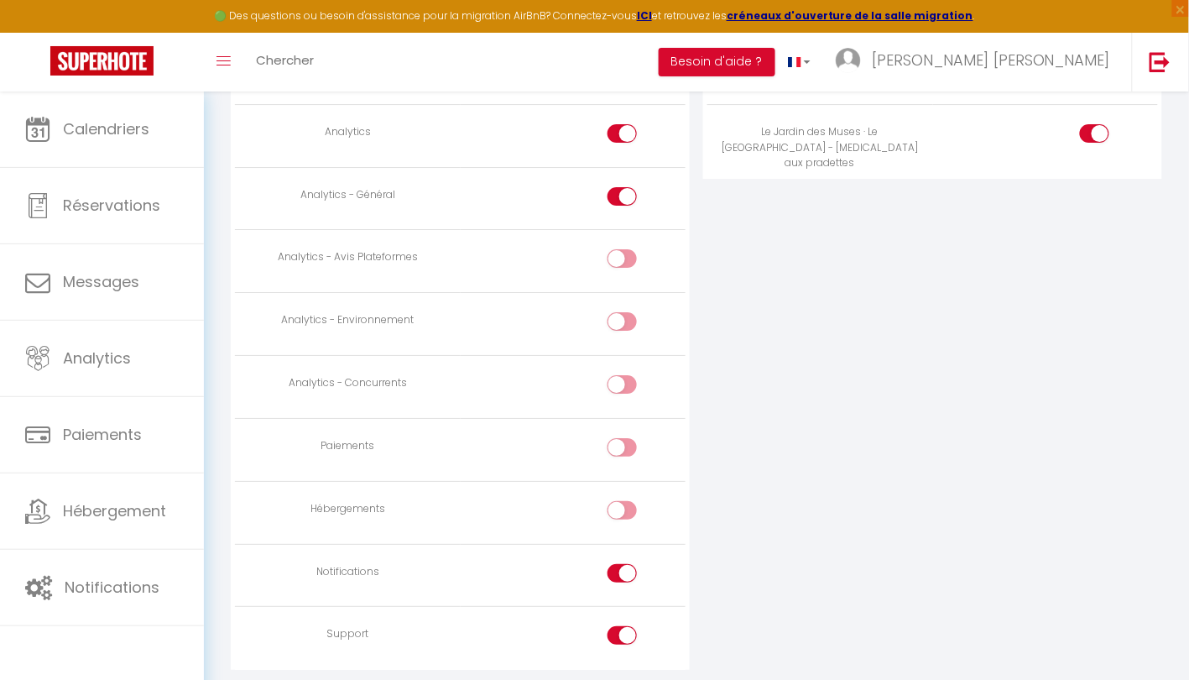
checkbox input "false"
click at [631, 626] on input "checkbox" at bounding box center [636, 638] width 29 height 25
checkbox input "false"
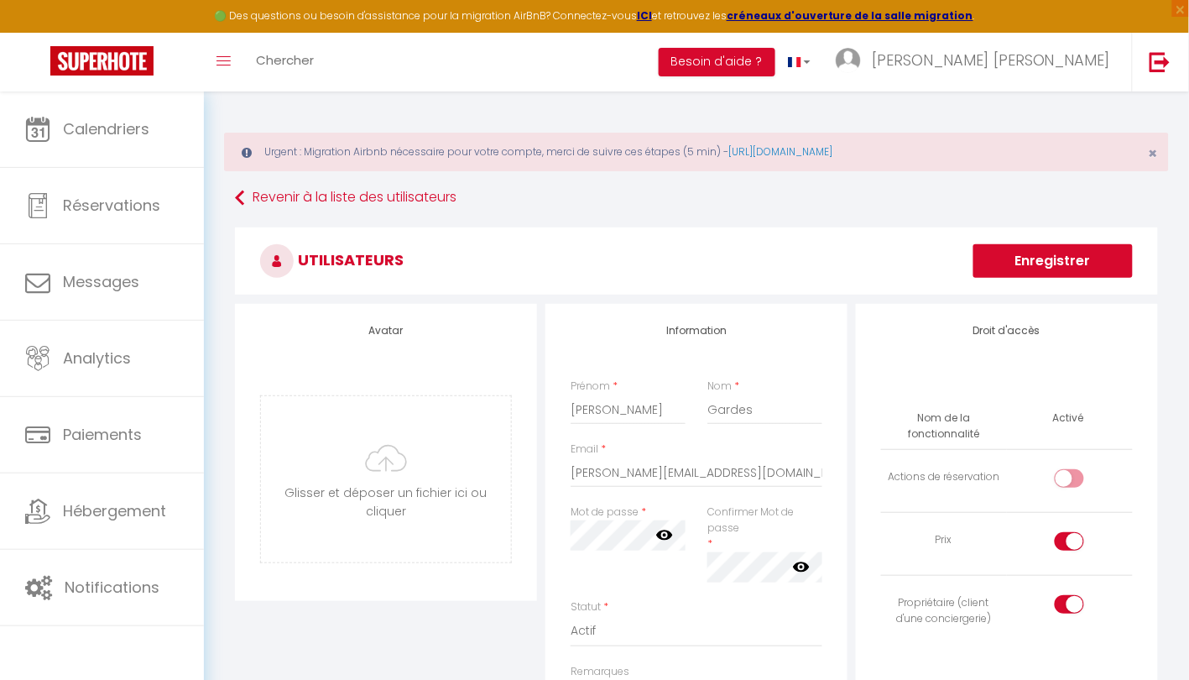
scroll to position [0, 0]
click at [1070, 249] on button "Enregistrer" at bounding box center [1052, 261] width 159 height 34
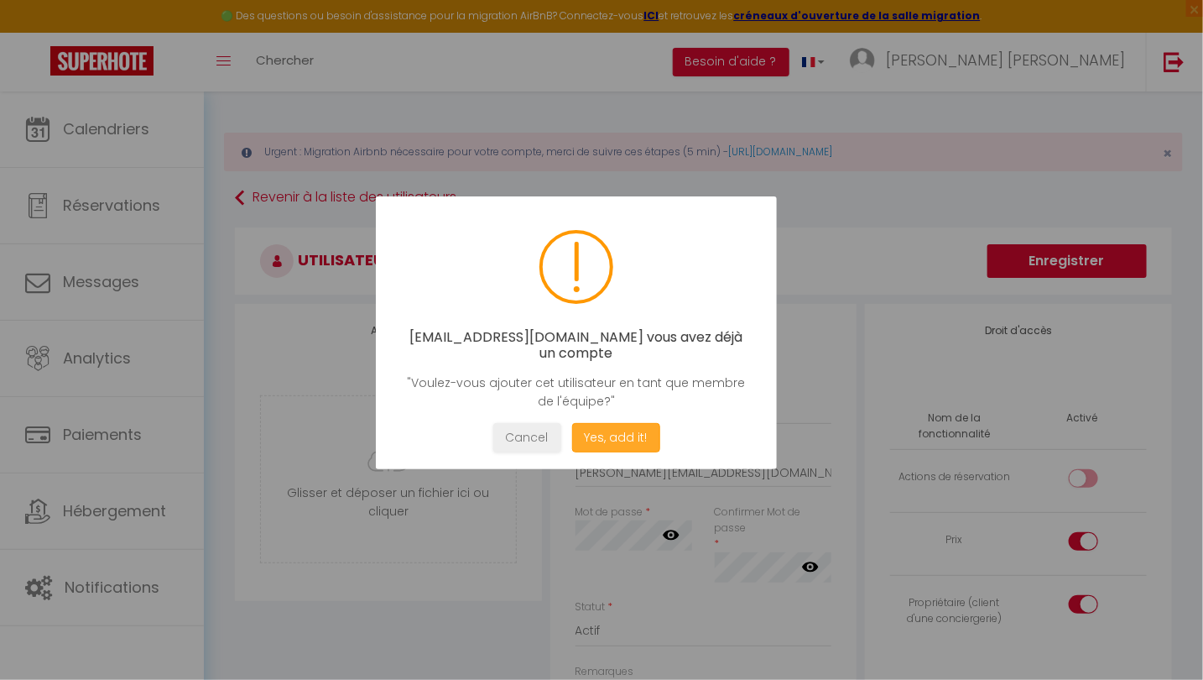
click at [628, 443] on button "Yes, add it!" at bounding box center [616, 437] width 88 height 29
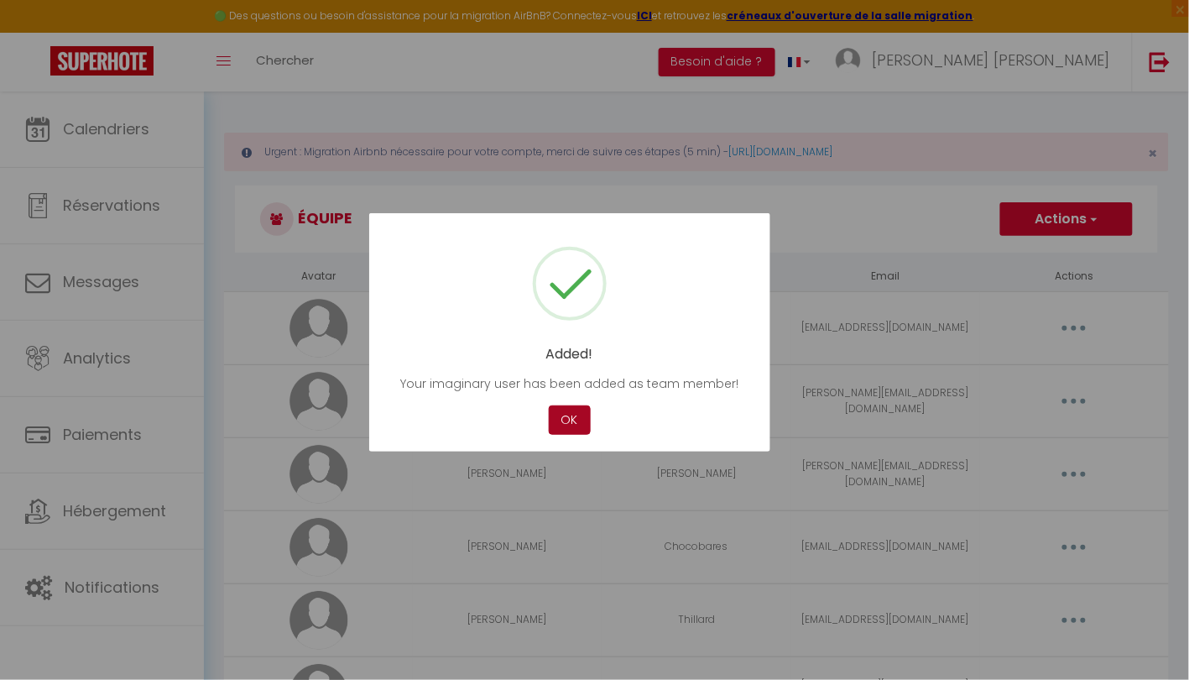
click at [568, 419] on button "OK" at bounding box center [570, 419] width 42 height 29
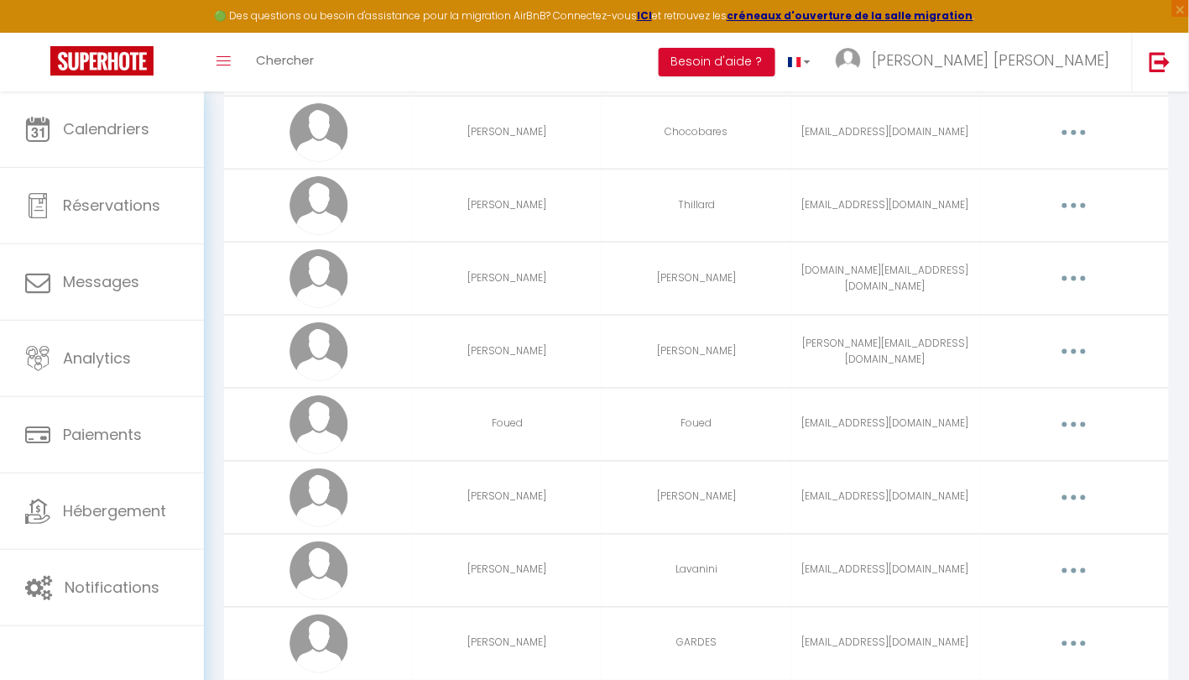
scroll to position [462, 0]
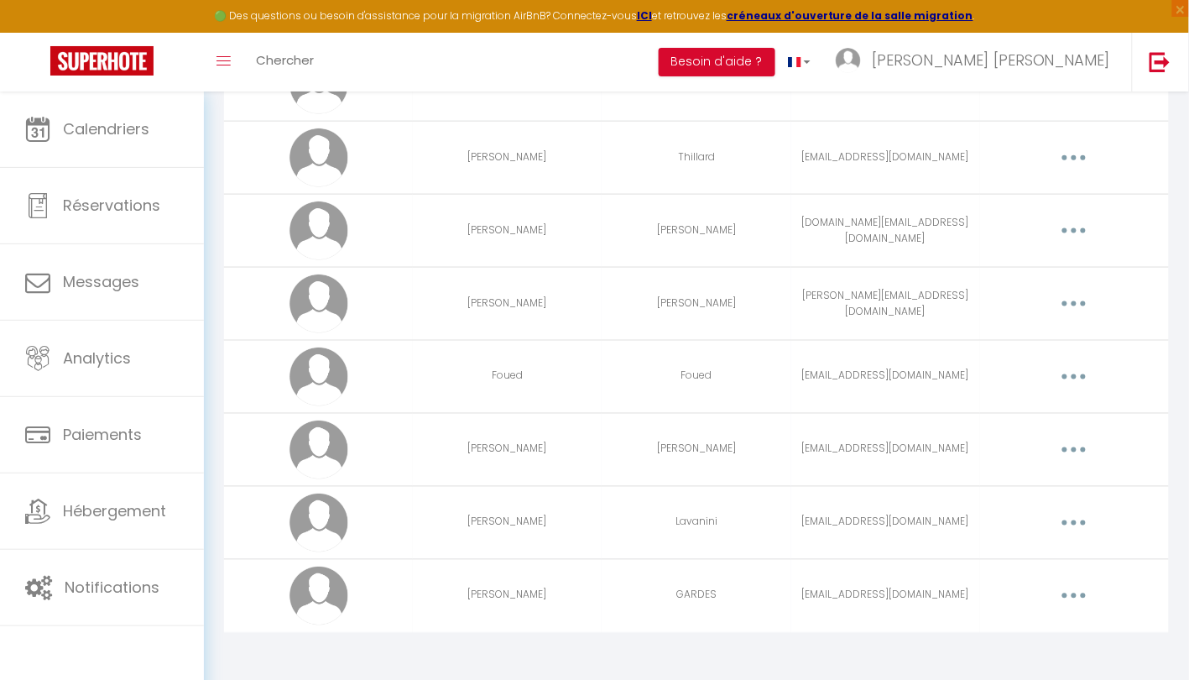
click at [1077, 593] on icon "button" at bounding box center [1074, 595] width 5 height 5
click at [1003, 626] on link "Editer" at bounding box center [1030, 634] width 124 height 29
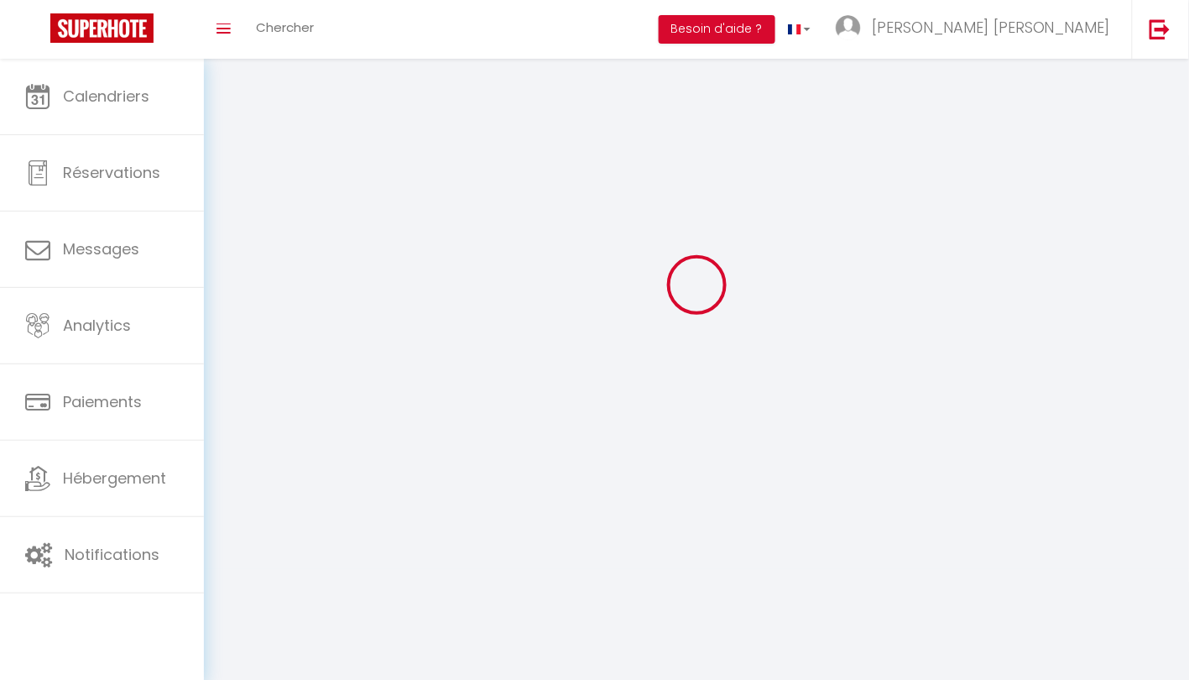
type input "[PERSON_NAME]"
type input "GARDES"
type input "Philippegardes@hotmail.fr"
type textarea "https://app.superhote.com/#/connect/zhVHVLBC9t"
checkbox input "false"
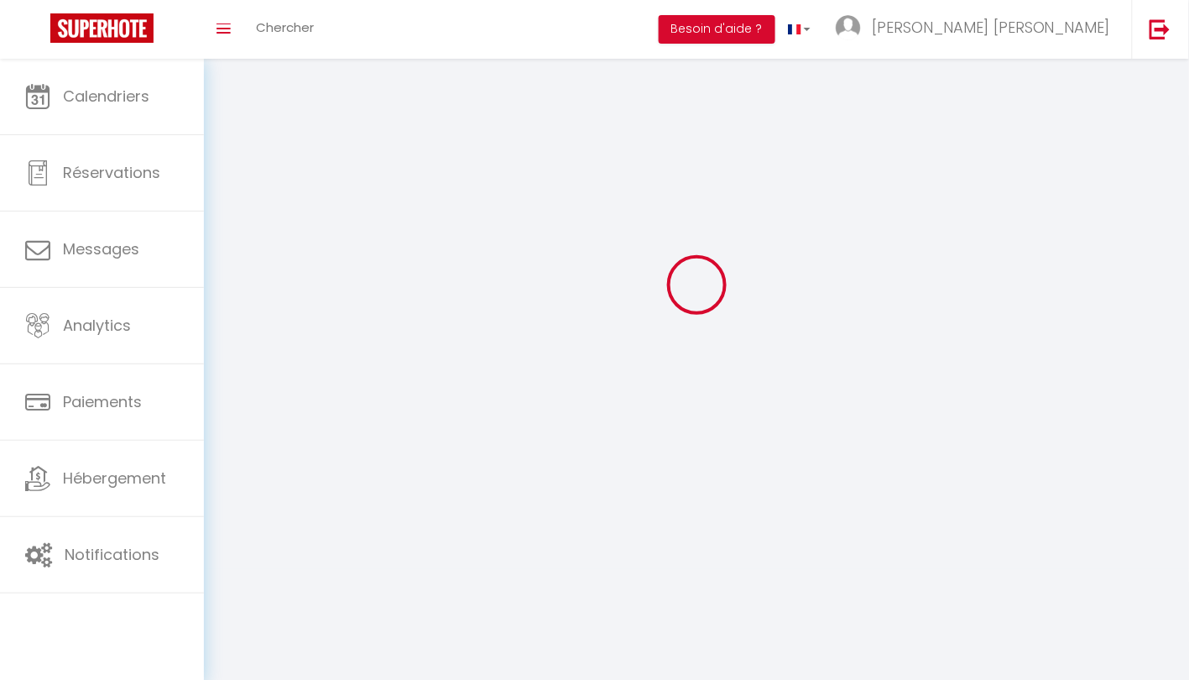
checkbox input "true"
checkbox input "false"
checkbox input "true"
checkbox input "false"
checkbox input "true"
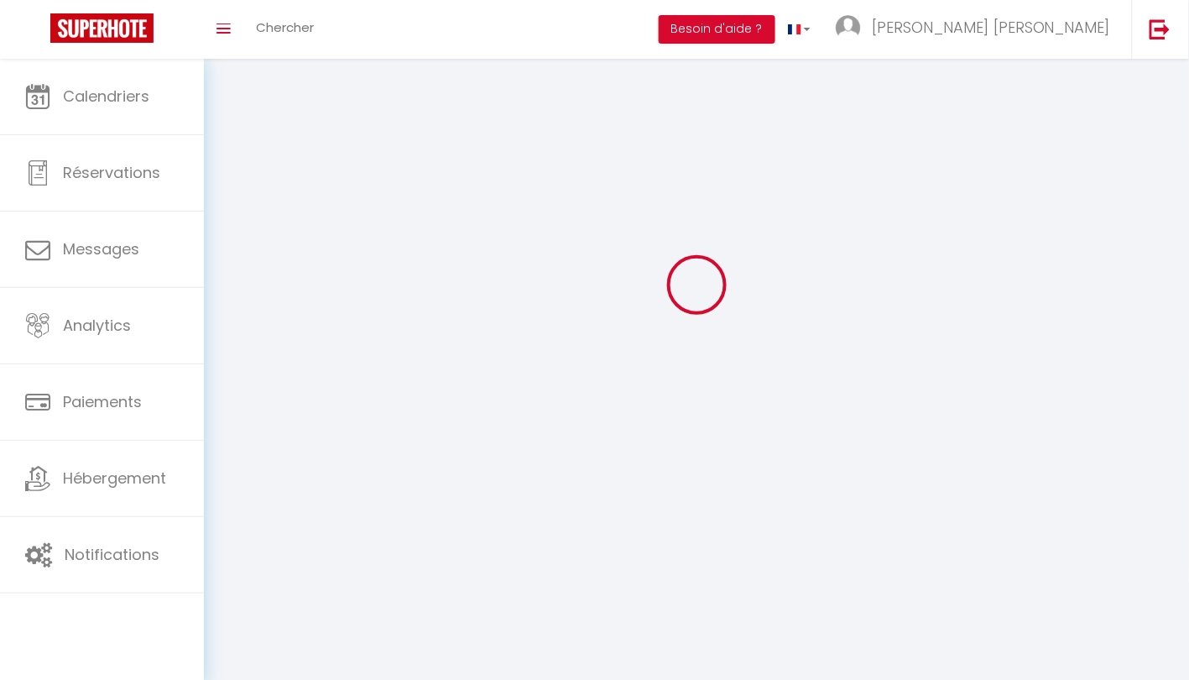
checkbox input "true"
checkbox input "false"
checkbox input "true"
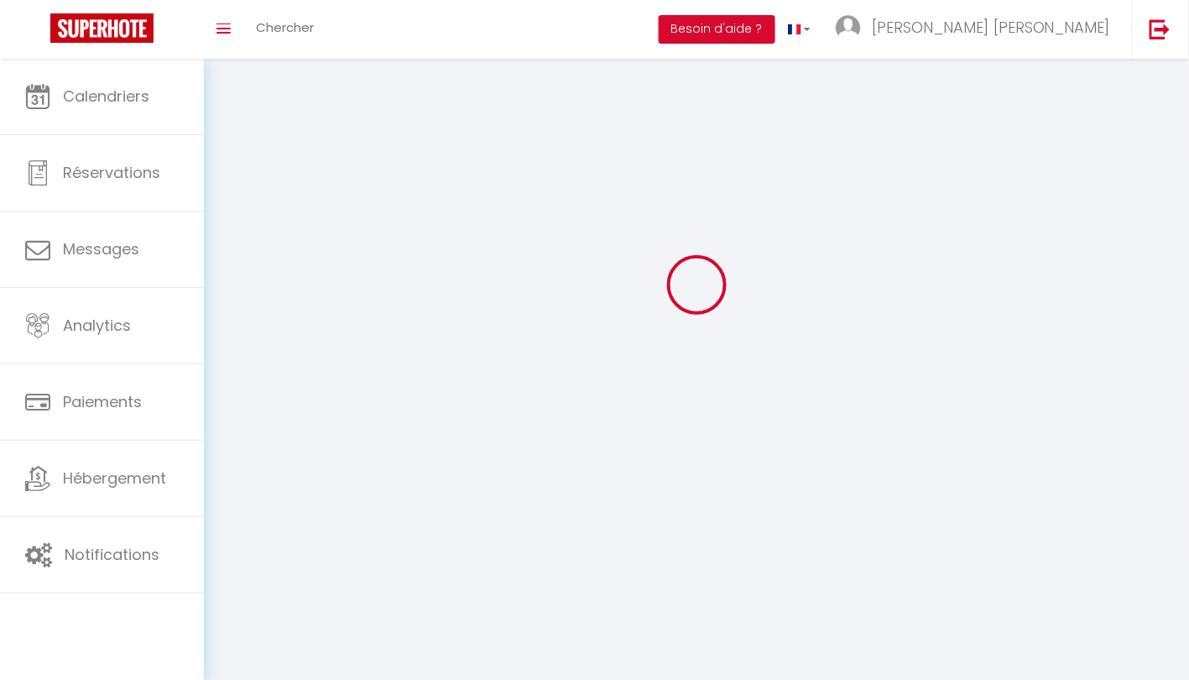
checkbox input "true"
checkbox input "false"
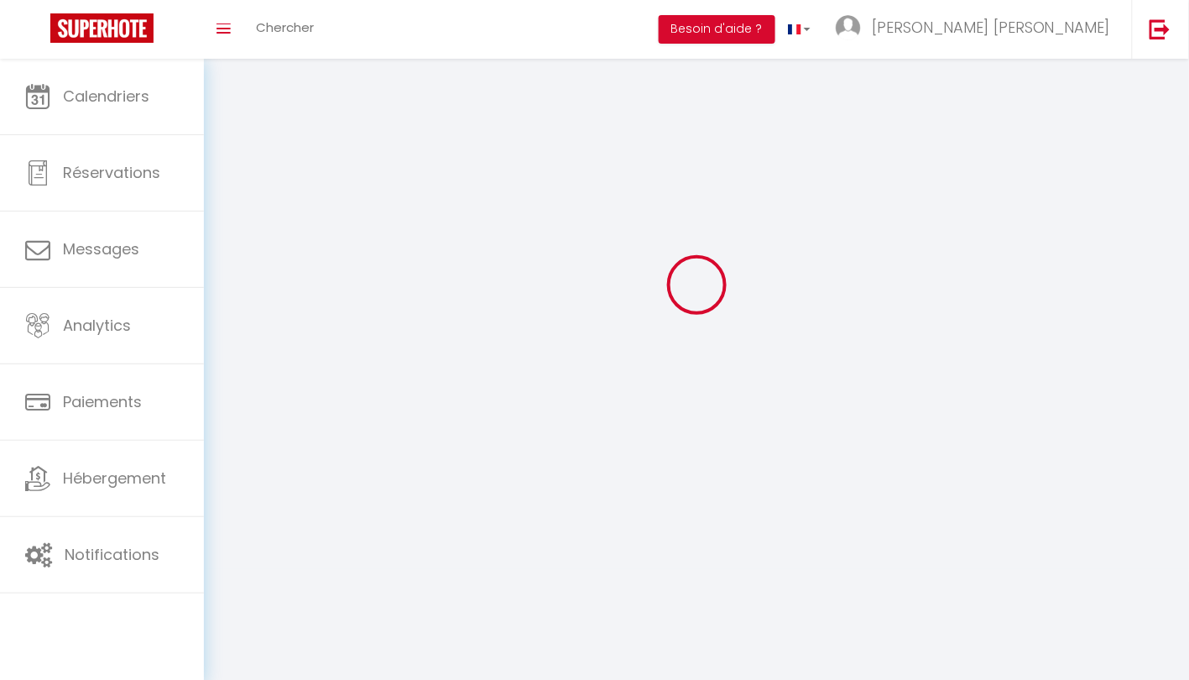
checkbox input "false"
select select
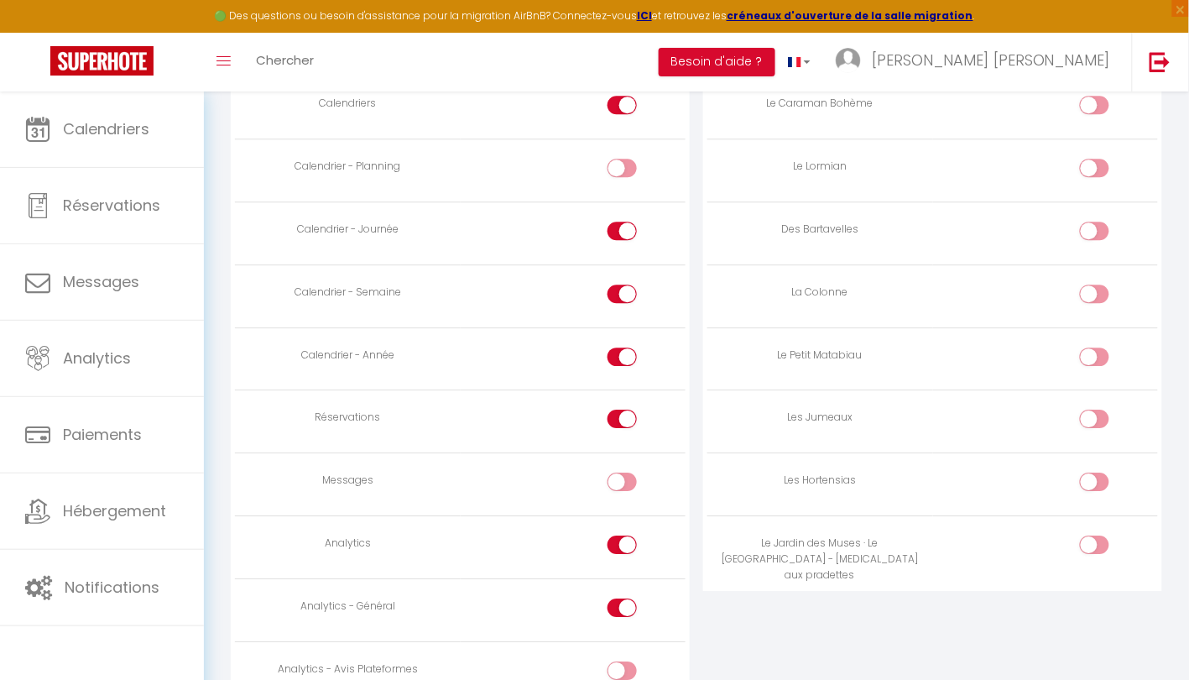
scroll to position [1098, 0]
click at [1091, 535] on div at bounding box center [1094, 544] width 29 height 18
click at [1094, 535] on input "checkbox" at bounding box center [1108, 547] width 29 height 25
checkbox input "true"
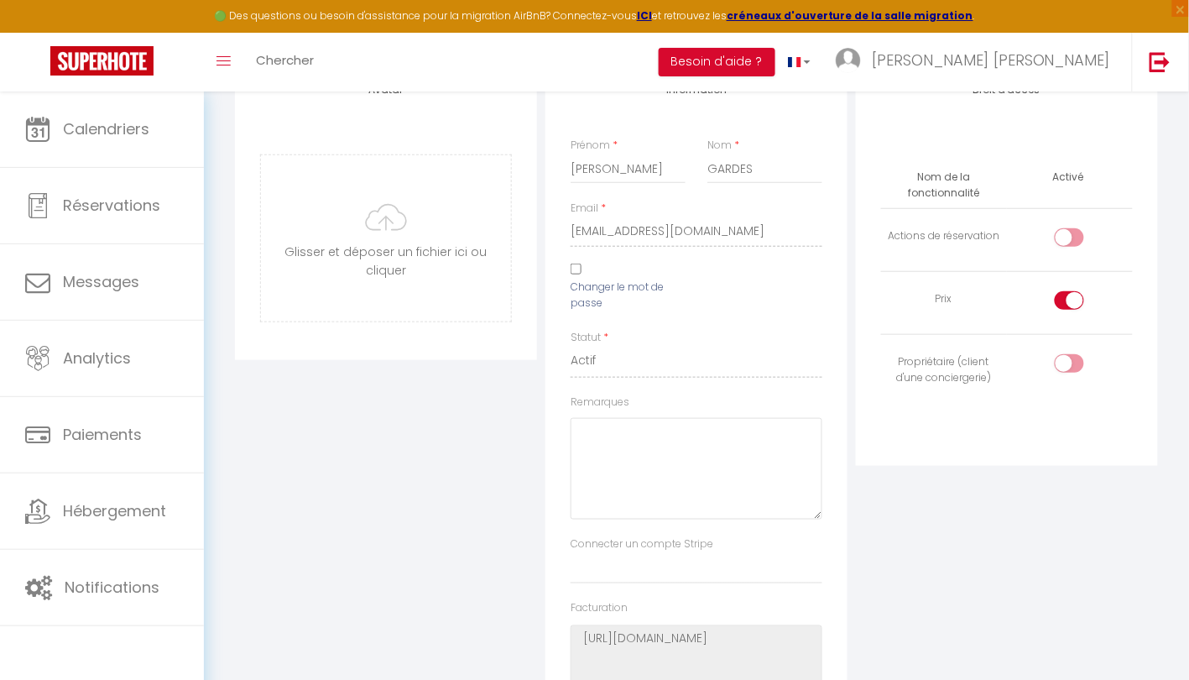
scroll to position [0, 0]
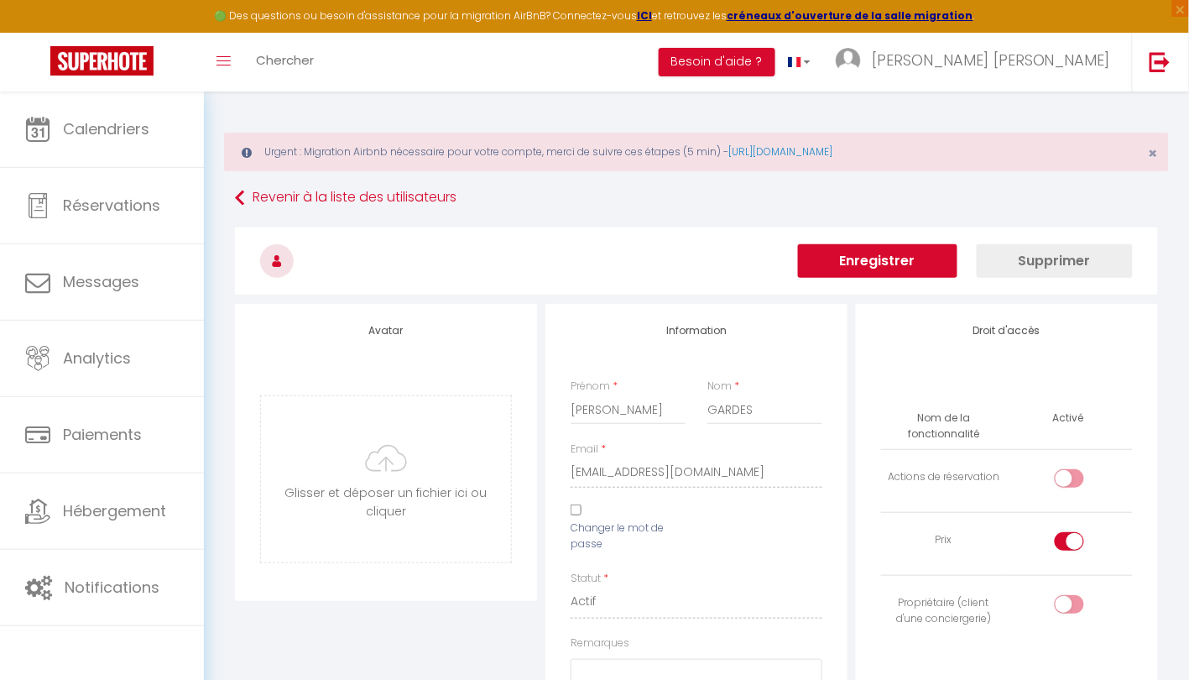
click at [885, 264] on button "Enregistrer" at bounding box center [877, 261] width 159 height 34
